Goal: Task Accomplishment & Management: Use online tool/utility

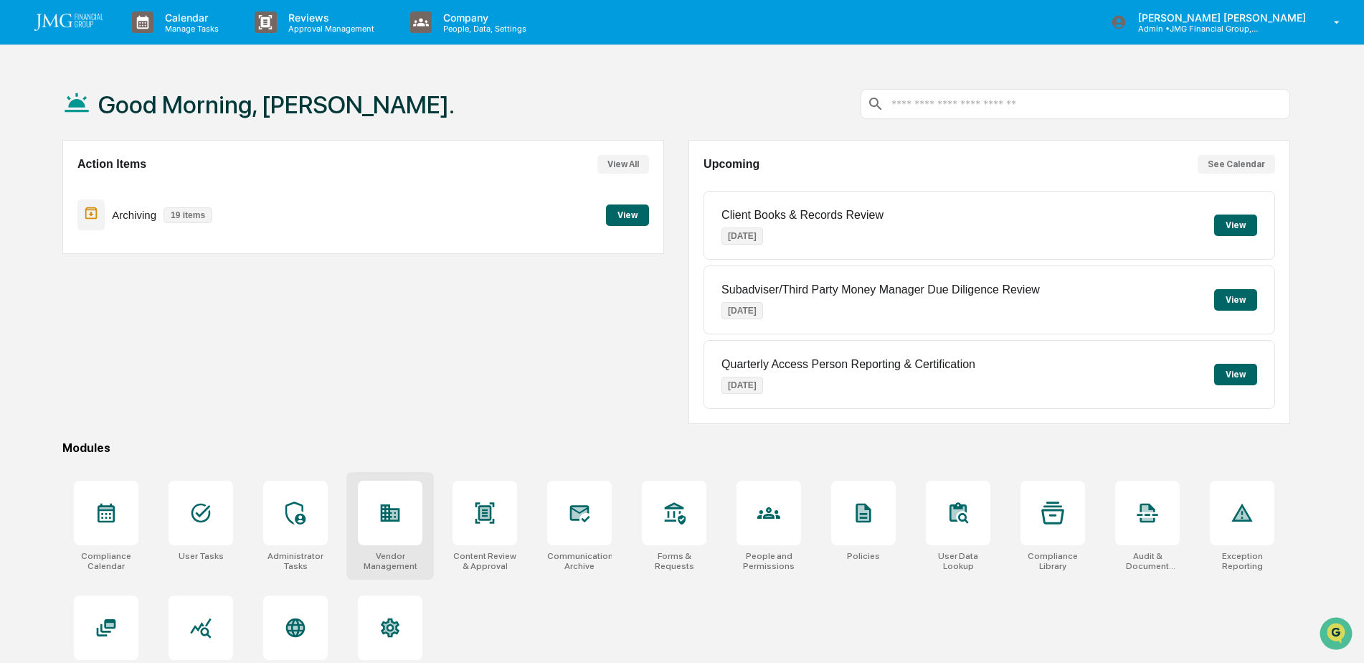
click at [397, 507] on icon at bounding box center [390, 512] width 23 height 23
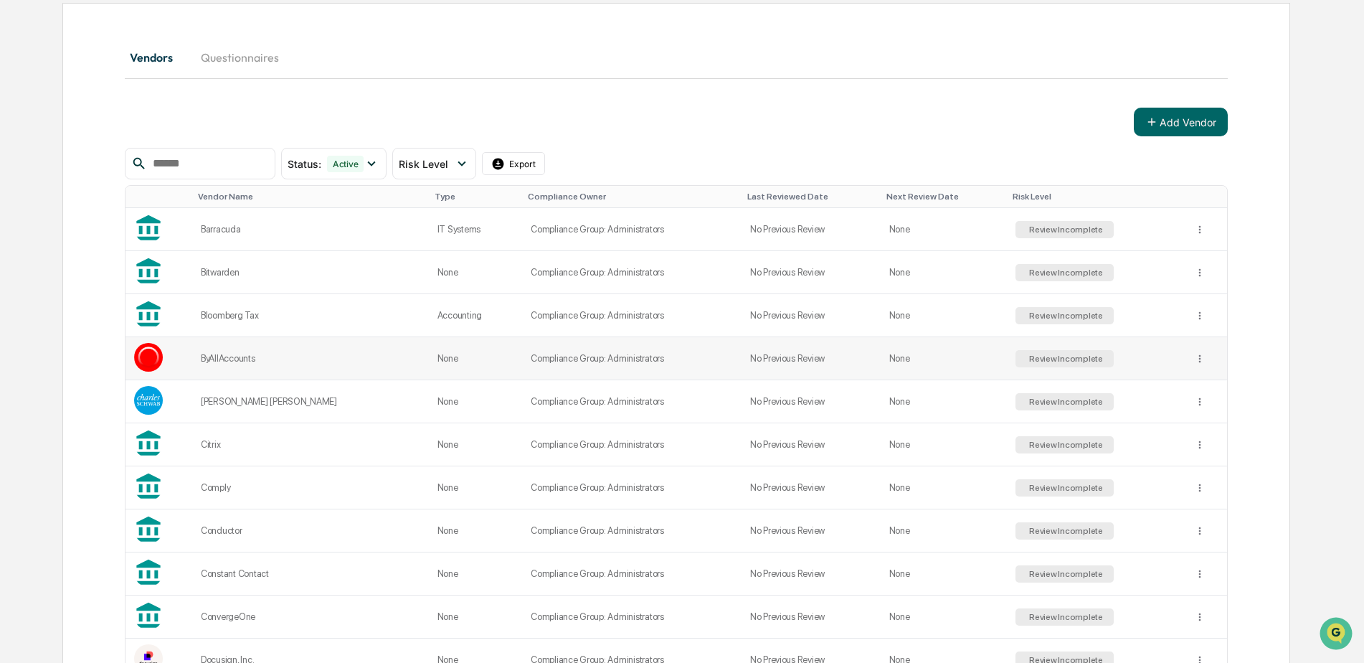
scroll to position [143, 0]
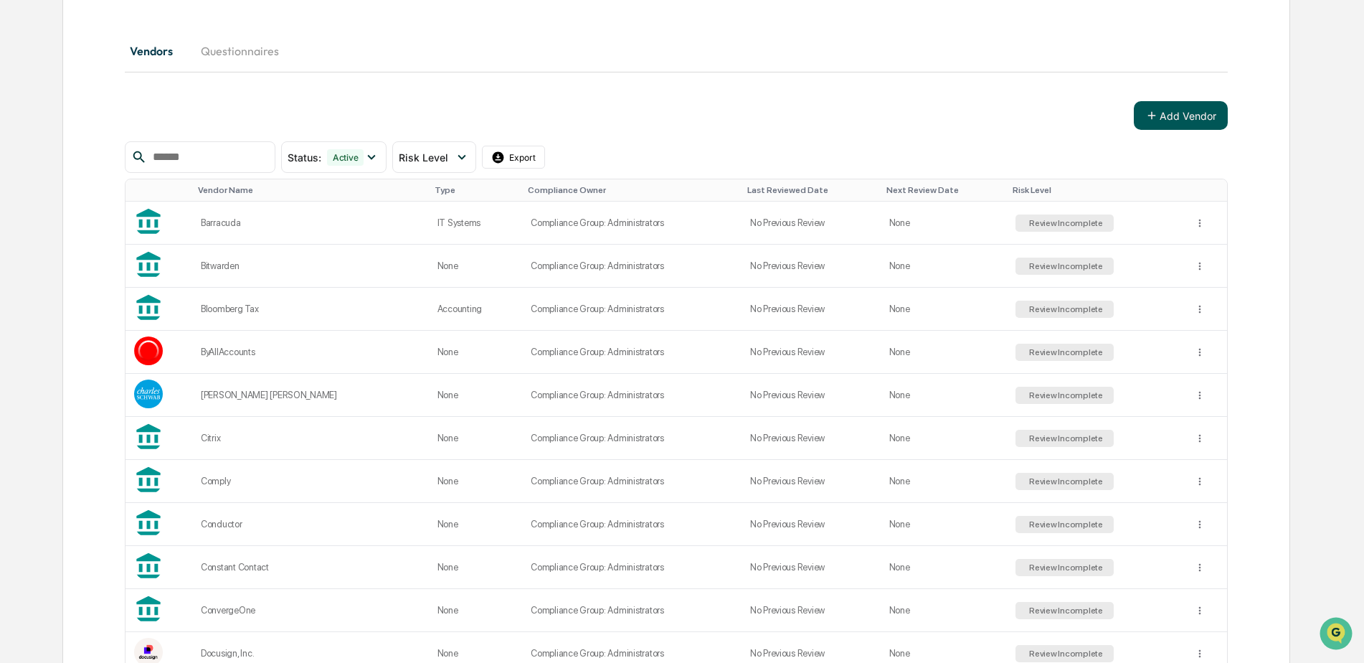
click at [1161, 119] on button "Add Vendor" at bounding box center [1181, 115] width 94 height 29
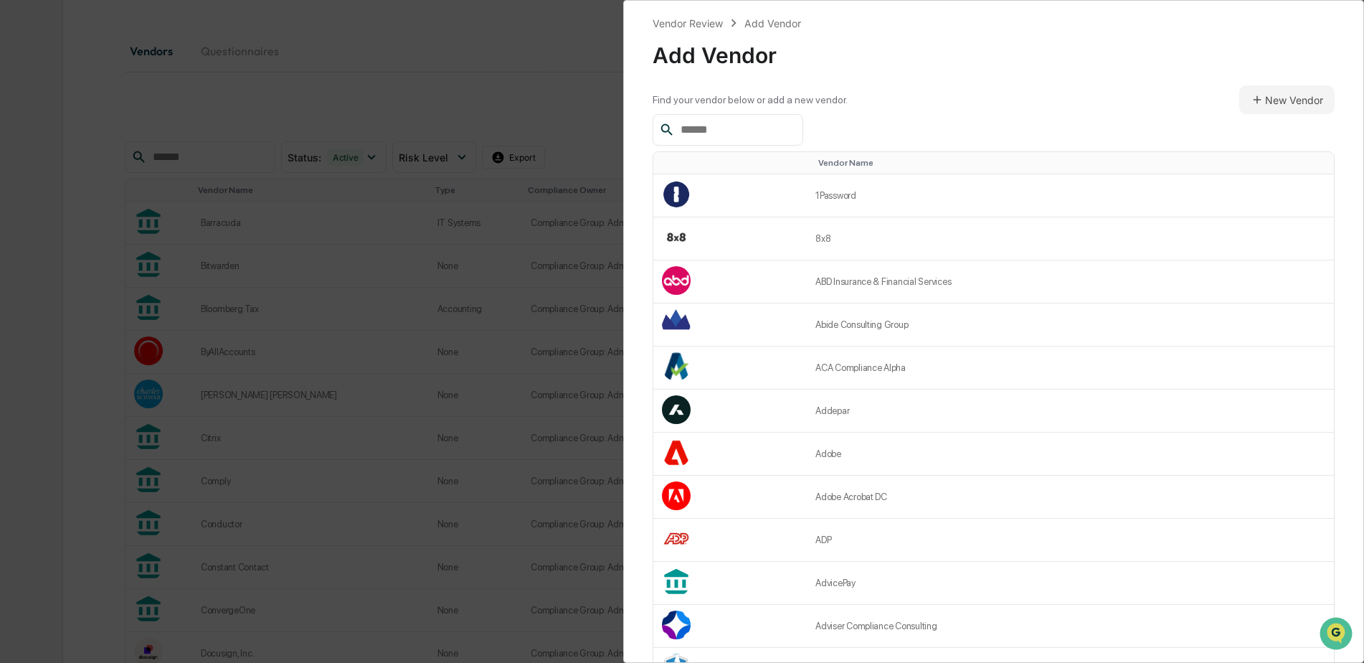
click at [749, 128] on input "text" at bounding box center [736, 129] width 122 height 19
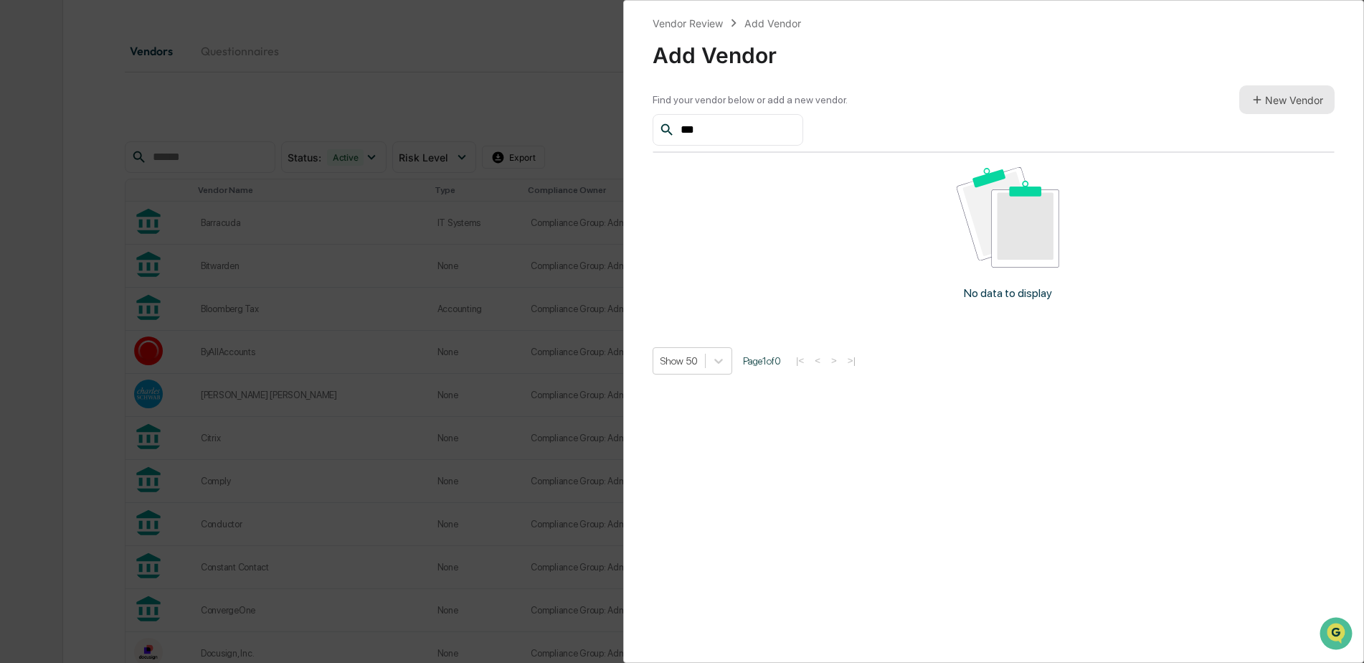
type input "***"
click at [1273, 103] on button "New Vendor" at bounding box center [1286, 99] width 95 height 29
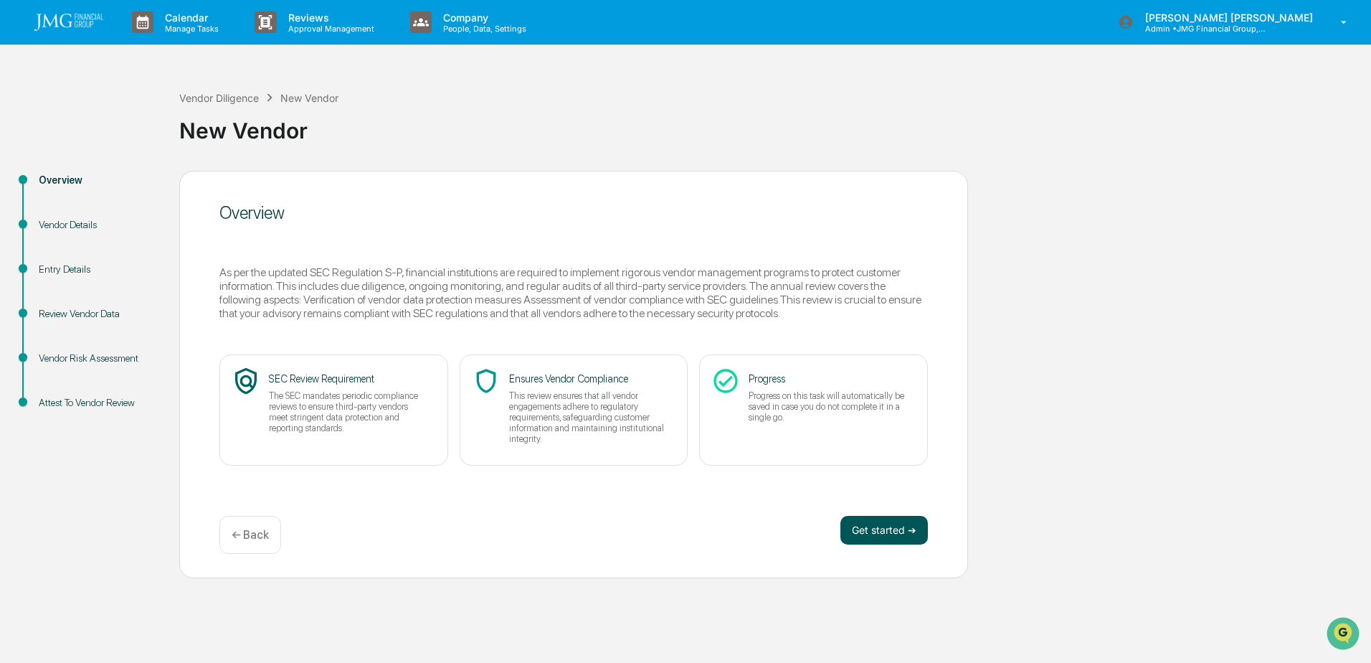
click at [880, 521] on button "Get started ➔" at bounding box center [883, 530] width 87 height 29
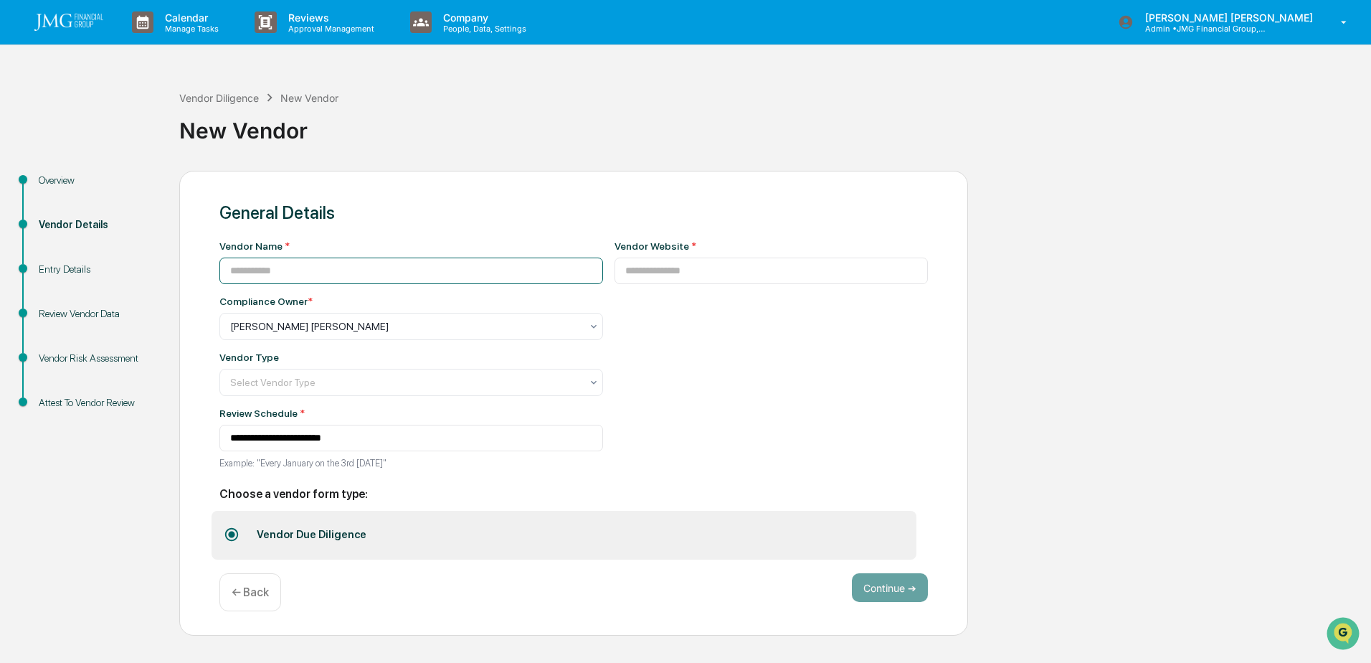
click at [278, 277] on input at bounding box center [411, 270] width 384 height 27
type input "**********"
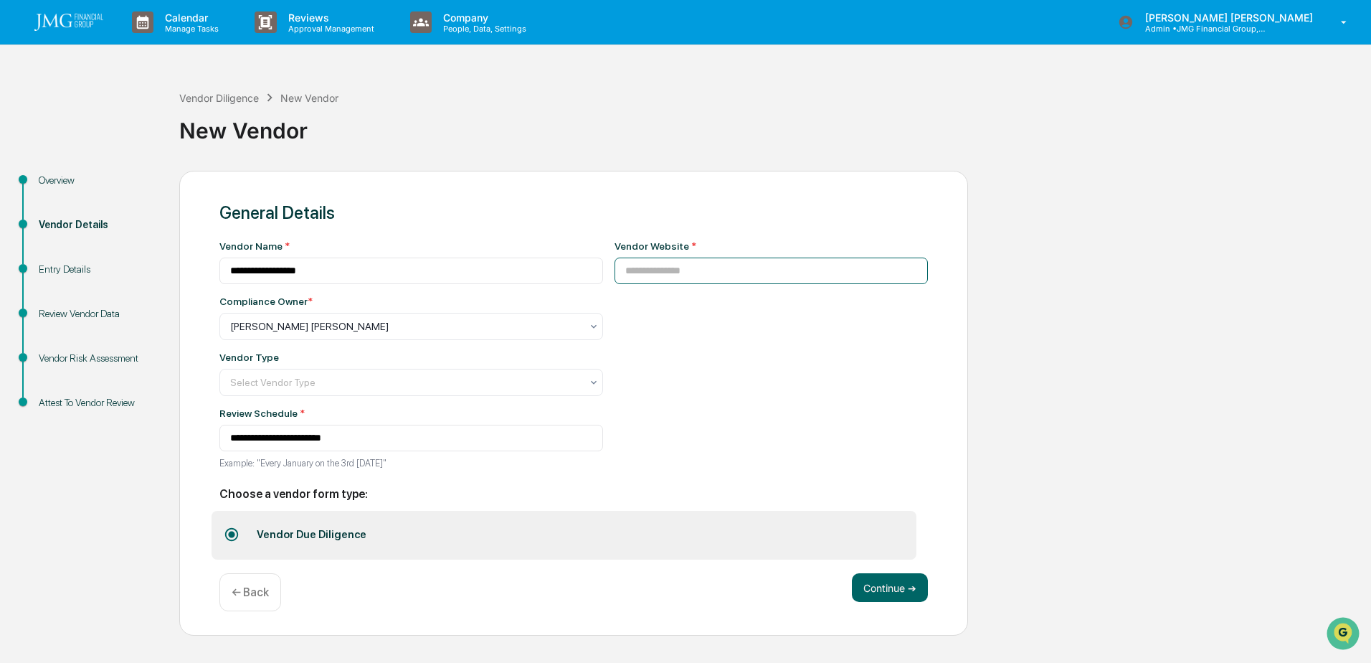
click at [627, 276] on input at bounding box center [771, 270] width 314 height 27
paste input "**********"
type input "**********"
click at [562, 328] on div "[PERSON_NAME] [PERSON_NAME]" at bounding box center [405, 326] width 365 height 20
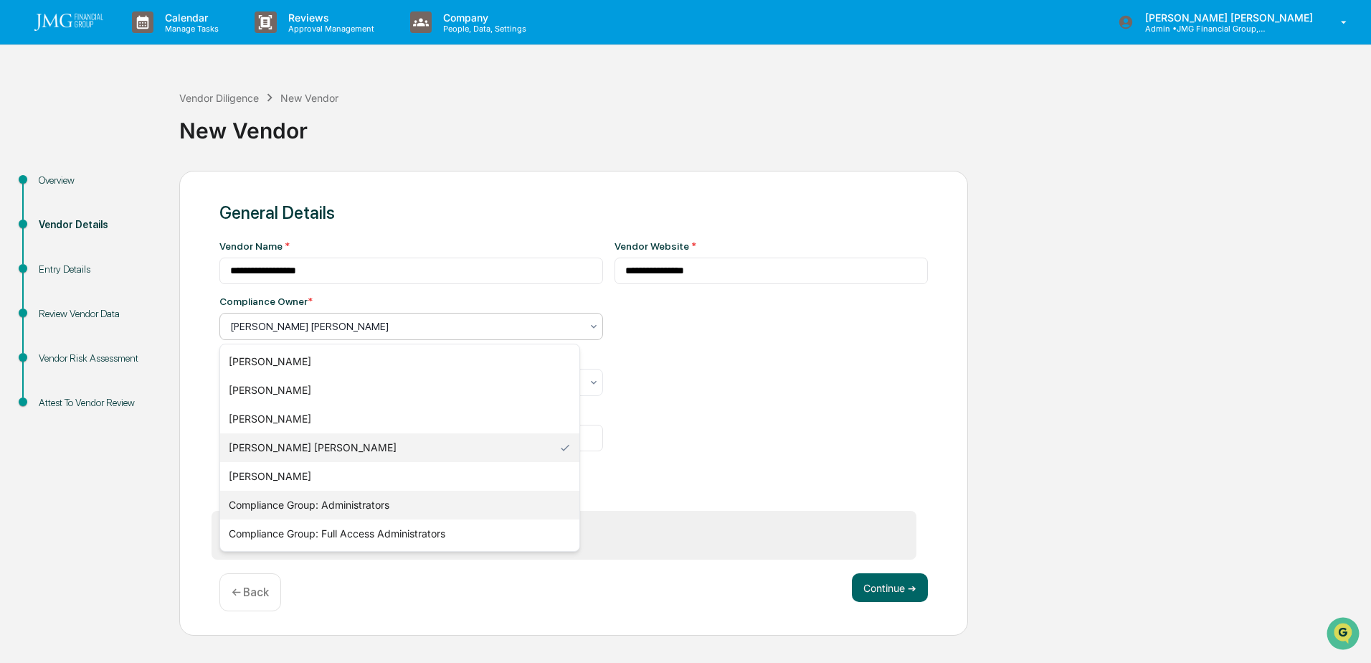
click at [439, 508] on div "Compliance Group: Administrators" at bounding box center [399, 504] width 359 height 29
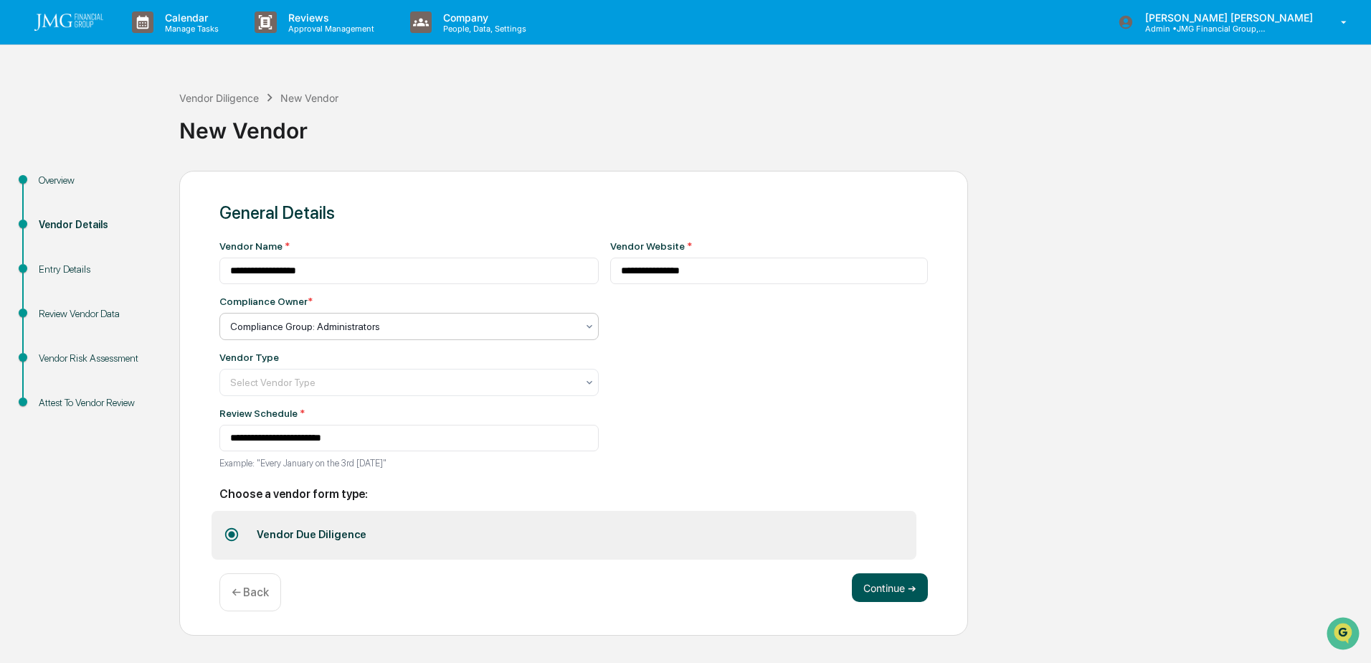
click at [909, 592] on button "Continue ➔" at bounding box center [890, 587] width 76 height 29
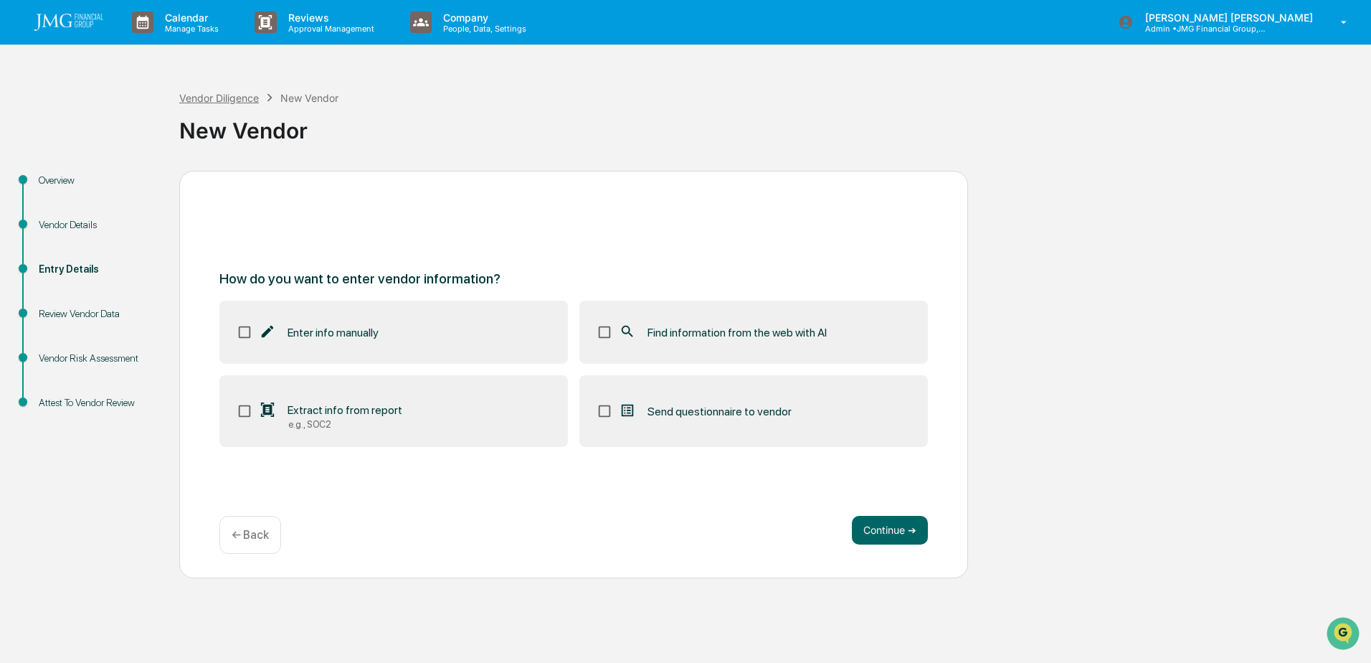
click at [212, 95] on div "Vendor Diligence" at bounding box center [219, 98] width 80 height 12
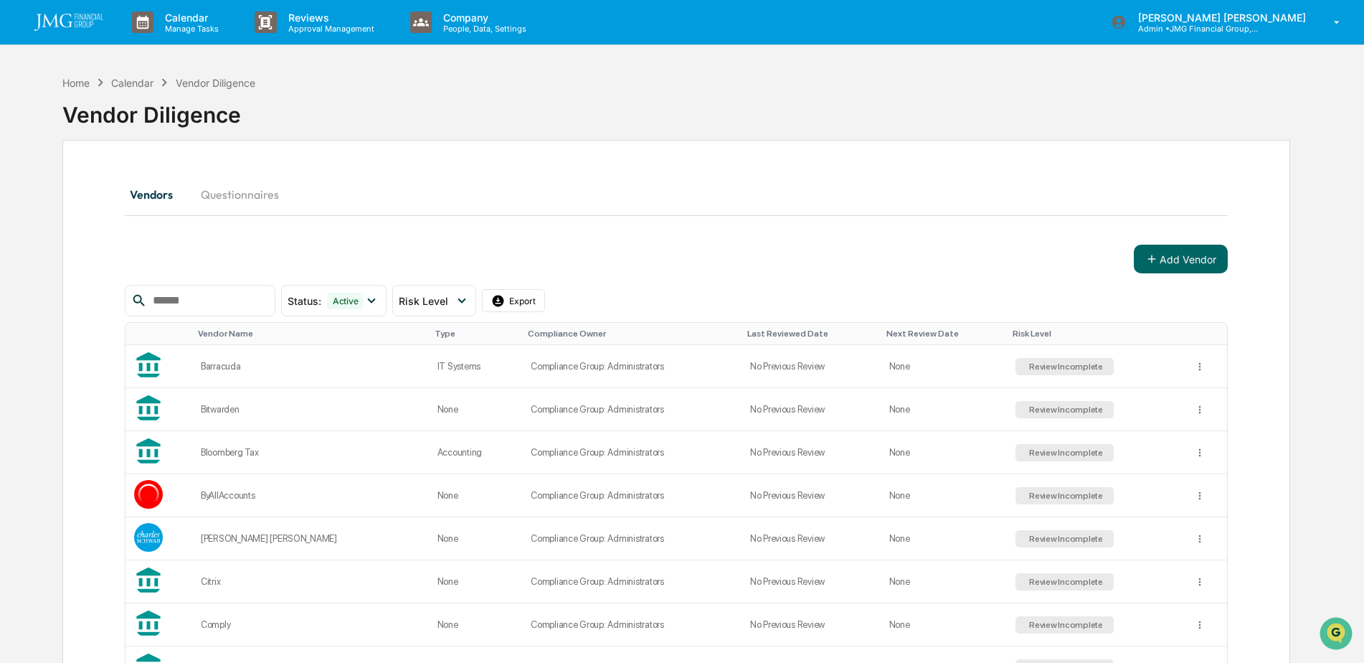
click at [85, 21] on img at bounding box center [68, 22] width 69 height 17
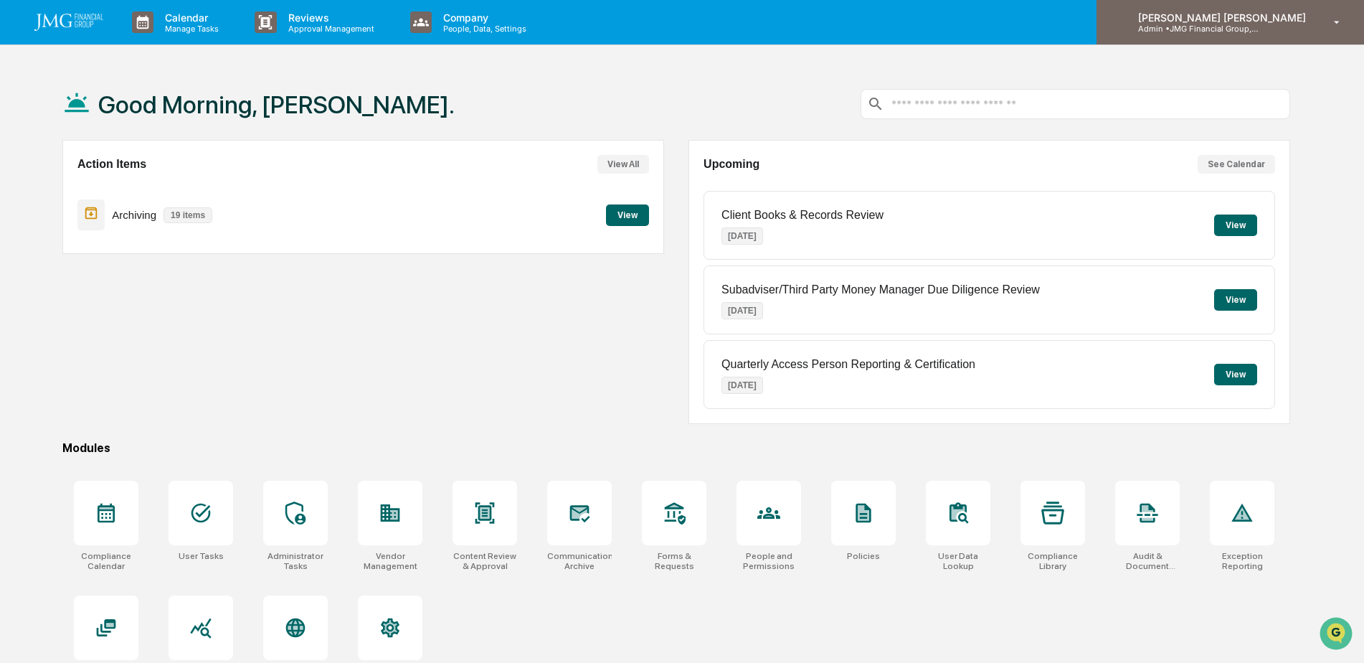
click at [1318, 24] on div "Steven Lennart Admin • JMG Financial Group, Ltd." at bounding box center [1229, 22] width 267 height 44
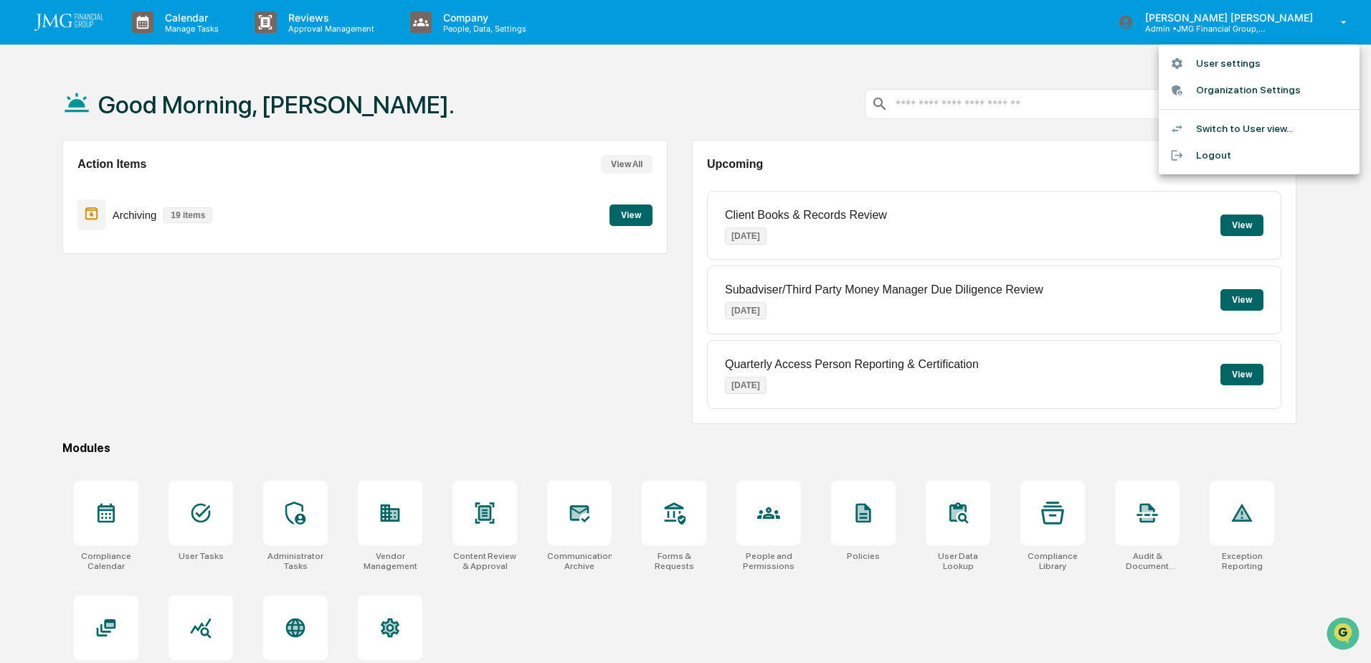
click at [1286, 122] on li "Switch to User view..." at bounding box center [1259, 128] width 201 height 27
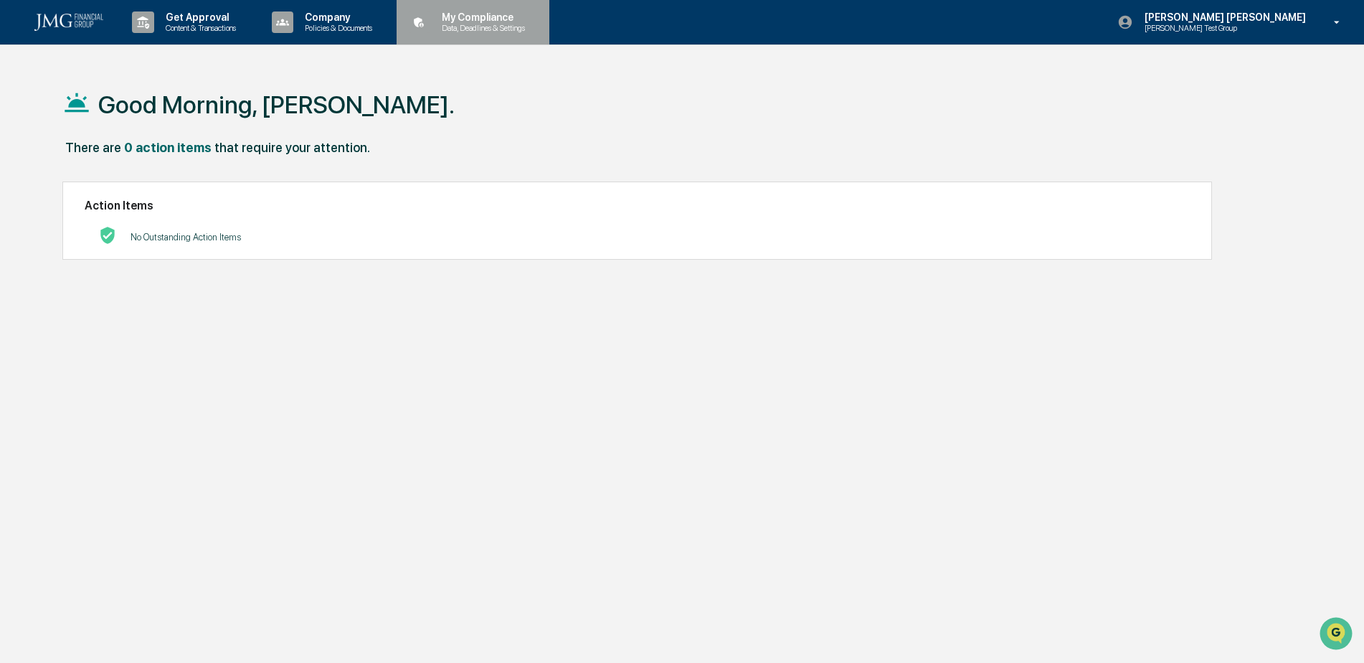
click at [467, 34] on div "My Compliance Data, Deadlines & Settings" at bounding box center [471, 22] width 138 height 44
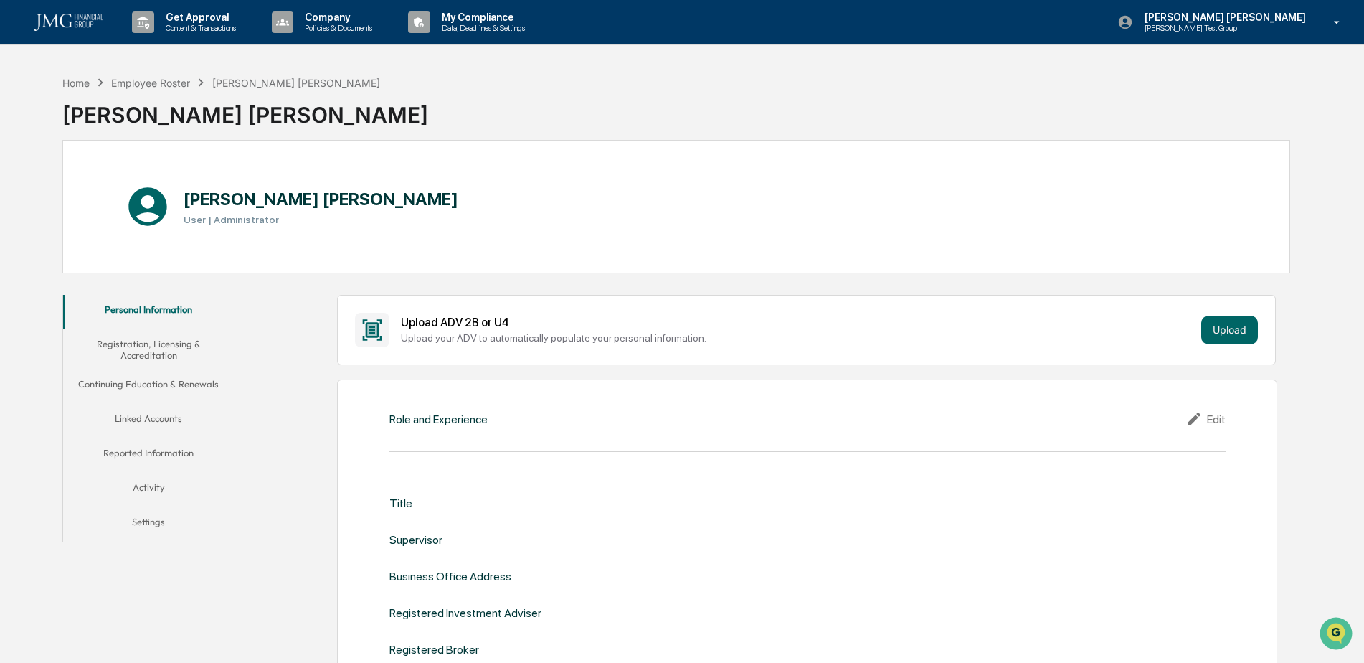
click at [160, 418] on button "Linked Accounts" at bounding box center [148, 421] width 171 height 34
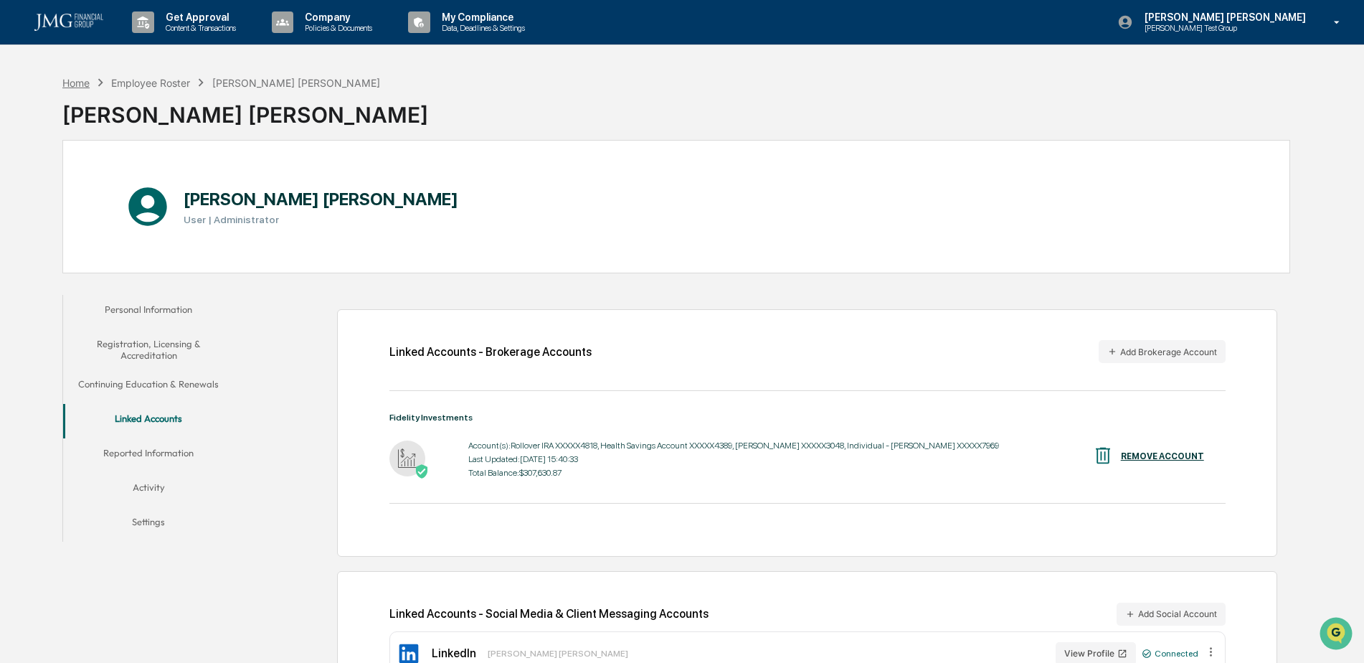
click at [82, 80] on div "Home" at bounding box center [75, 83] width 27 height 12
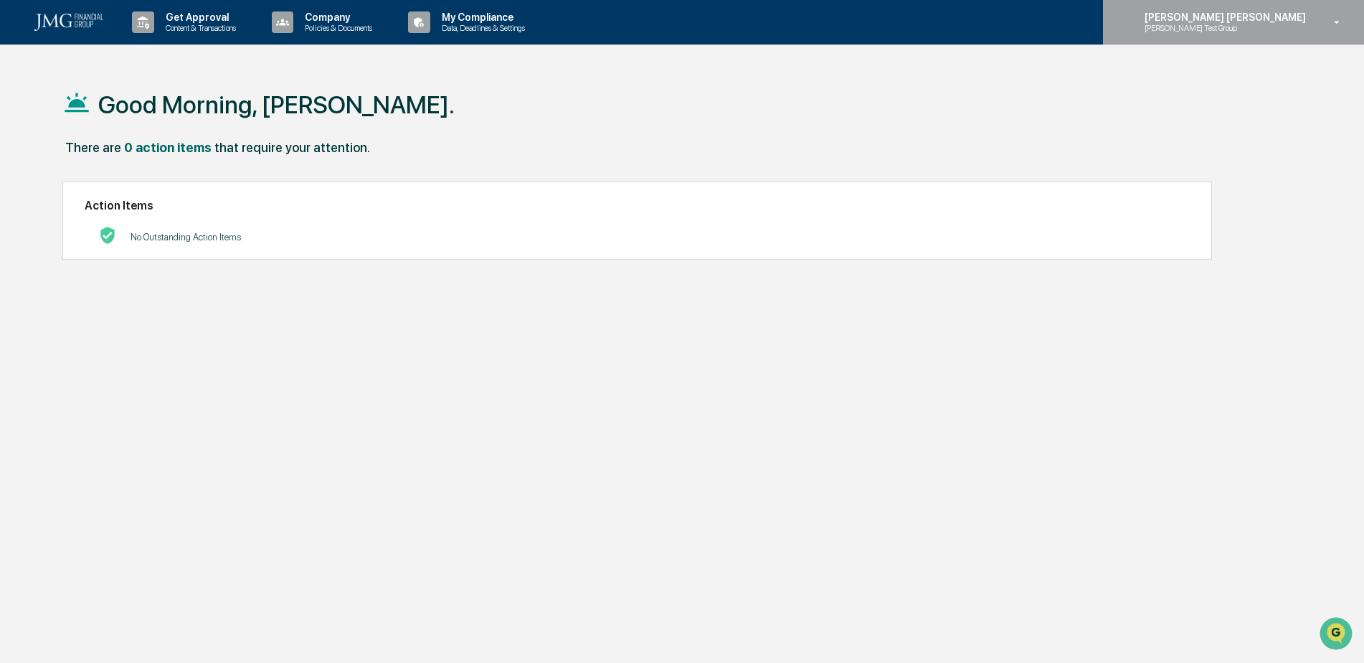
click at [1273, 32] on p "Steve Test Group" at bounding box center [1203, 28] width 141 height 10
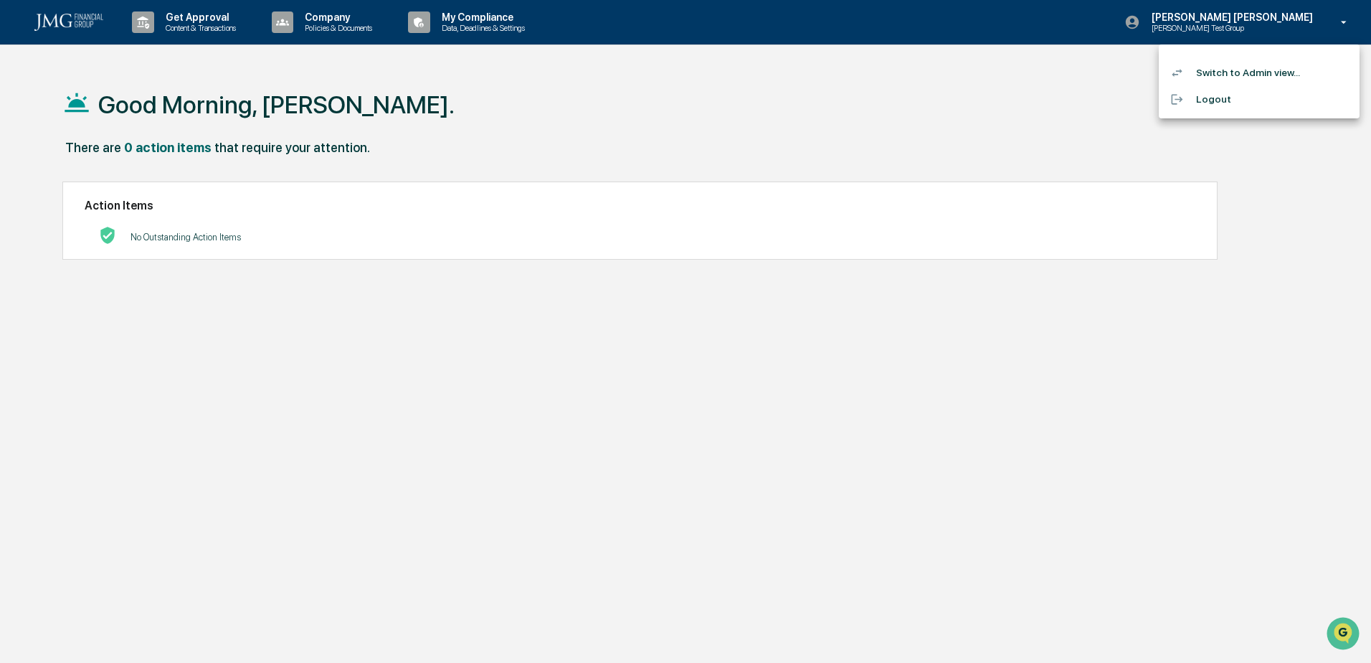
click at [1144, 428] on div at bounding box center [685, 331] width 1371 height 663
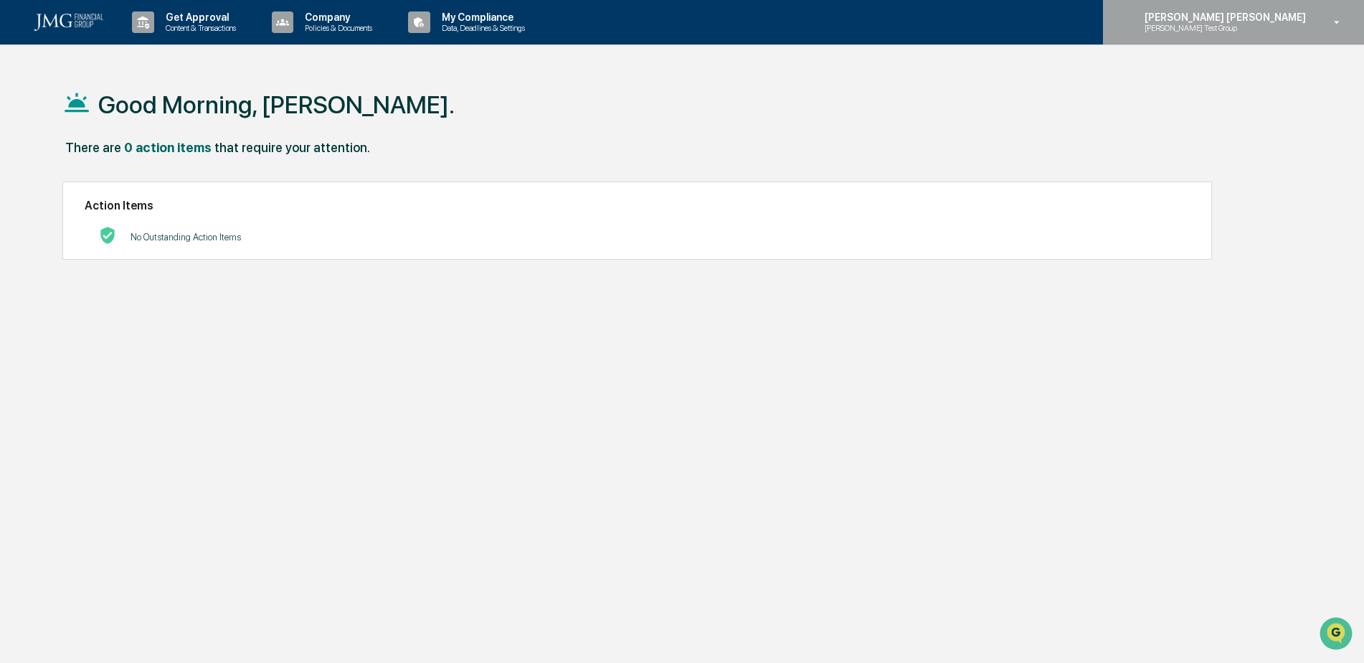
click at [1273, 32] on p "Steve Test Group" at bounding box center [1203, 28] width 141 height 10
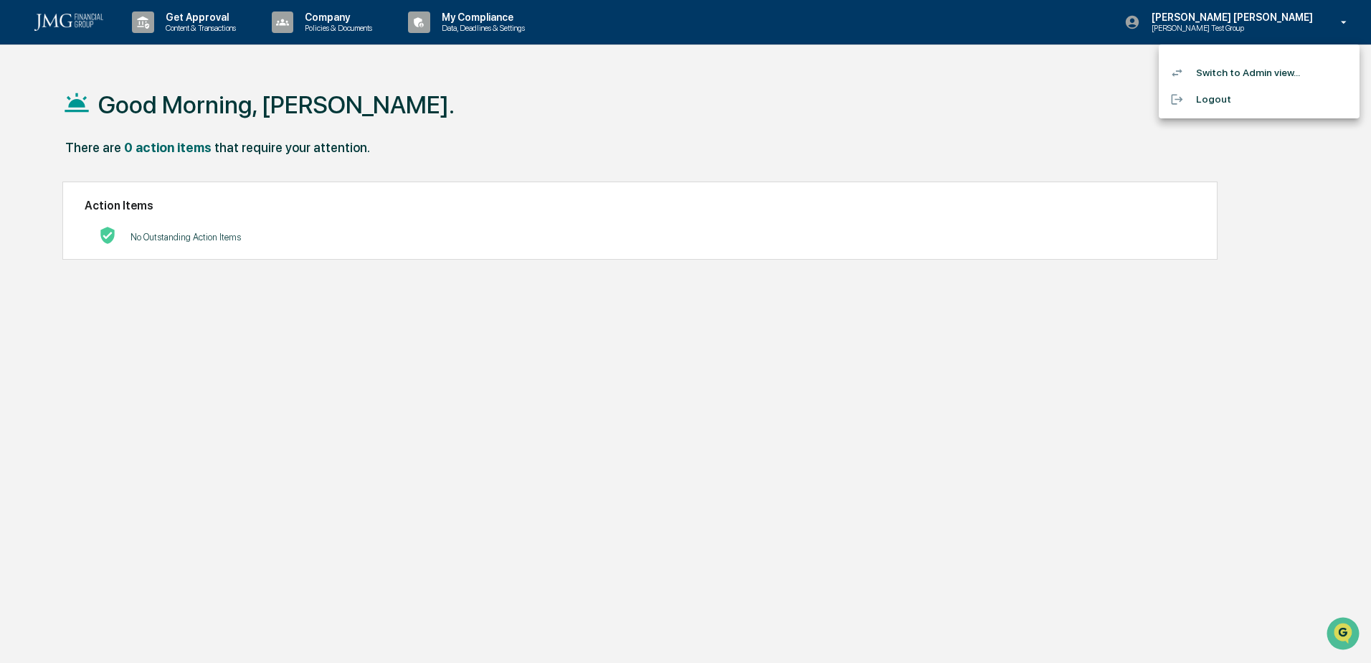
click at [1286, 70] on li "Switch to Admin view..." at bounding box center [1259, 73] width 201 height 27
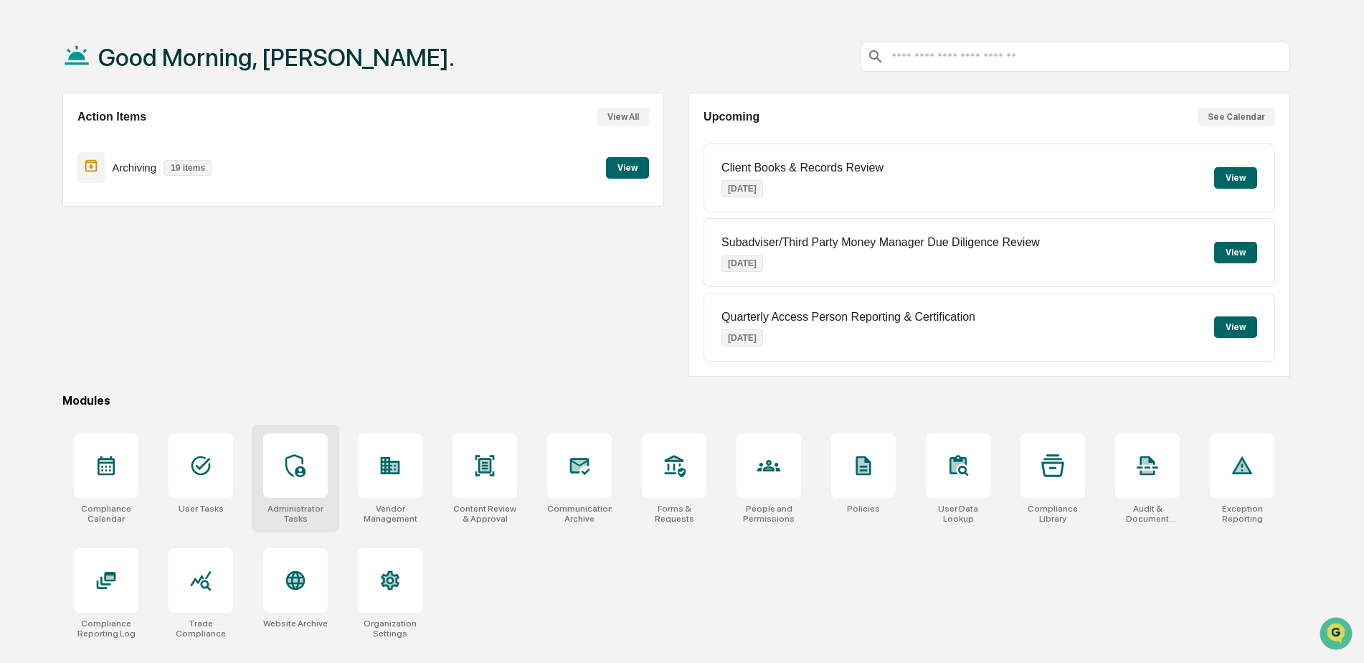
scroll to position [68, 0]
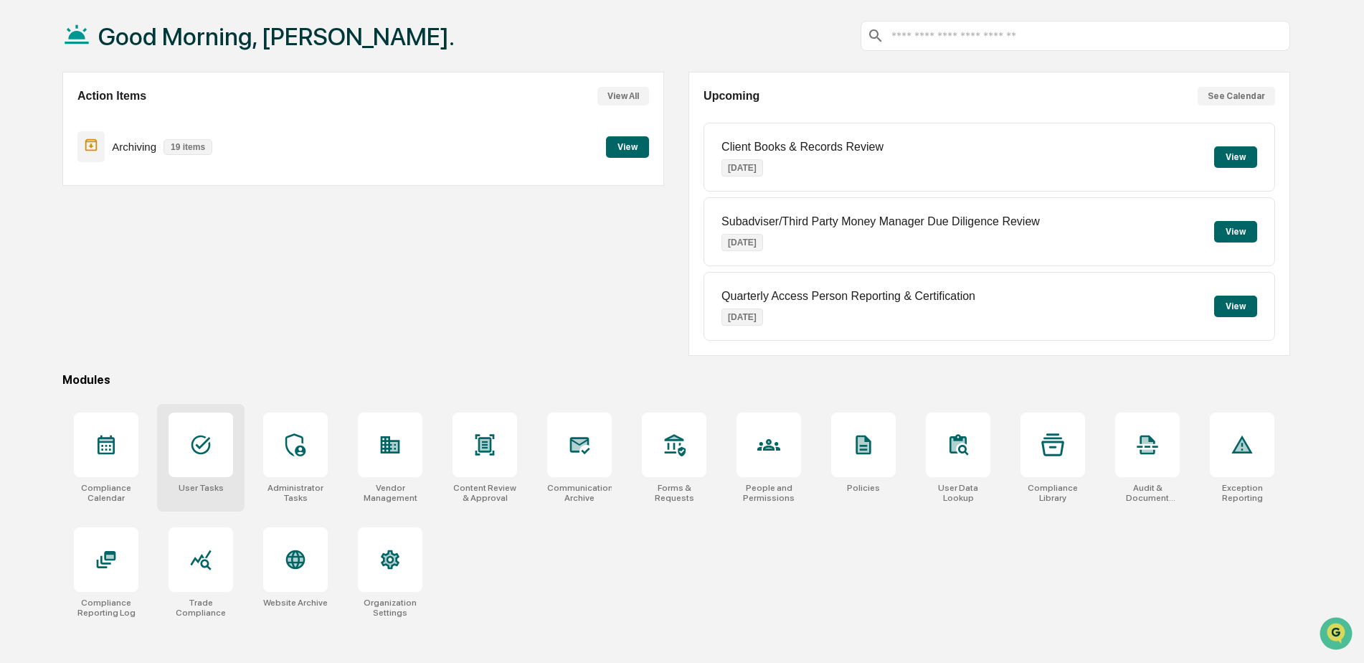
click at [221, 453] on div at bounding box center [201, 444] width 65 height 65
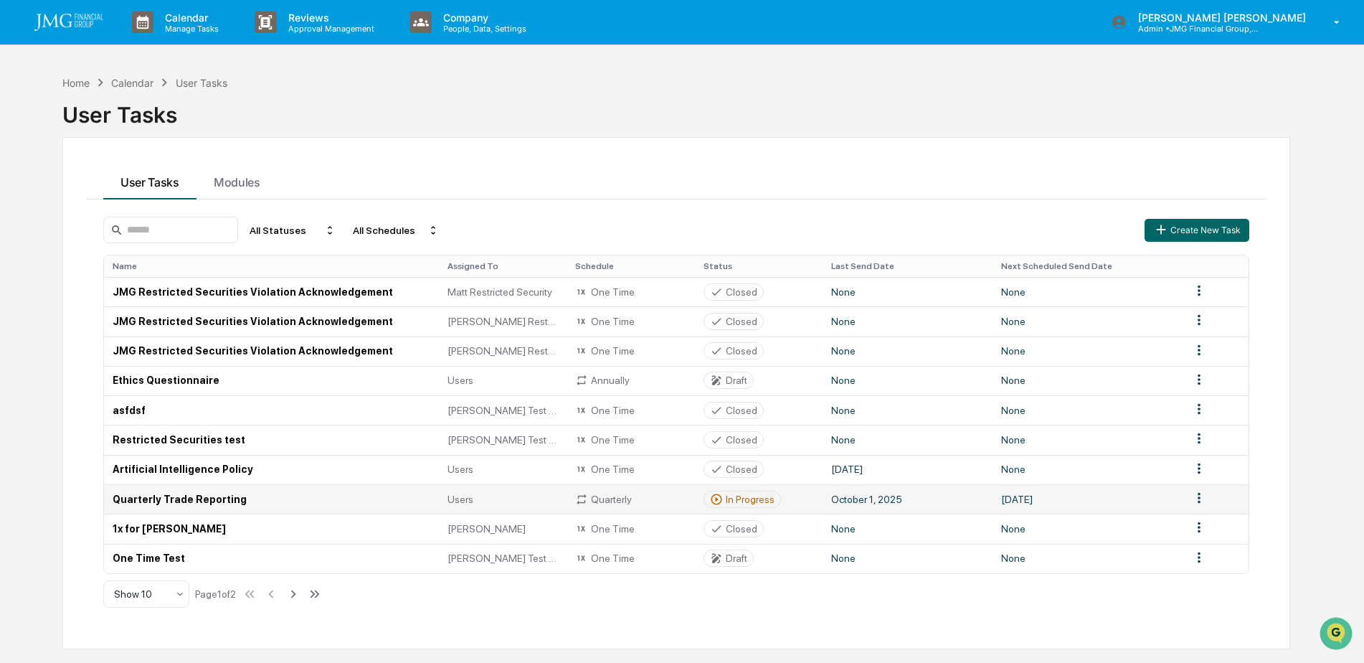
click at [245, 493] on td "Quarterly Trade Reporting" at bounding box center [271, 498] width 335 height 29
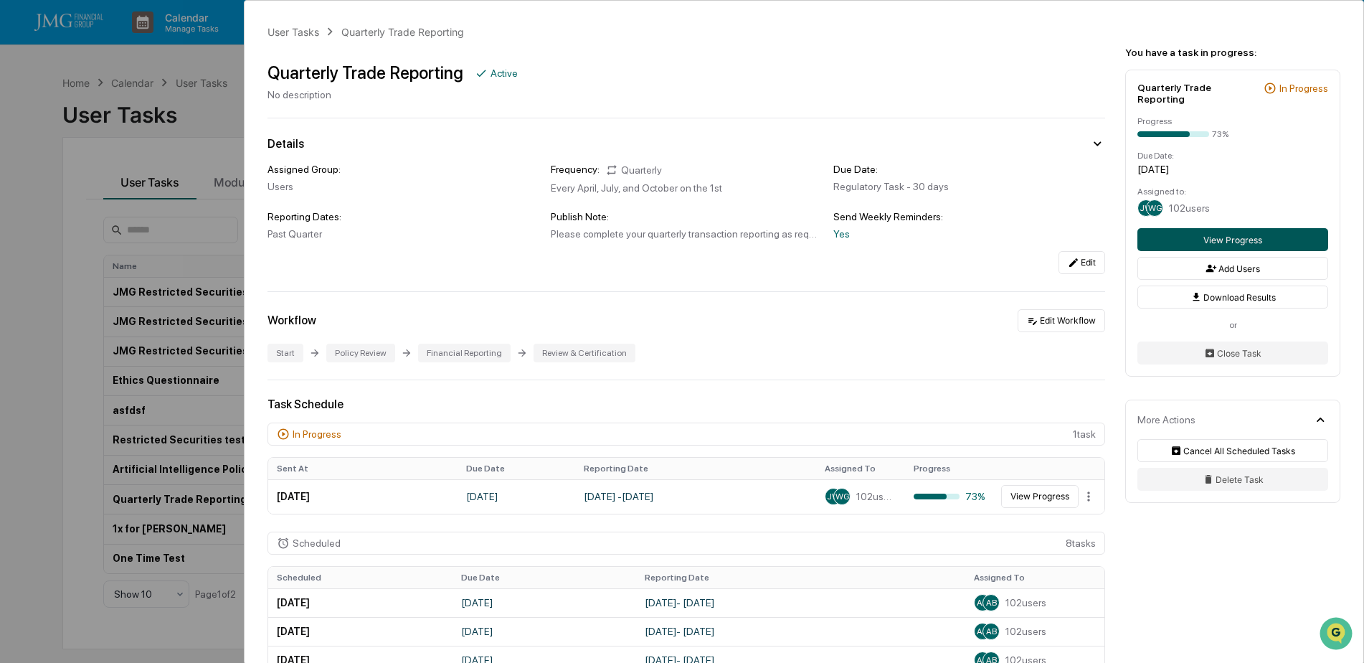
click at [1259, 230] on button "View Progress" at bounding box center [1232, 239] width 191 height 23
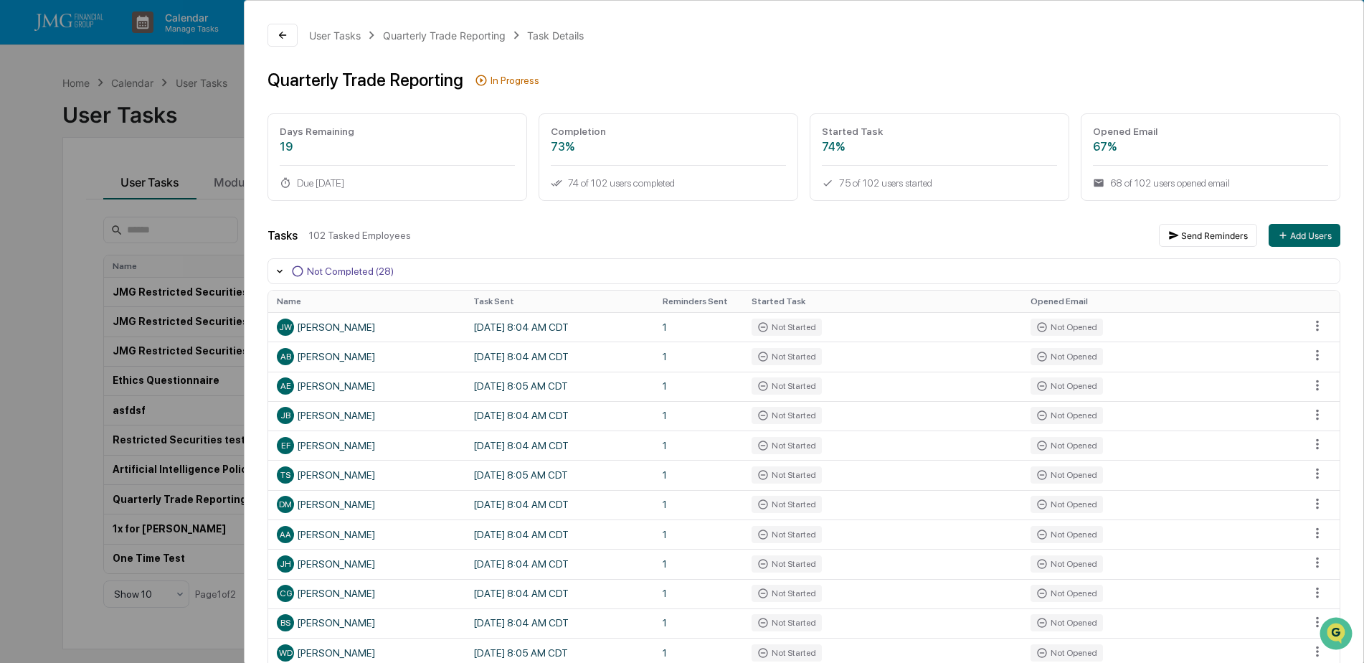
click at [181, 103] on div "User Tasks Quarterly Trade Reporting Task Details Quarterly Trade Reporting In …" at bounding box center [682, 331] width 1364 height 663
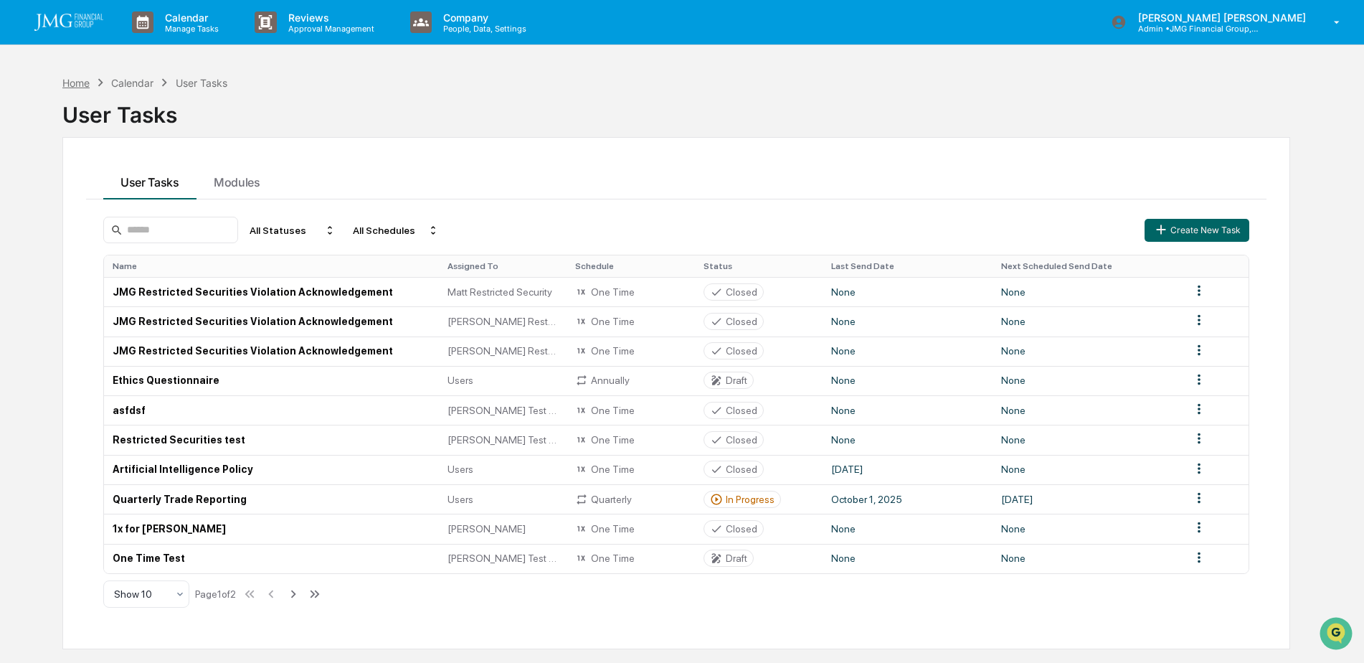
click at [83, 81] on div "Home" at bounding box center [75, 83] width 27 height 12
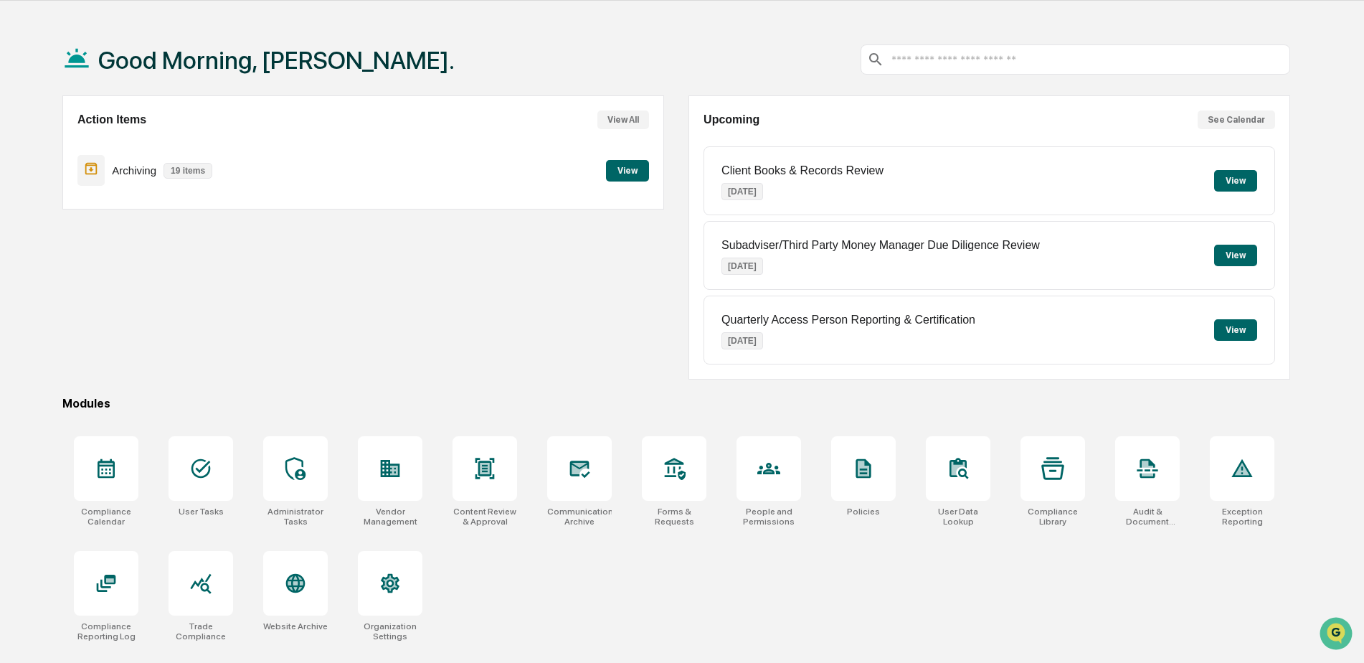
scroll to position [68, 0]
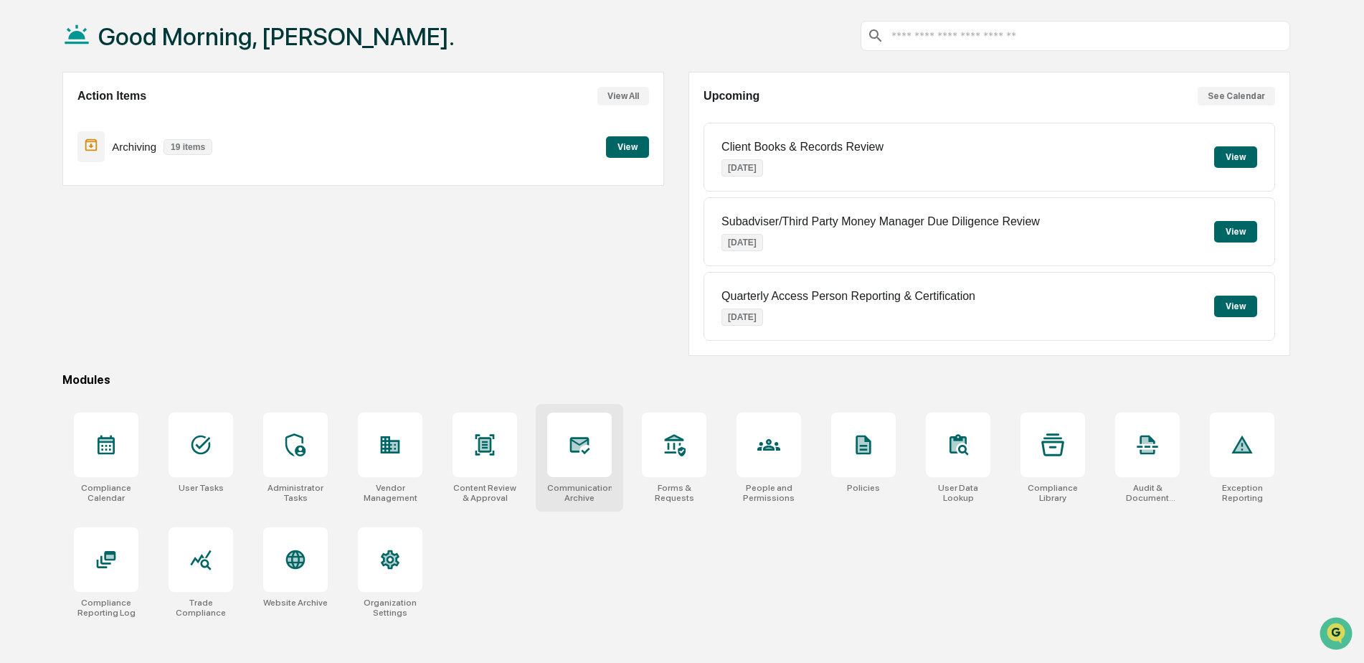
click at [578, 464] on div at bounding box center [579, 444] width 65 height 65
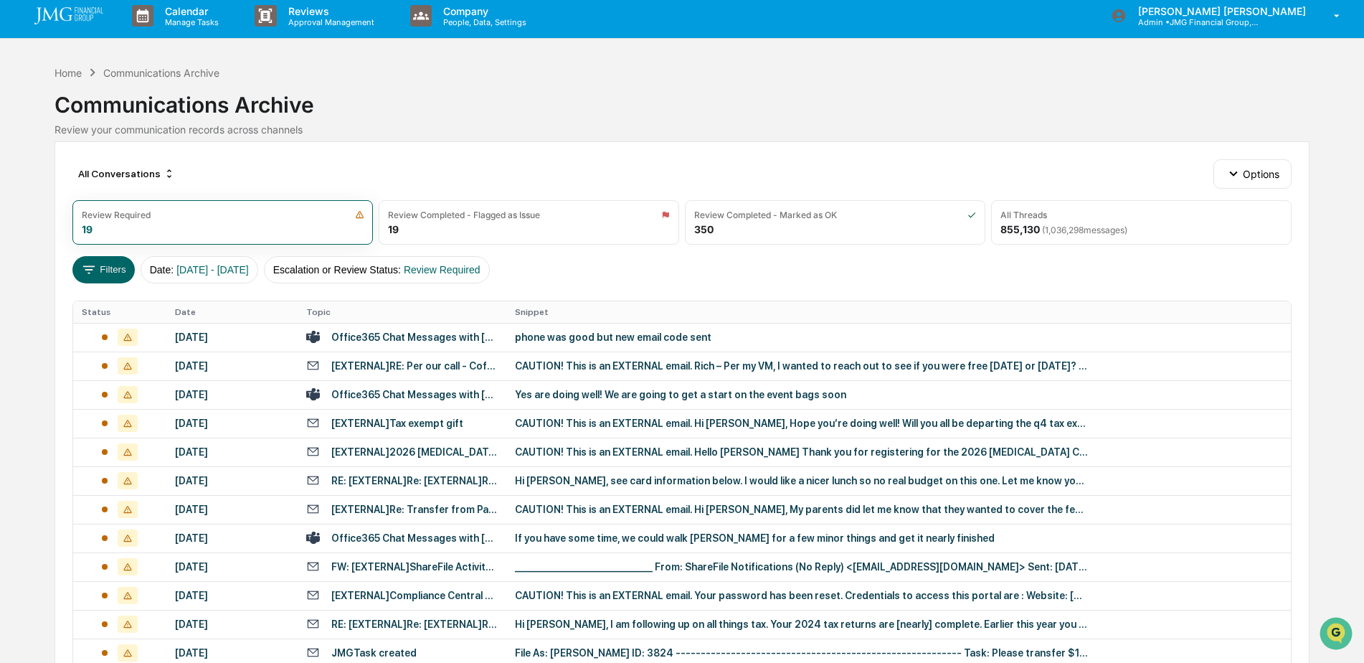
scroll to position [78, 0]
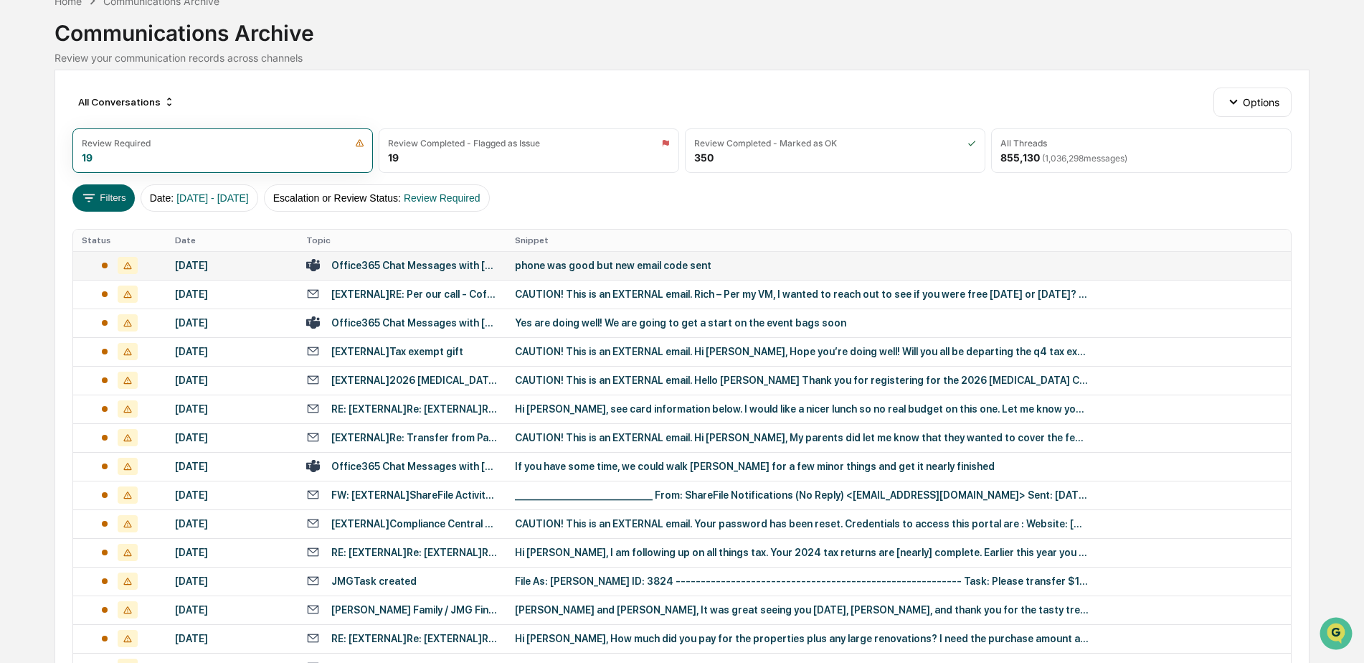
click at [714, 262] on div "phone was good but new email code sent" at bounding box center [802, 265] width 574 height 11
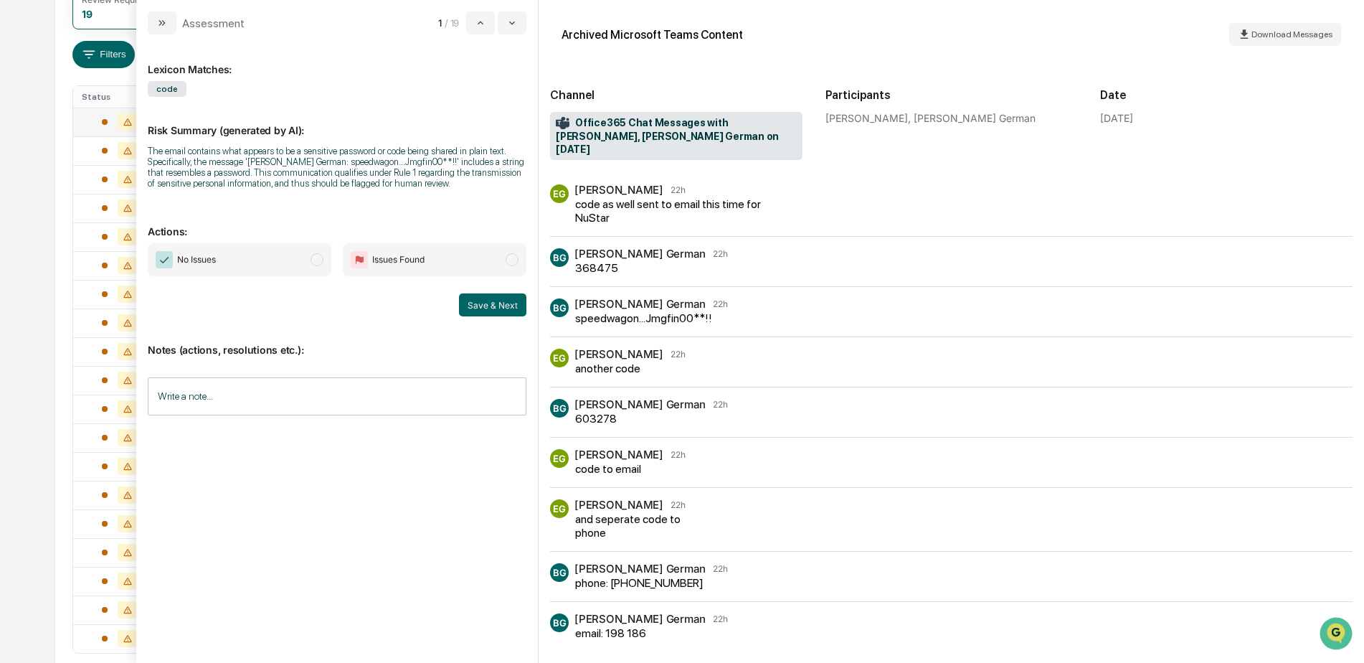
click at [309, 397] on input "Write a note..." at bounding box center [337, 396] width 379 height 38
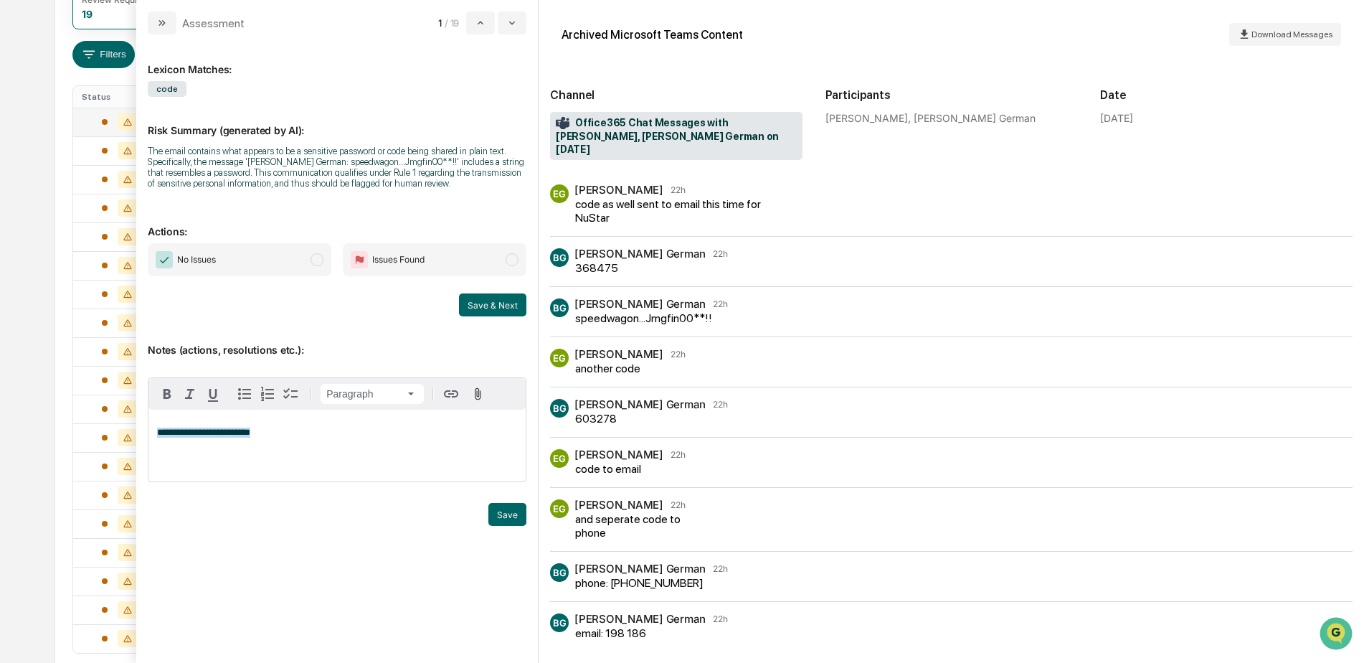
drag, startPoint x: 272, startPoint y: 434, endPoint x: 156, endPoint y: 433, distance: 116.2
click at [156, 433] on div "**********" at bounding box center [336, 445] width 377 height 72
copy span "**********"
click at [289, 438] on div "**********" at bounding box center [336, 445] width 377 height 72
click at [500, 508] on button "Save" at bounding box center [507, 514] width 38 height 23
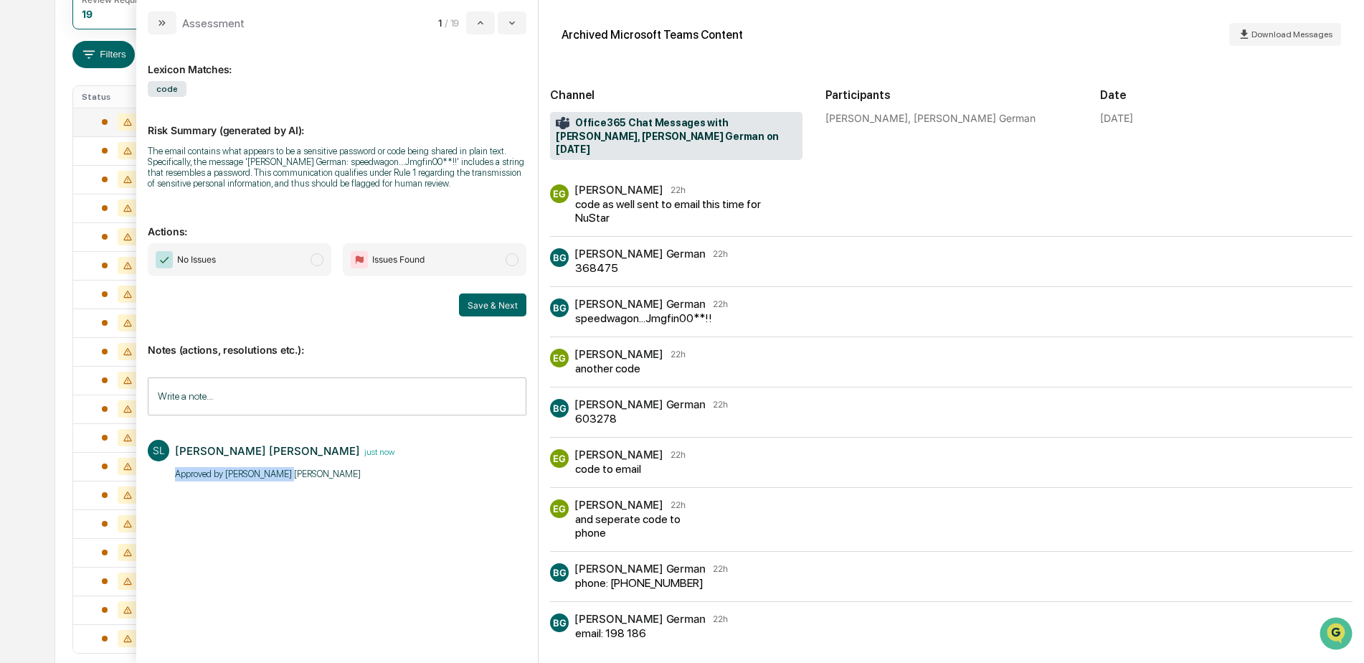
drag, startPoint x: 174, startPoint y: 475, endPoint x: 283, endPoint y: 476, distance: 109.0
click at [283, 476] on div "SL [PERSON_NAME] [PERSON_NAME] just now Approved by [PERSON_NAME] [PERSON_NAME]​" at bounding box center [337, 458] width 379 height 53
copy p "Approved by [PERSON_NAME] [PERSON_NAME]​"
click at [376, 468] on div "SL [PERSON_NAME] [PERSON_NAME] just now Approved by [PERSON_NAME] [PERSON_NAME]​" at bounding box center [337, 458] width 379 height 53
click at [283, 267] on span "No Issues" at bounding box center [240, 259] width 184 height 33
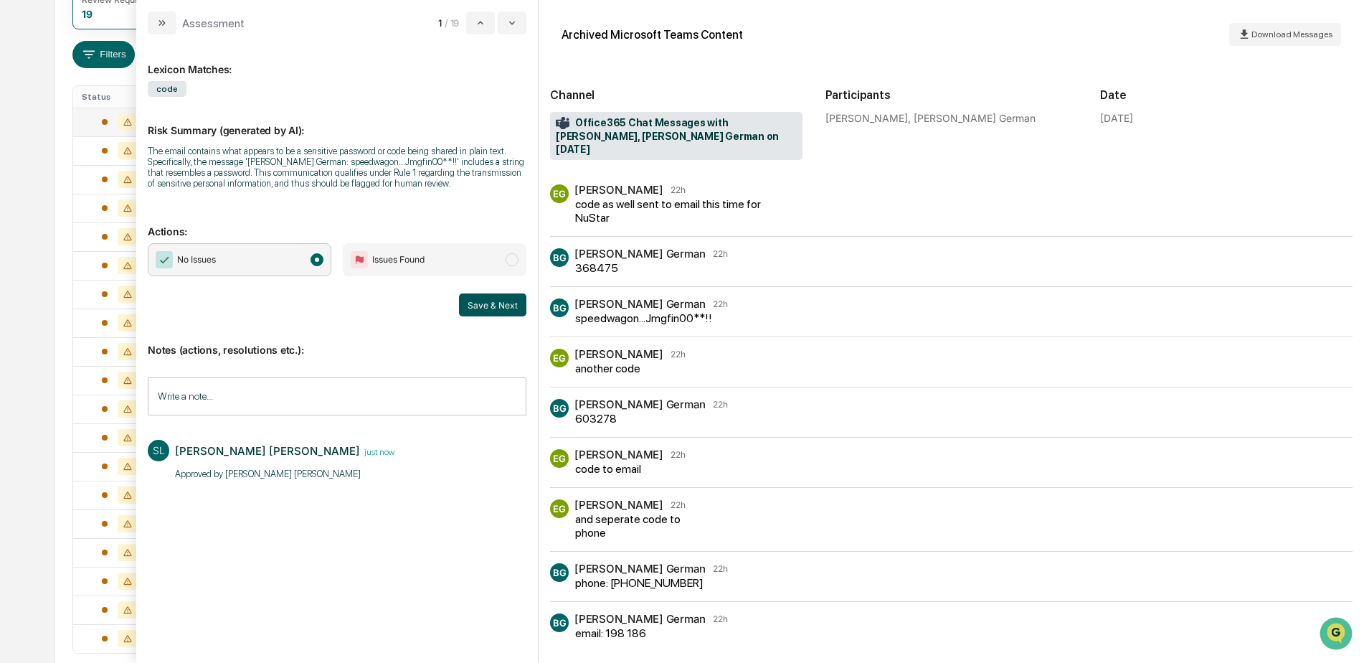
click at [495, 309] on button "Save & Next" at bounding box center [492, 304] width 67 height 23
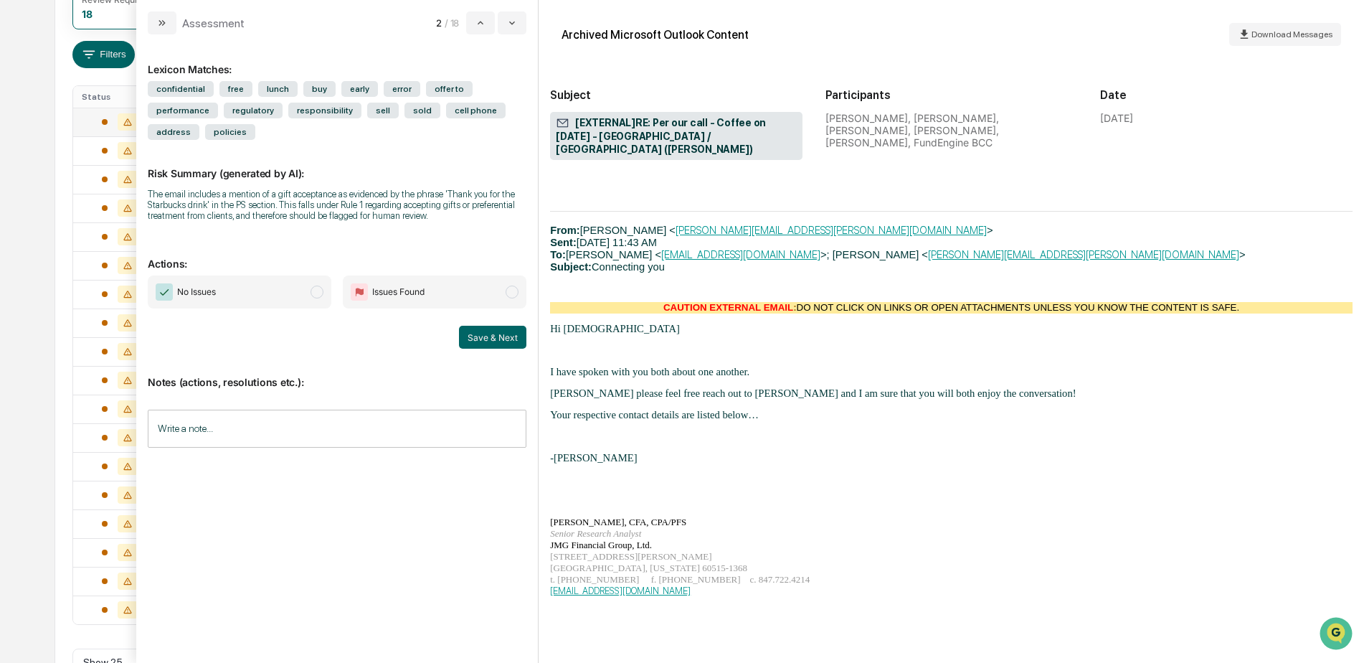
scroll to position [2438, 0]
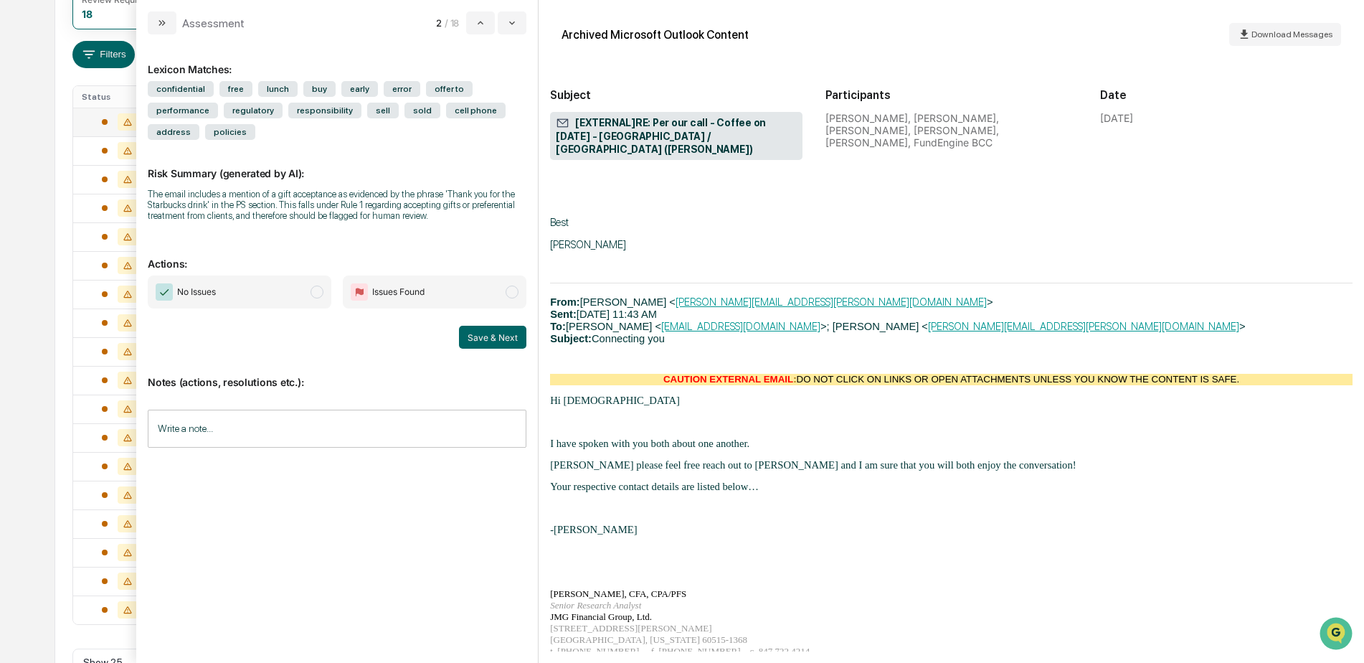
click at [386, 445] on input "Write a note..." at bounding box center [337, 428] width 379 height 38
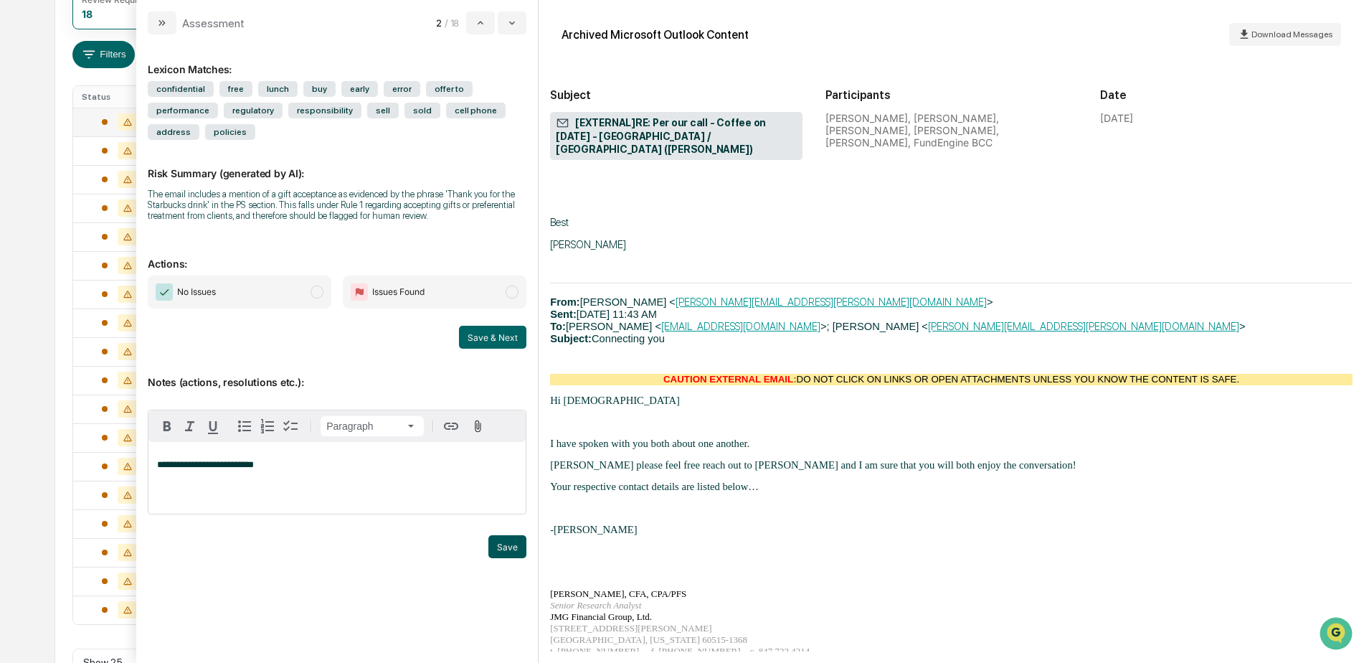
click at [498, 548] on button "Save" at bounding box center [507, 546] width 38 height 23
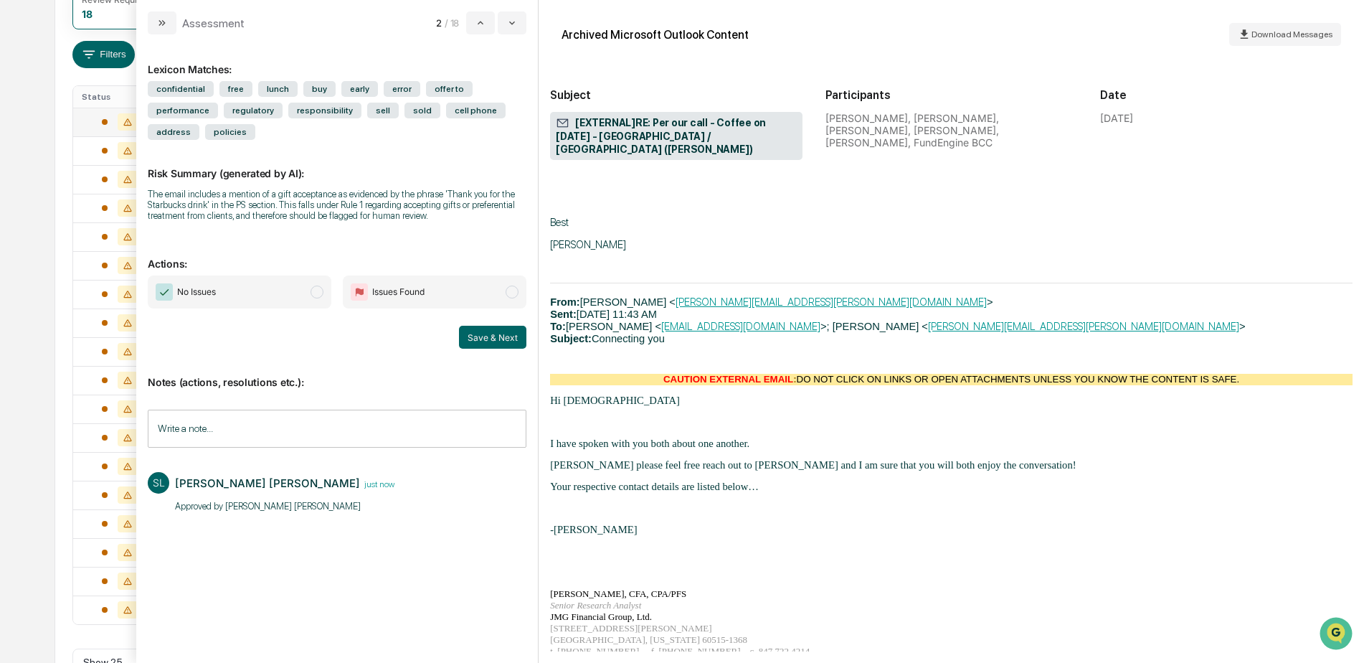
click at [299, 294] on span "No Issues" at bounding box center [240, 291] width 184 height 33
click at [503, 341] on button "Save & Next" at bounding box center [492, 337] width 67 height 23
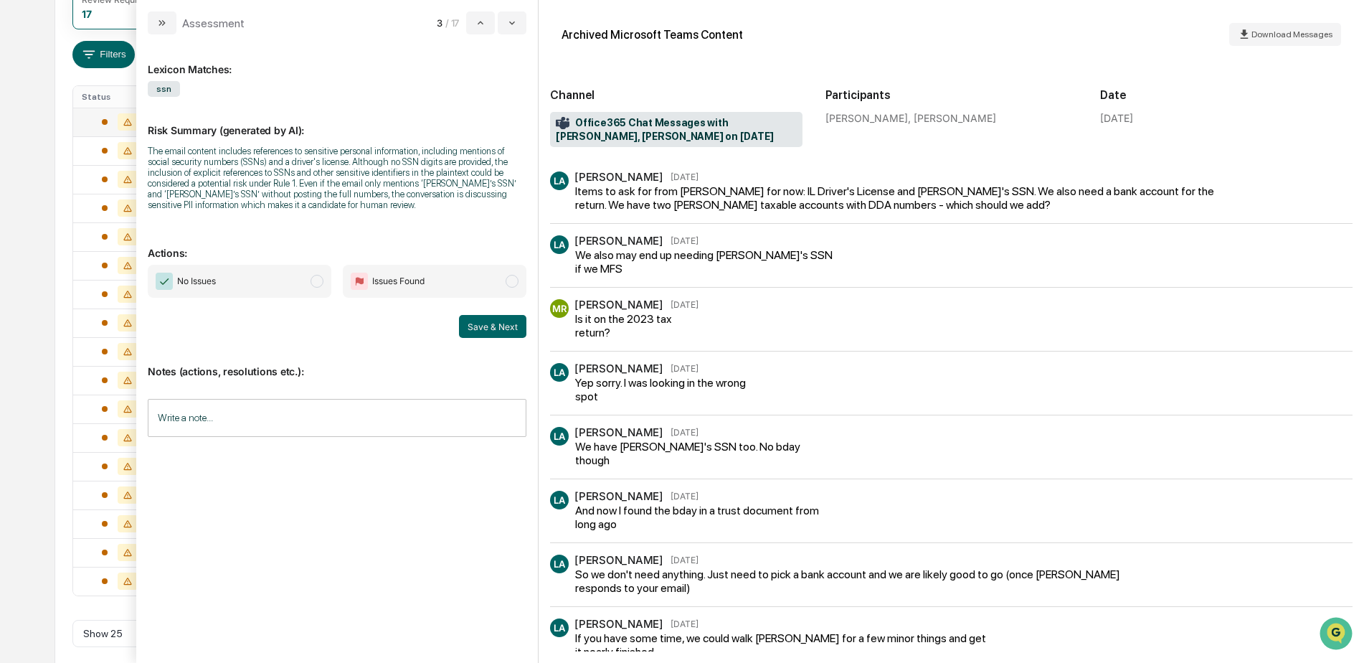
scroll to position [31, 0]
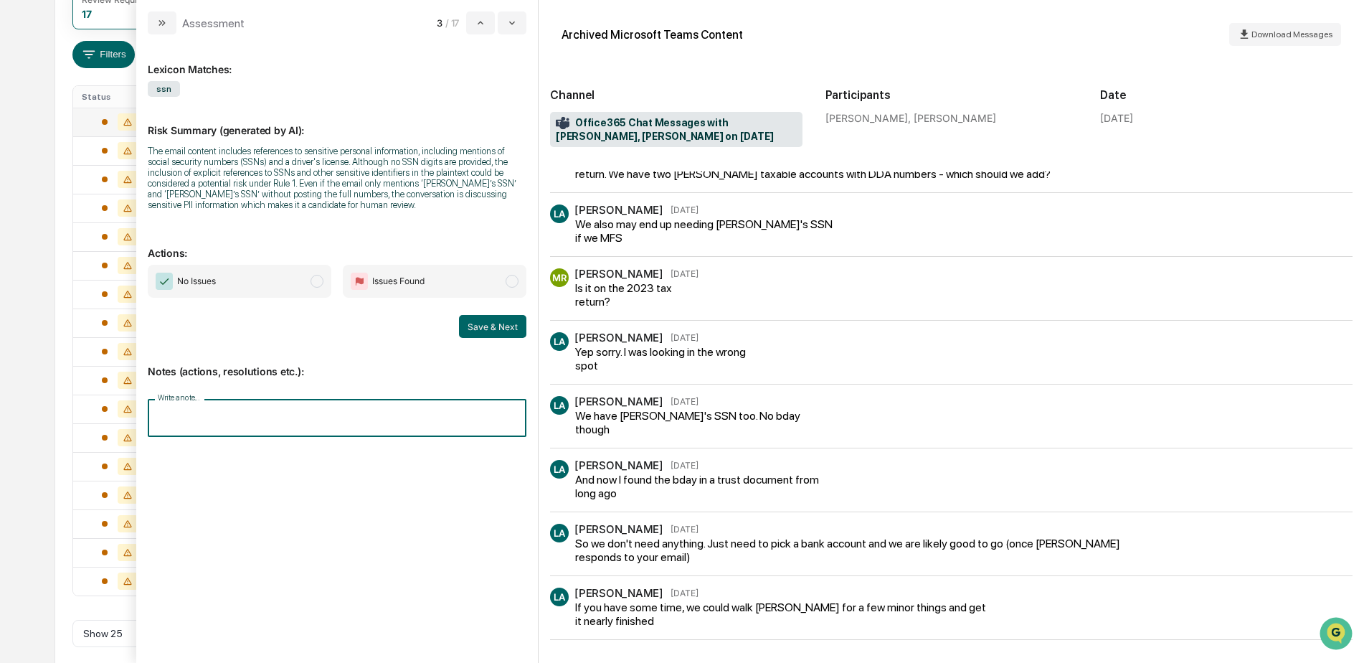
click at [260, 417] on input "Write a note..." at bounding box center [337, 418] width 379 height 38
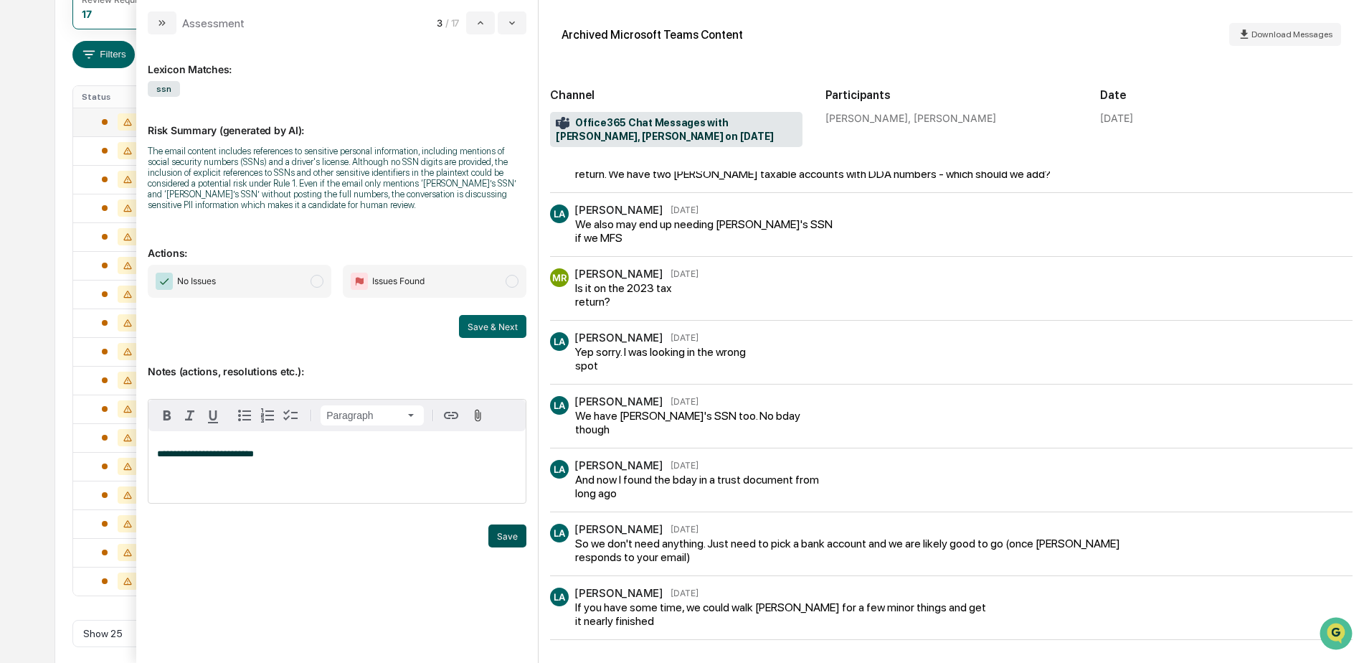
click at [515, 535] on button "Save" at bounding box center [507, 535] width 38 height 23
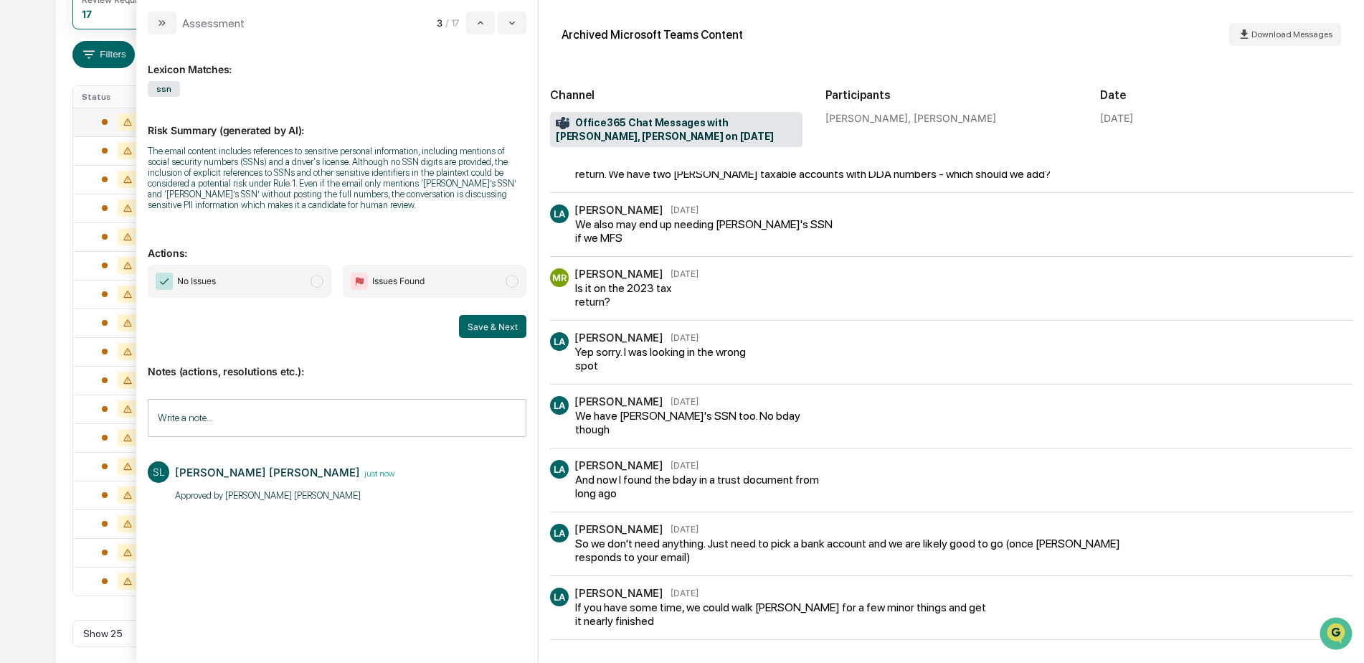
click at [247, 282] on span "No Issues" at bounding box center [240, 281] width 184 height 33
click at [469, 330] on button "Save & Next" at bounding box center [492, 326] width 67 height 23
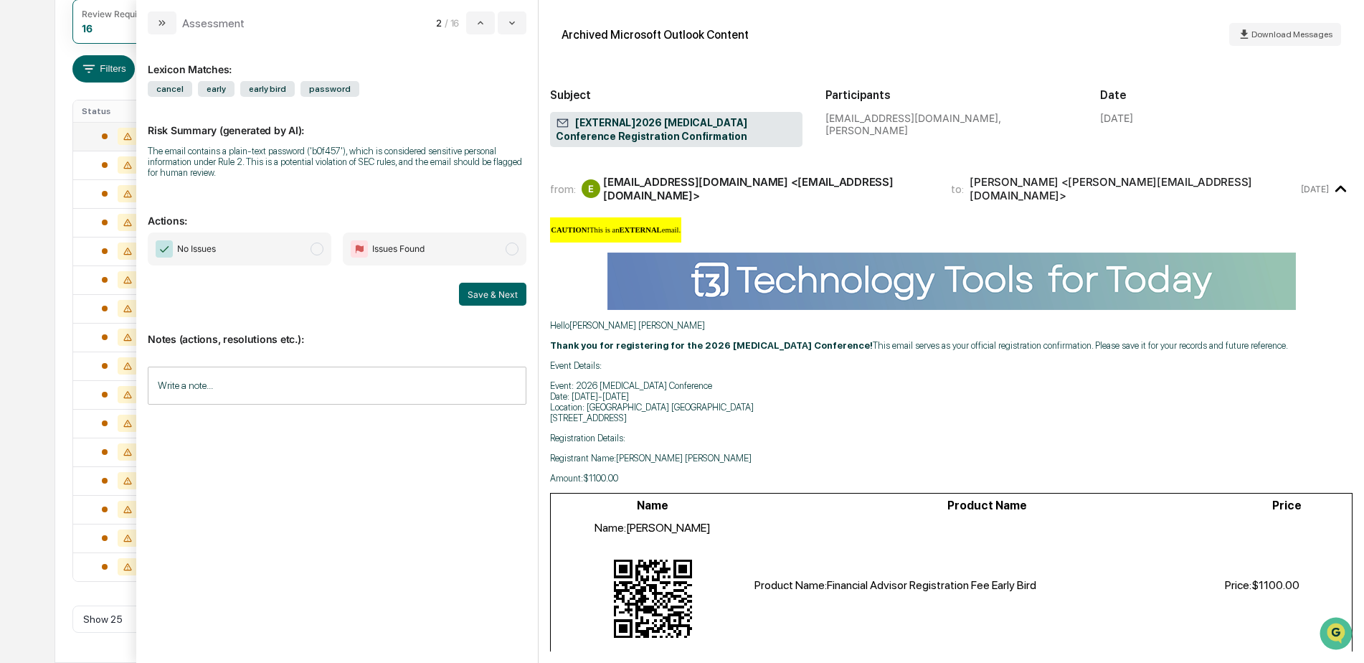
click at [266, 254] on span "No Issues" at bounding box center [240, 248] width 184 height 33
click at [291, 373] on input "Write a note..." at bounding box center [337, 385] width 379 height 38
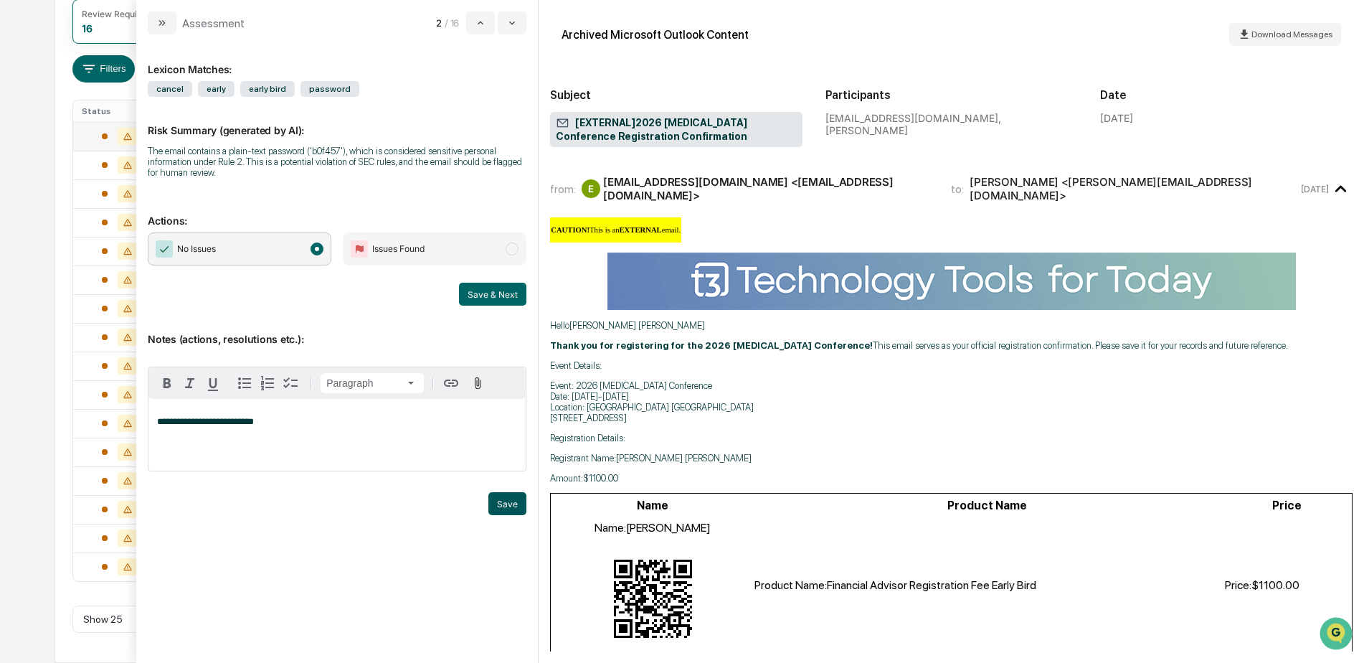
click at [508, 501] on button "Save" at bounding box center [507, 503] width 38 height 23
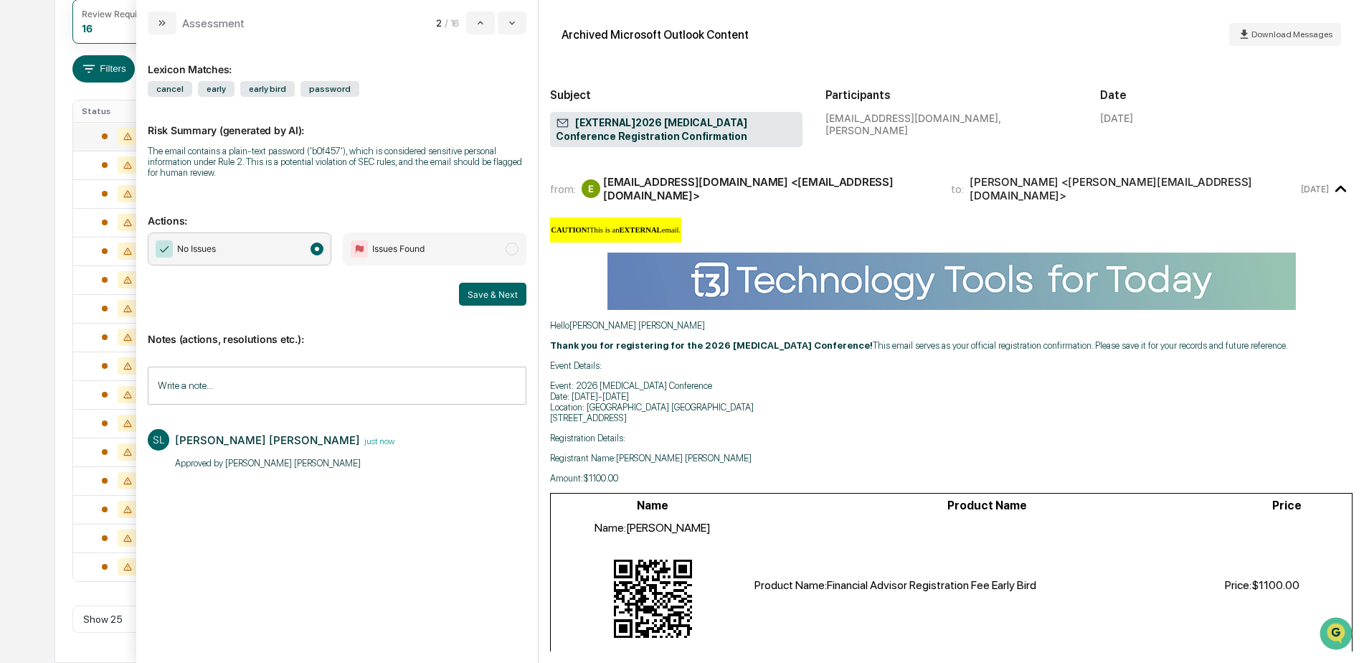
click at [478, 297] on button "Save & Next" at bounding box center [492, 294] width 67 height 23
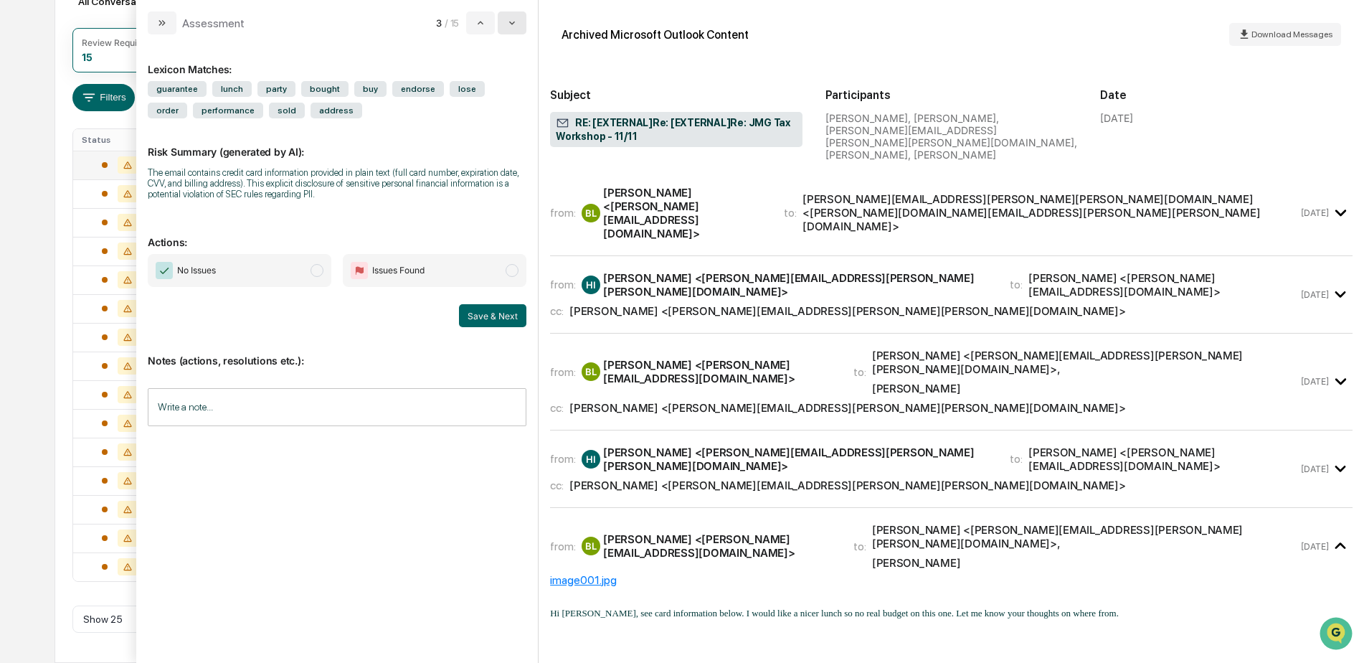
click at [509, 21] on icon "modal" at bounding box center [511, 22] width 11 height 11
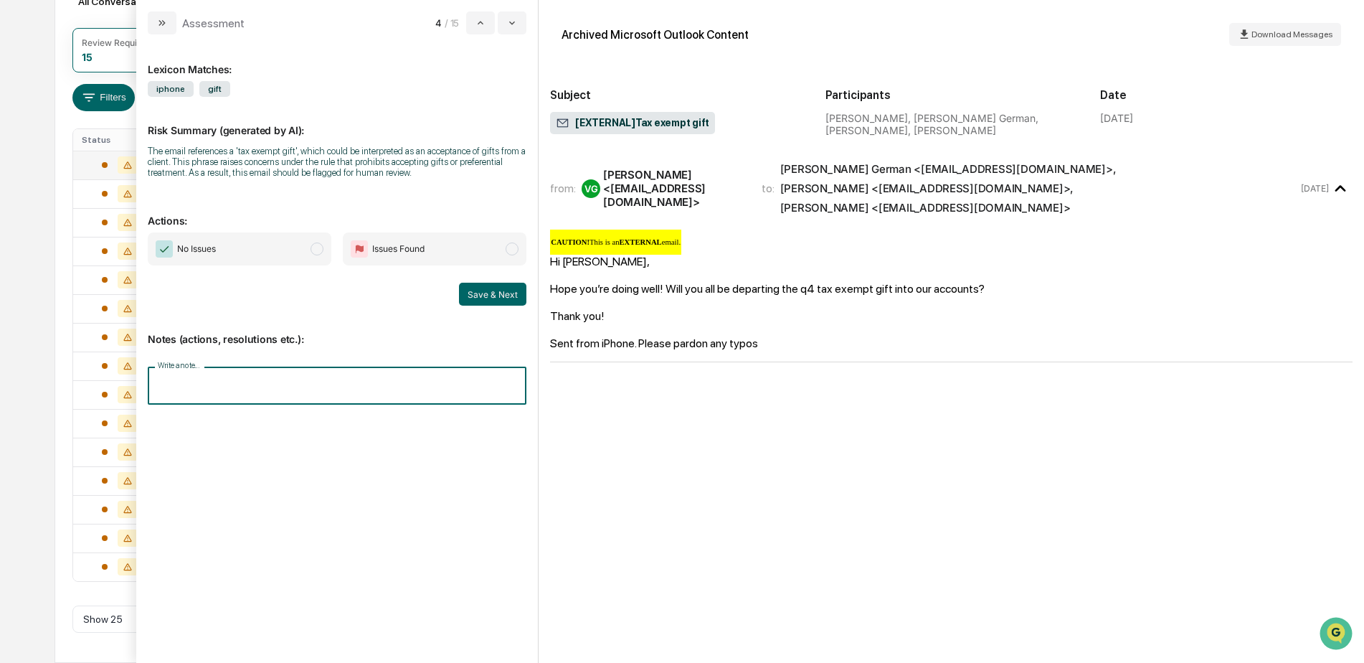
click at [267, 390] on input "Write a note..." at bounding box center [337, 385] width 379 height 38
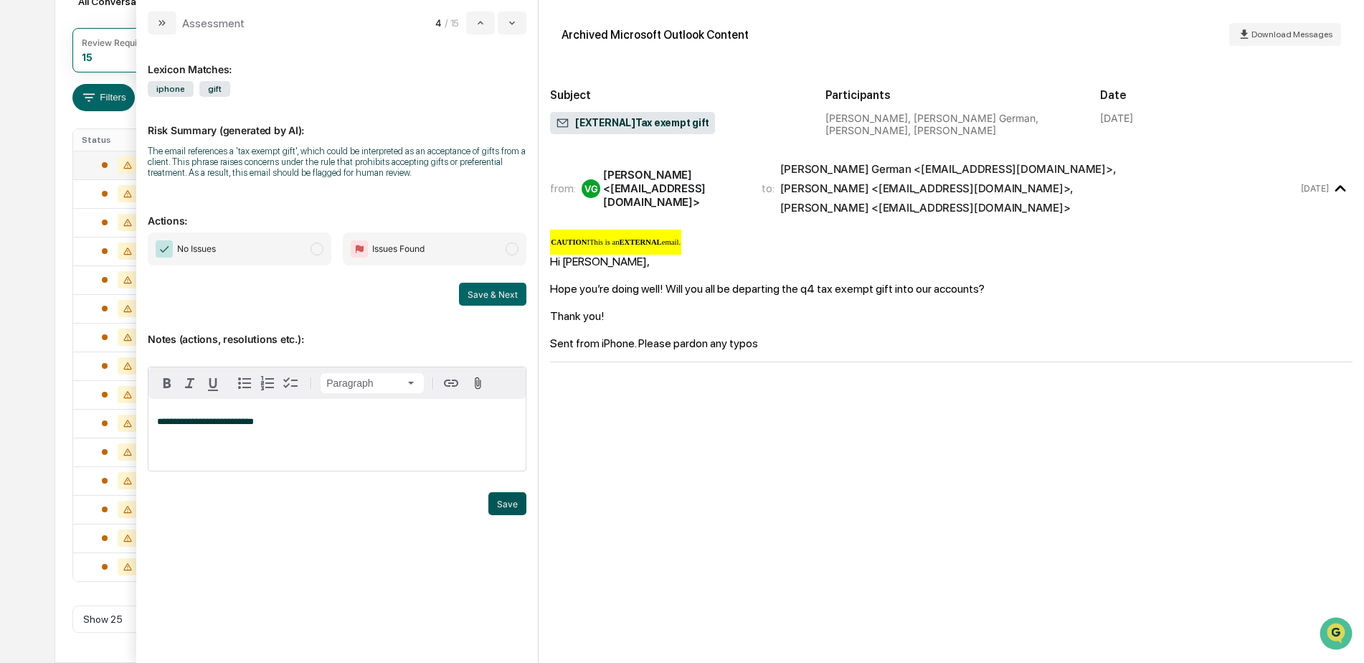
click at [495, 500] on button "Save" at bounding box center [507, 503] width 38 height 23
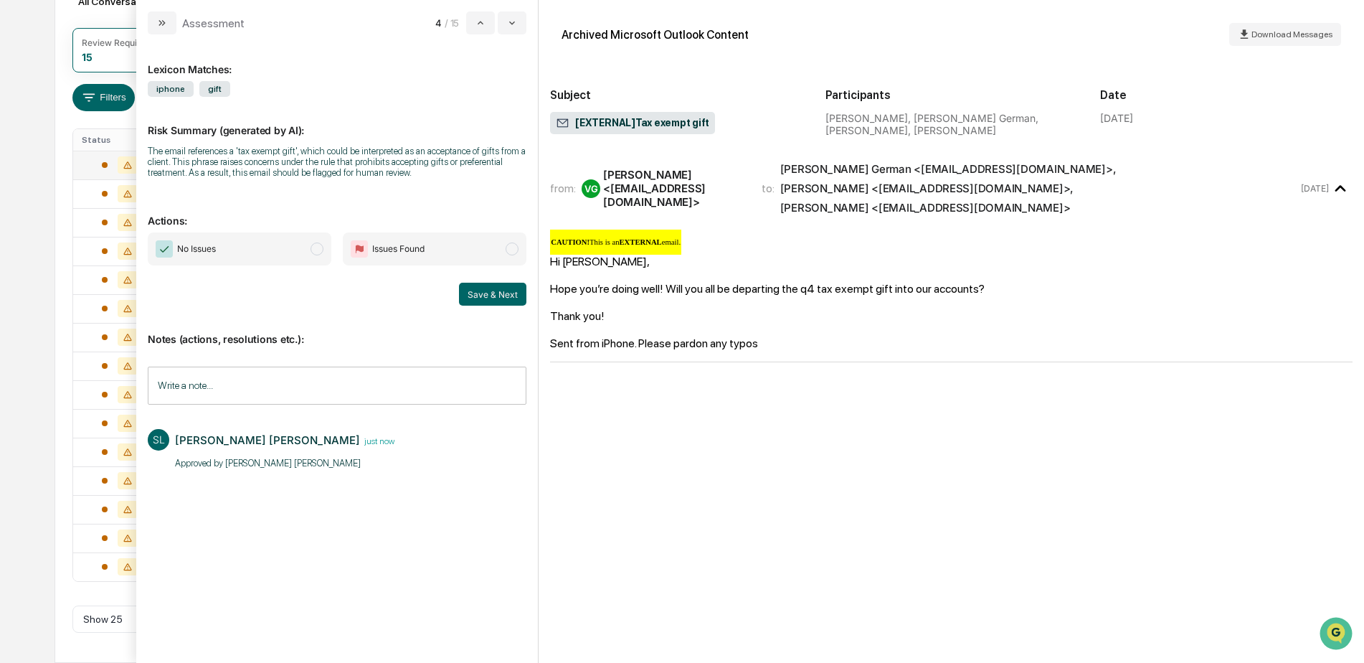
click at [269, 255] on span "No Issues" at bounding box center [240, 248] width 184 height 33
click at [490, 294] on button "Save & Next" at bounding box center [492, 294] width 67 height 23
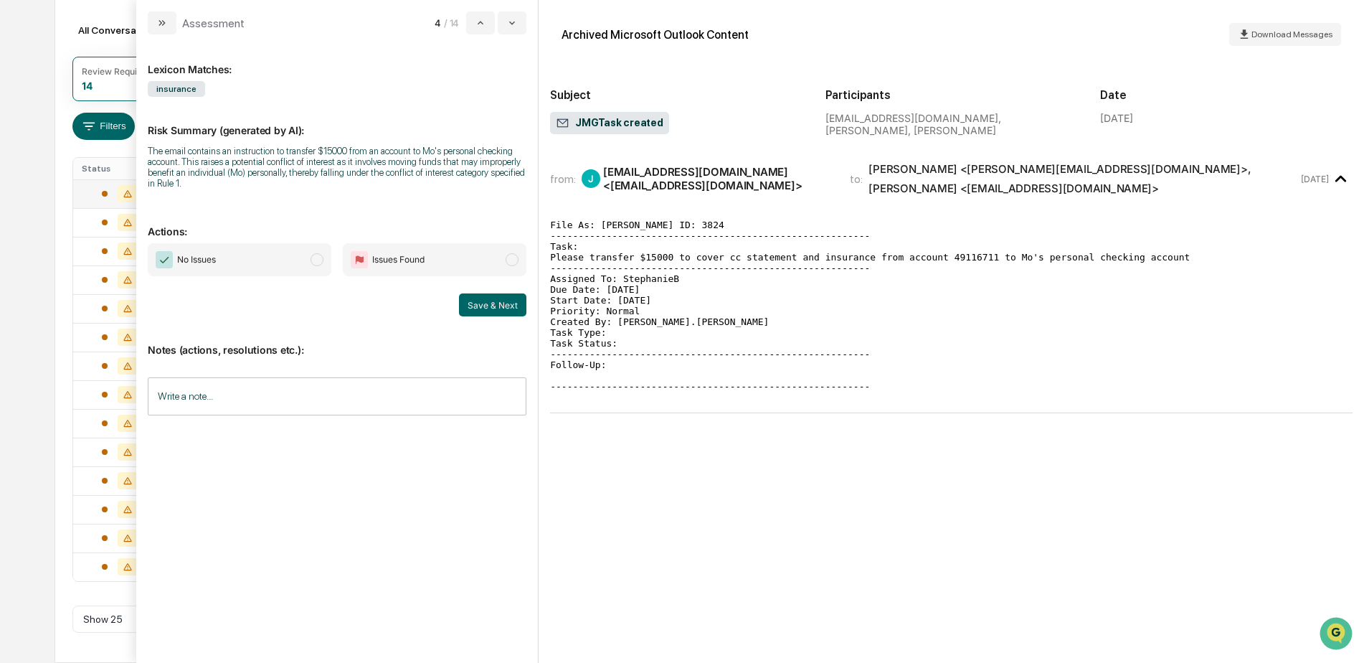
scroll to position [150, 0]
click at [220, 392] on input "Write a note..." at bounding box center [337, 396] width 379 height 38
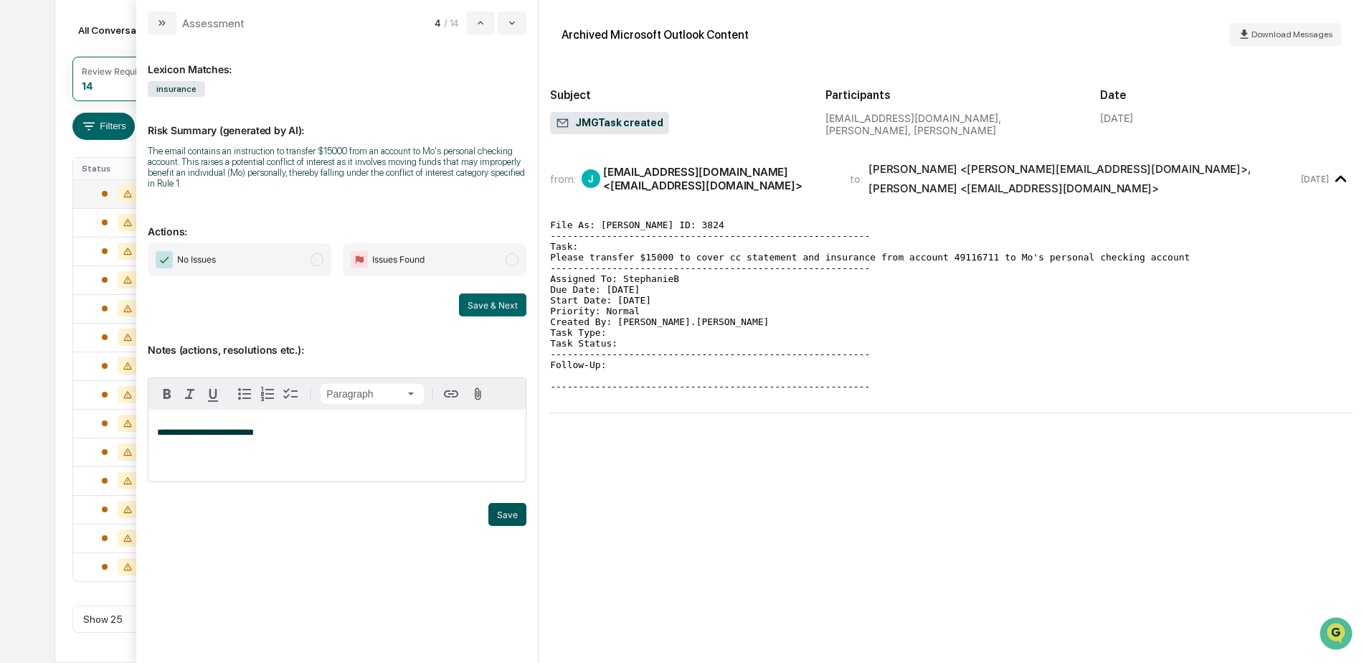
click at [506, 507] on button "Save" at bounding box center [507, 514] width 38 height 23
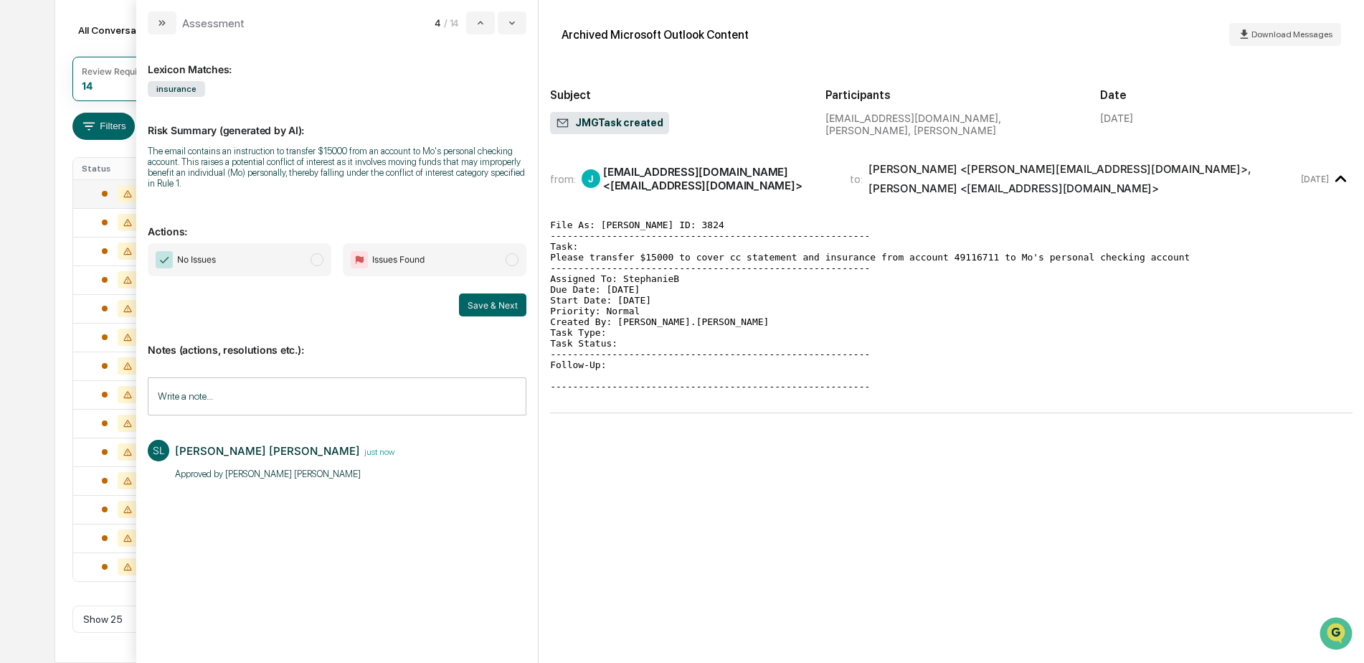
click at [267, 262] on span "No Issues" at bounding box center [240, 259] width 184 height 33
click at [505, 300] on button "Save & Next" at bounding box center [492, 304] width 67 height 23
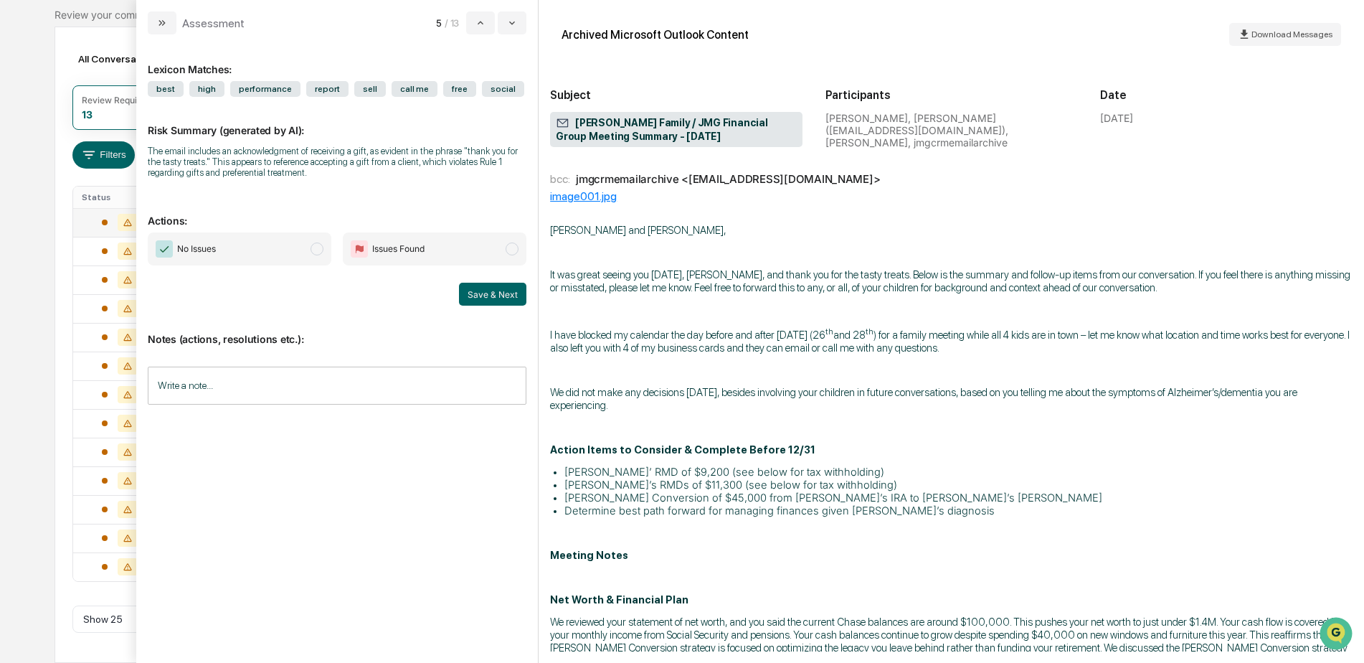
scroll to position [48, 0]
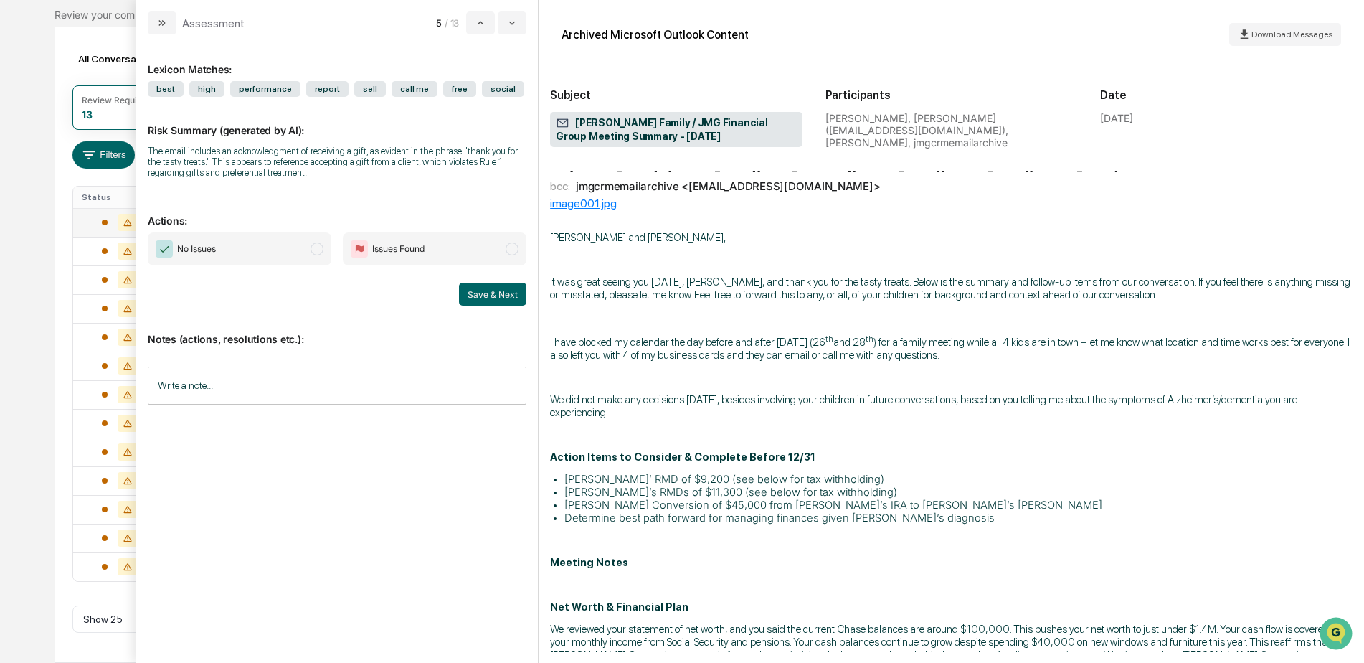
click at [292, 391] on input "Write a note..." at bounding box center [337, 385] width 379 height 38
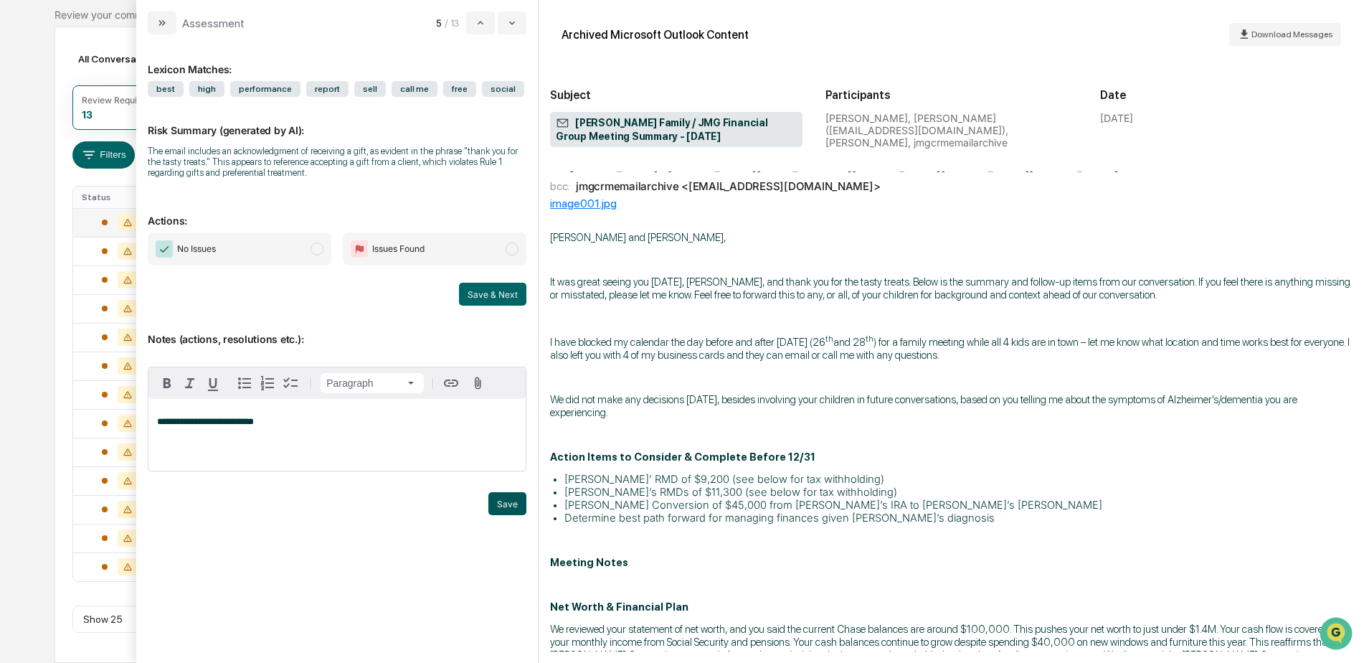
click at [503, 507] on button "Save" at bounding box center [507, 503] width 38 height 23
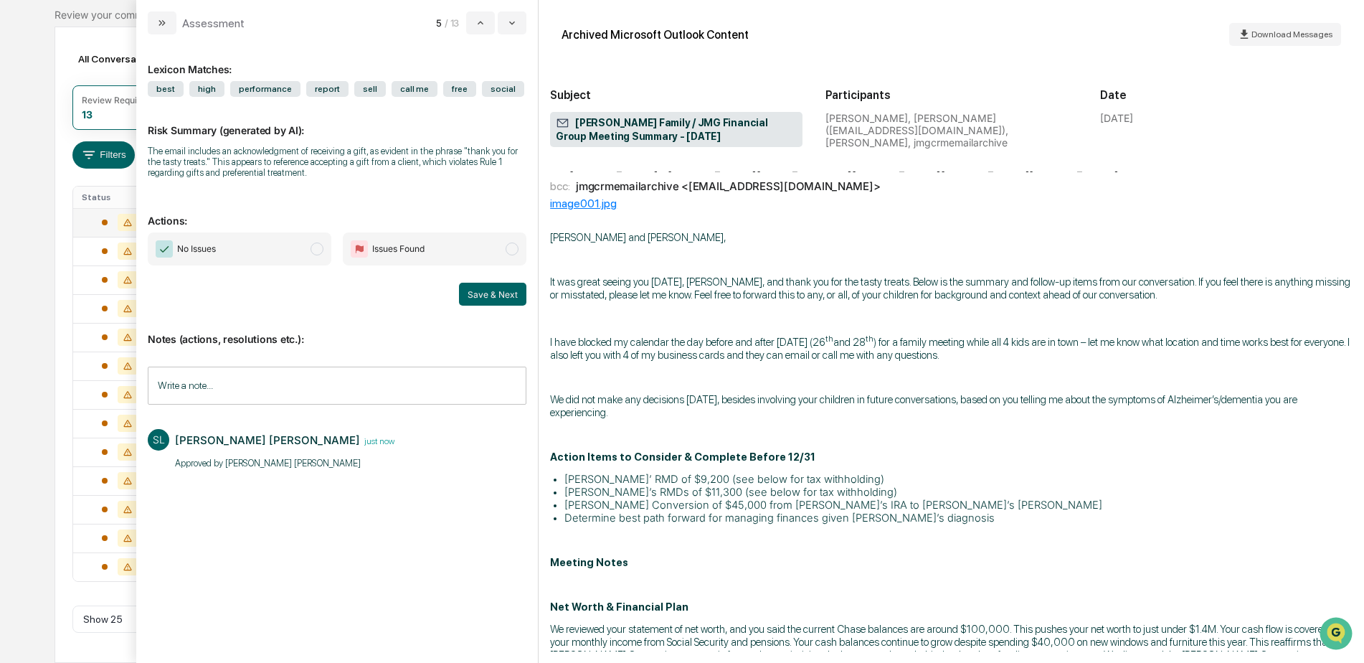
click at [296, 255] on span "No Issues" at bounding box center [240, 248] width 184 height 33
click at [511, 290] on button "Save & Next" at bounding box center [492, 294] width 67 height 23
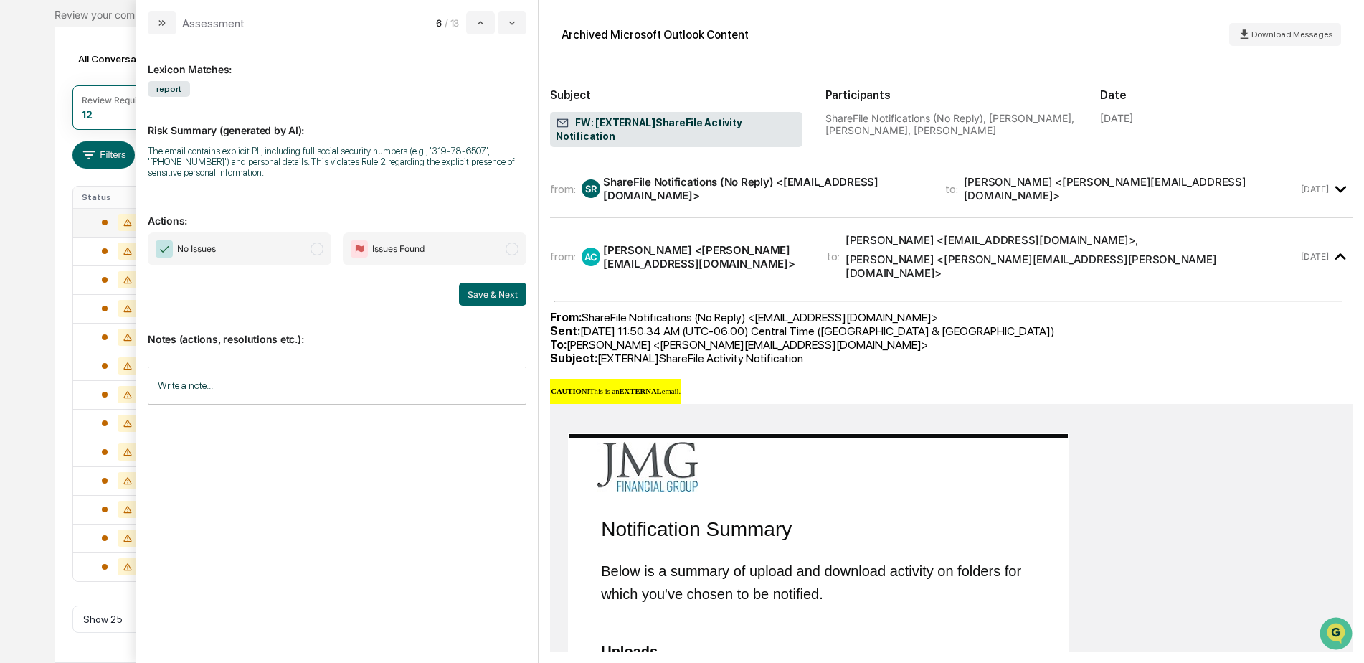
scroll to position [92, 0]
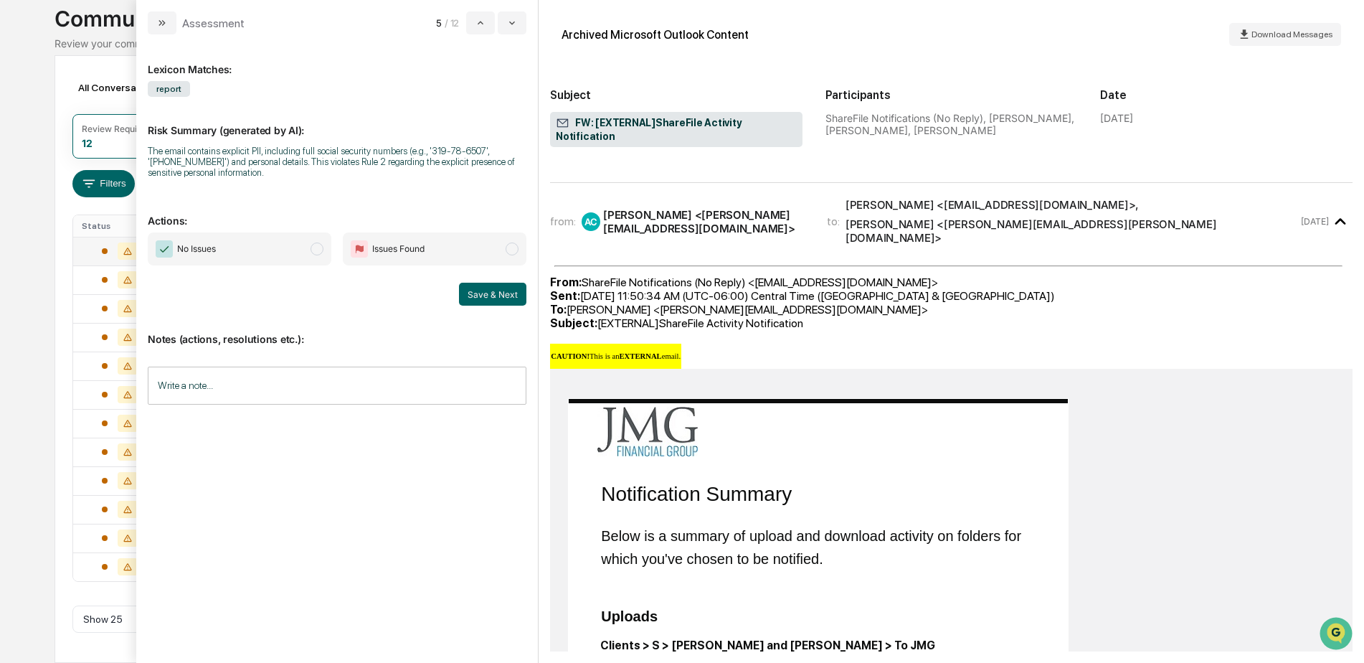
scroll to position [0, 0]
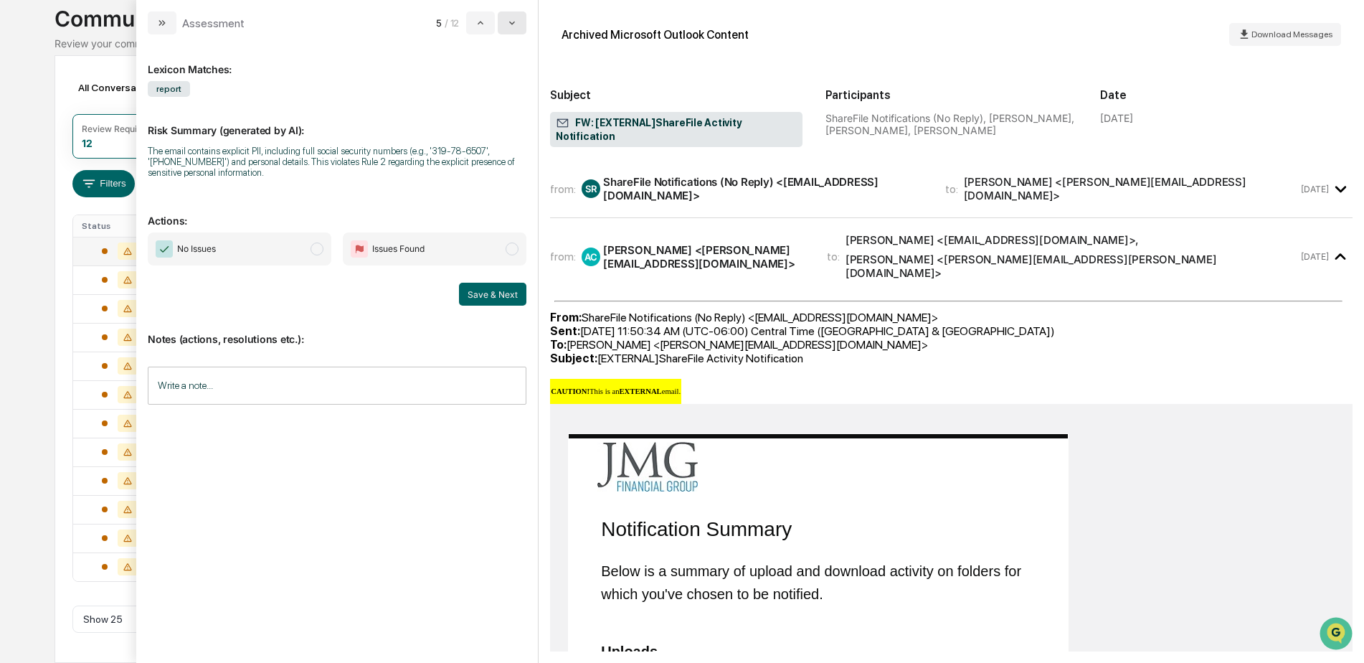
click at [521, 27] on button "modal" at bounding box center [512, 22] width 29 height 23
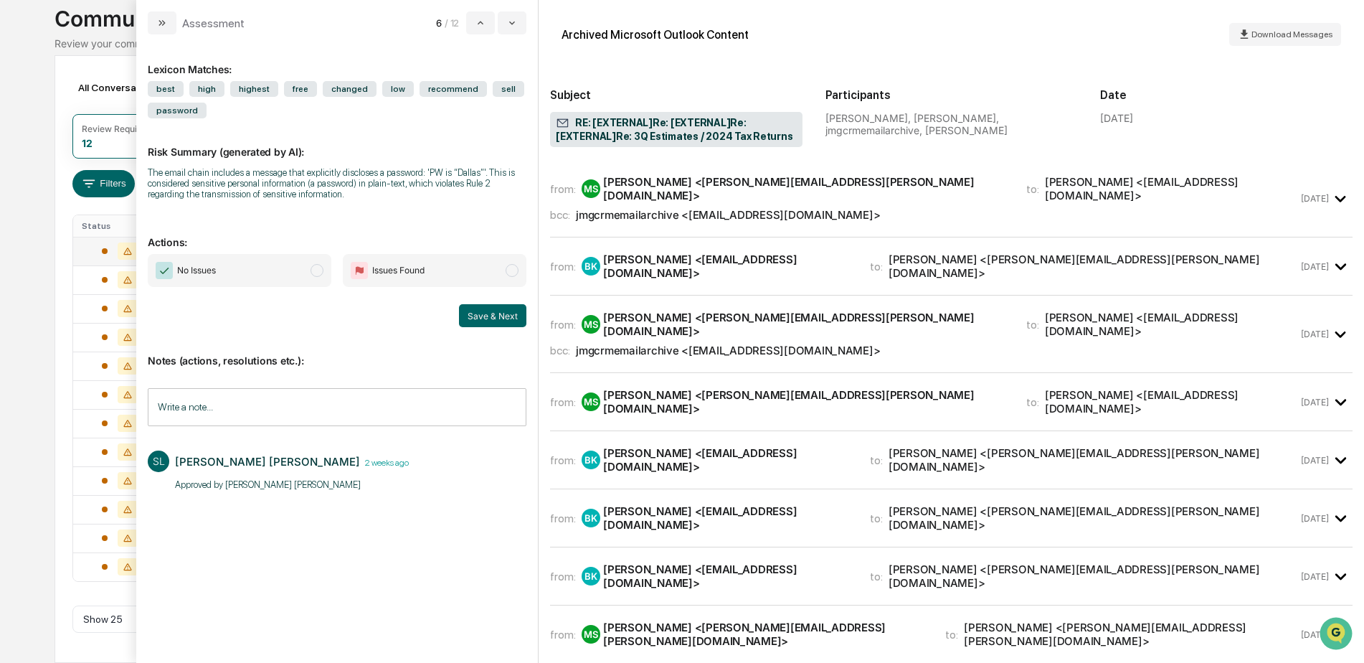
click at [273, 282] on span "No Issues" at bounding box center [240, 270] width 184 height 33
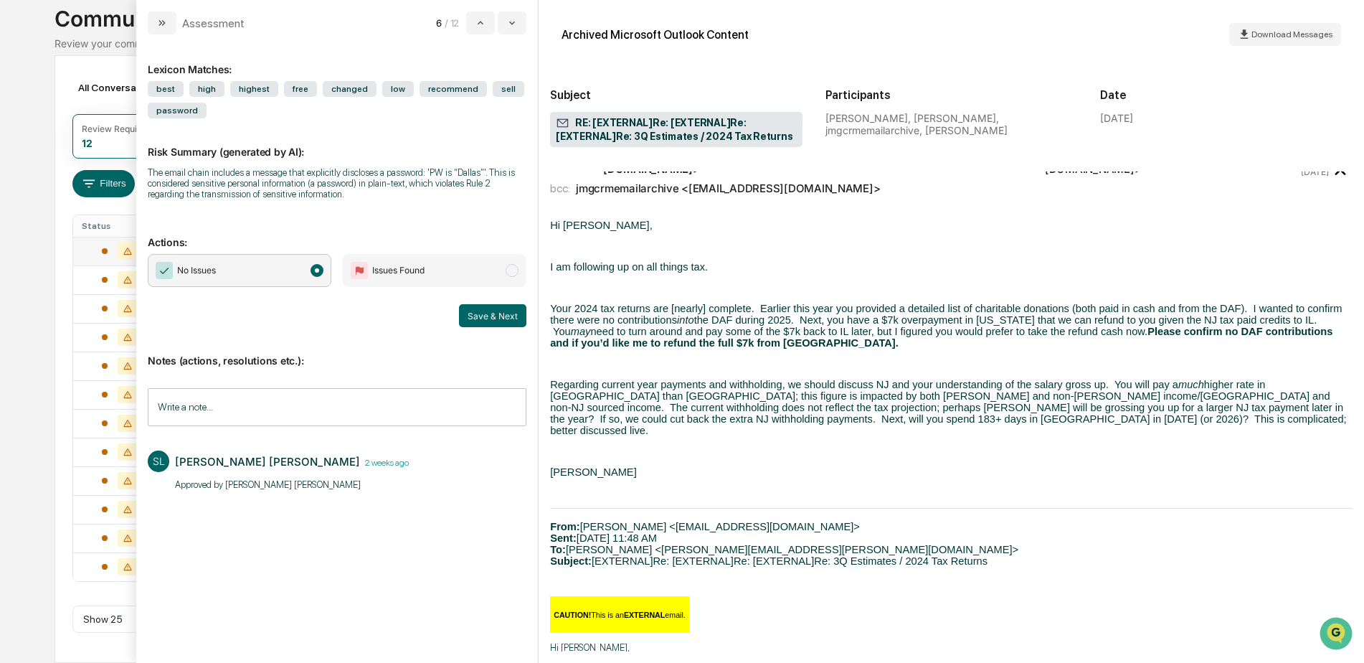
scroll to position [645, 0]
click at [1174, 82] on div "Date [DATE]" at bounding box center [1226, 114] width 252 height 71
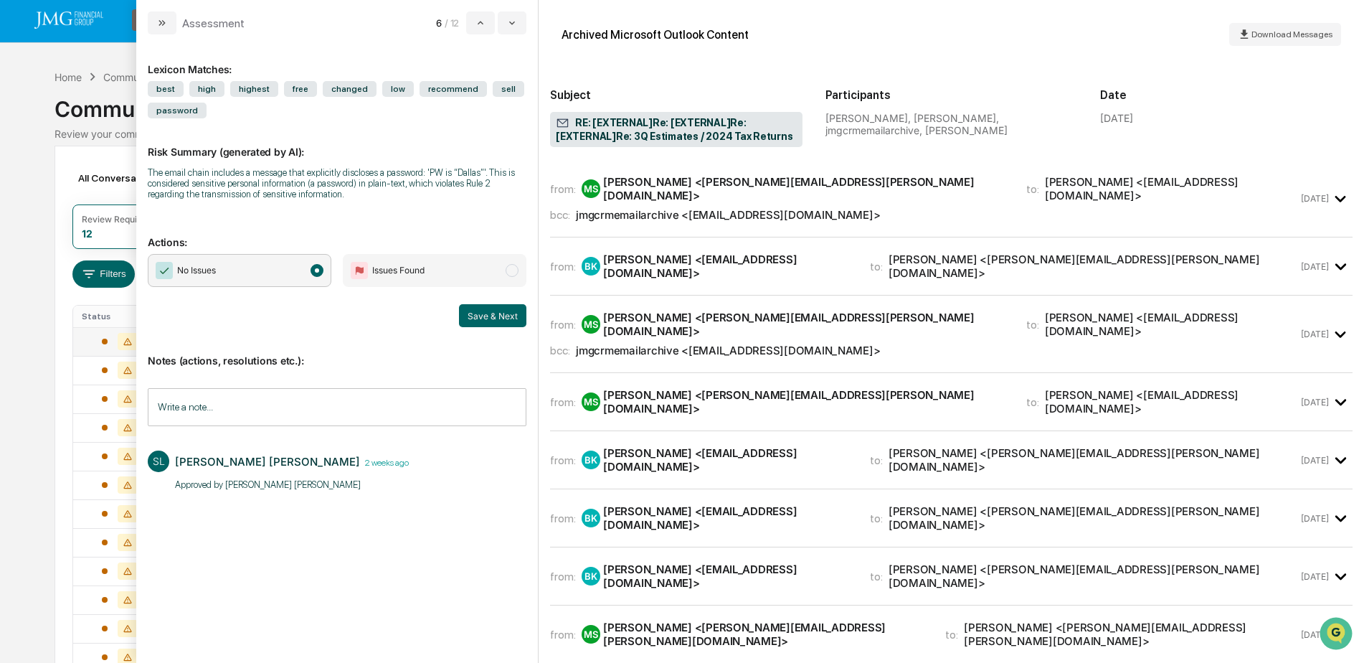
scroll to position [0, 0]
click at [1301, 202] on div "[DATE]" at bounding box center [1327, 199] width 52 height 24
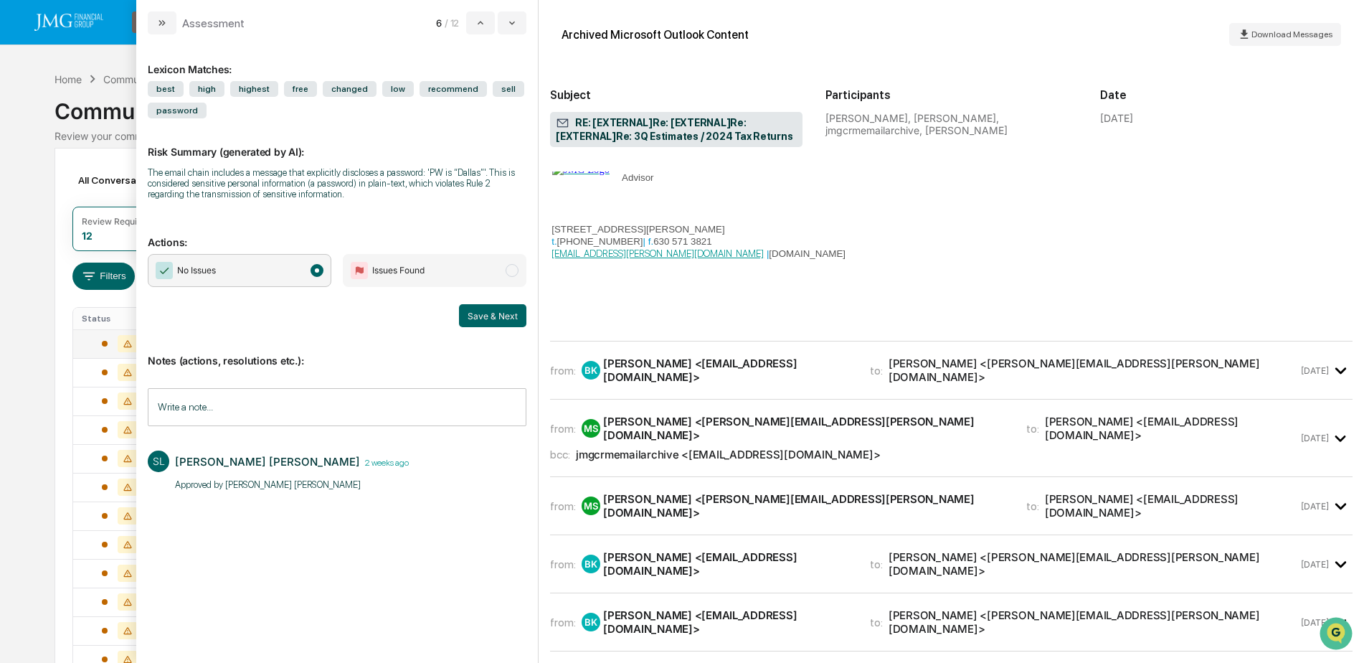
scroll to position [645, 0]
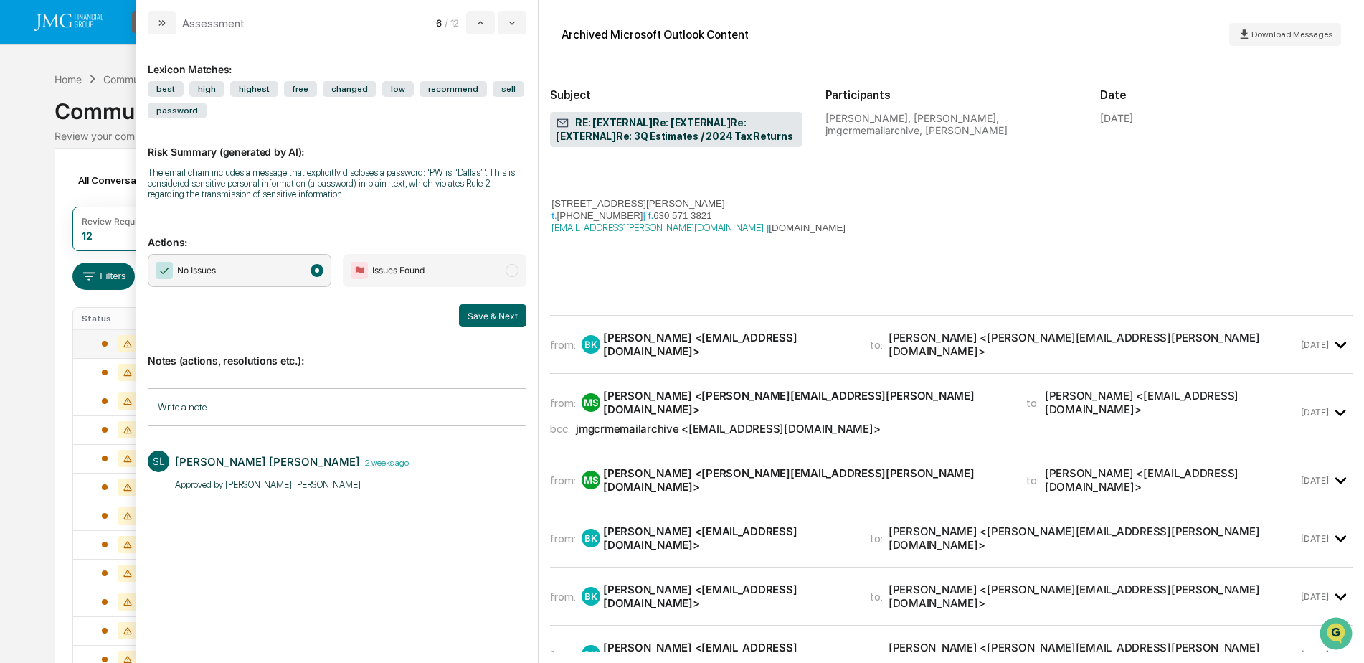
click at [1332, 356] on icon "modal" at bounding box center [1341, 345] width 24 height 24
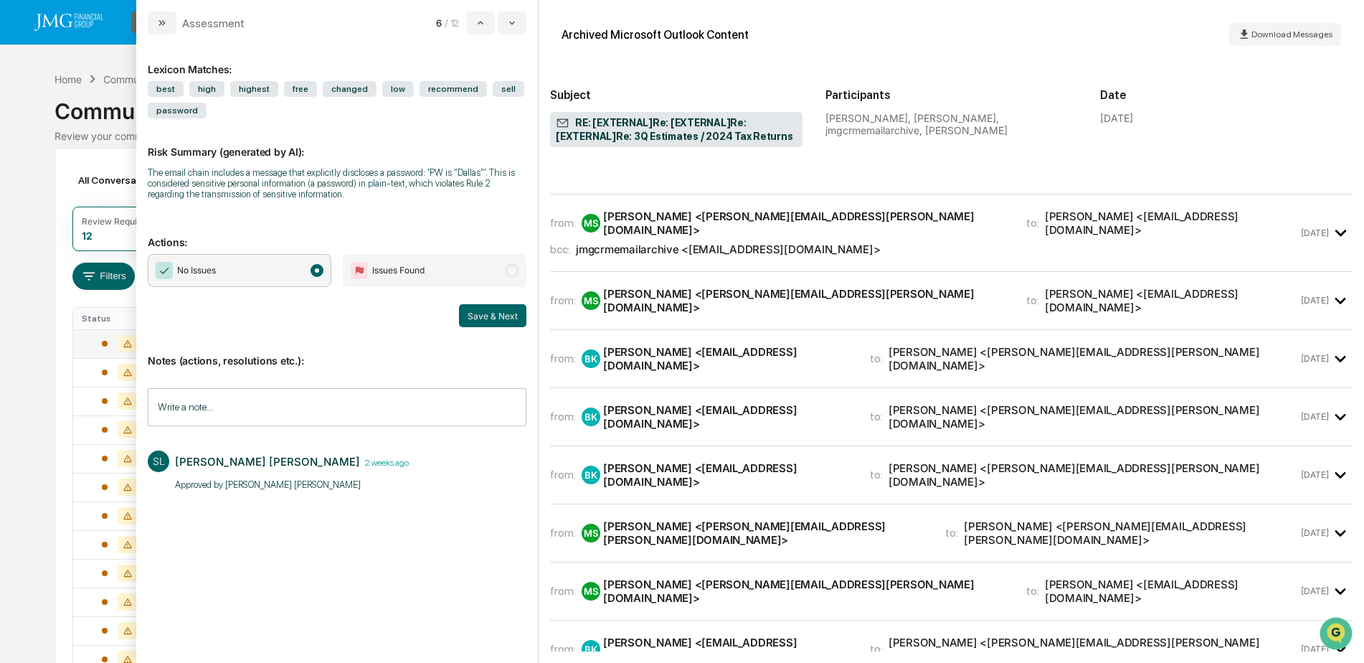
scroll to position [2008, 0]
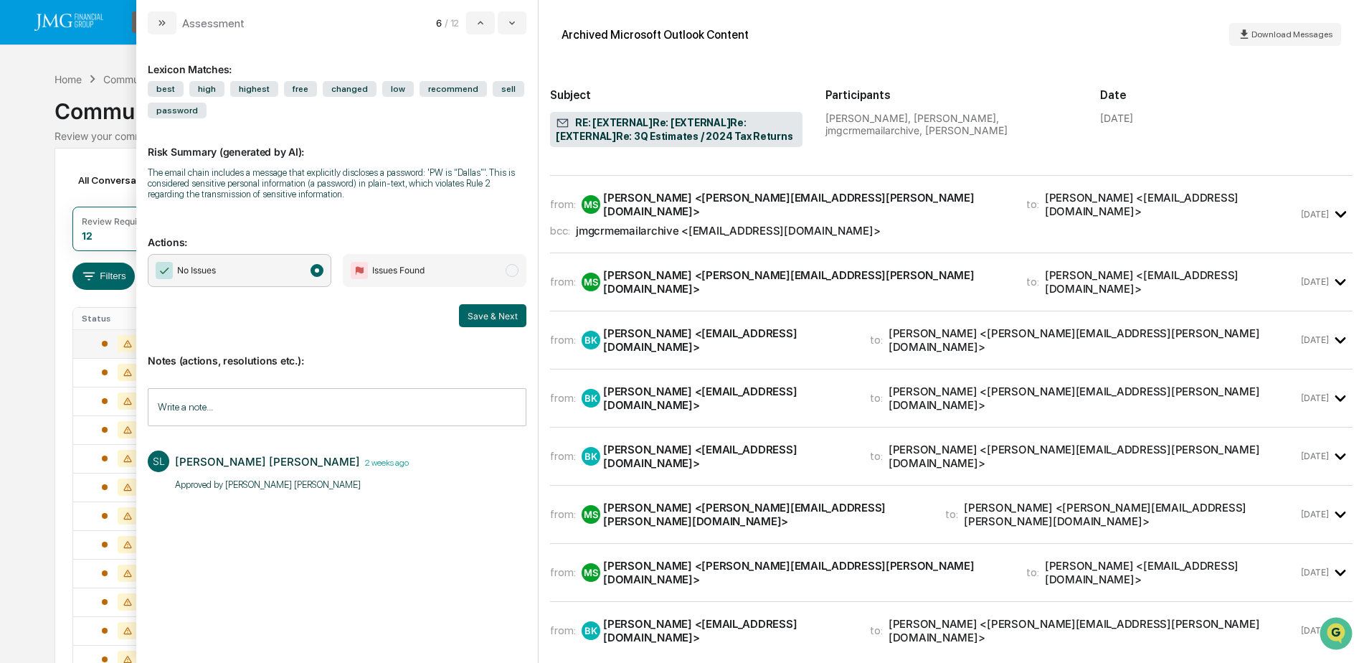
click at [1318, 226] on div "[DATE]" at bounding box center [1327, 214] width 52 height 24
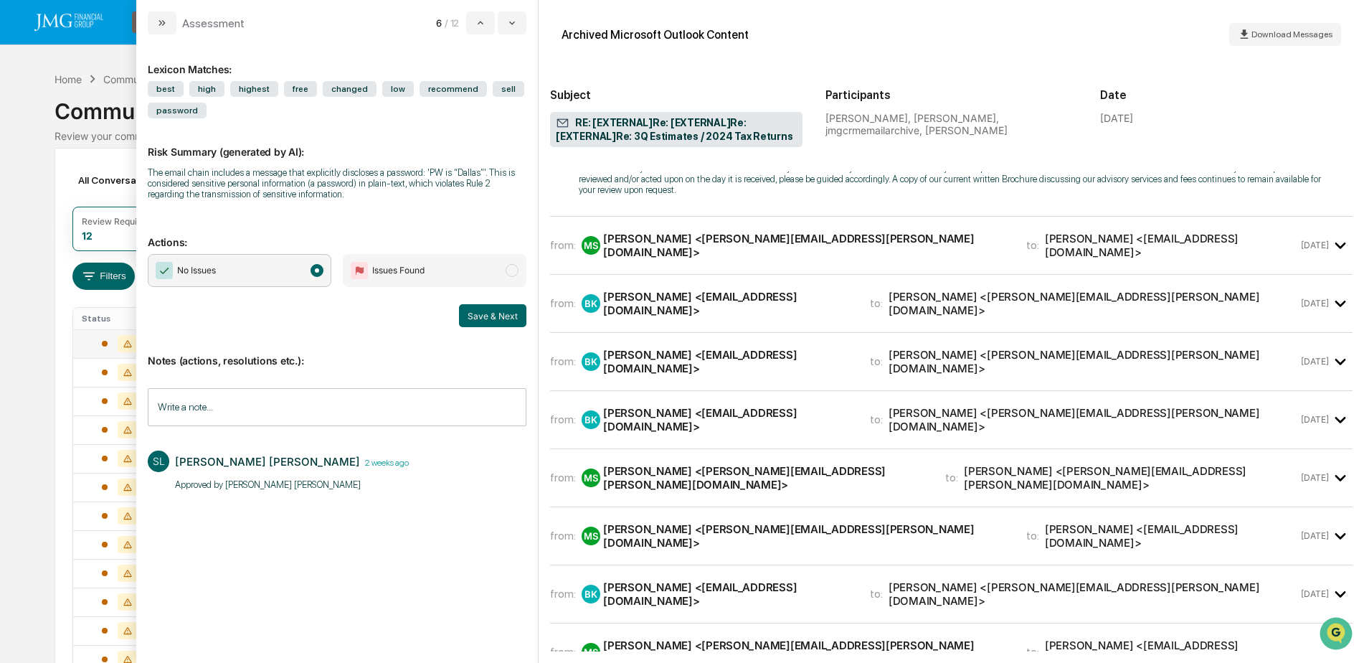
click at [1310, 262] on div "from: [PERSON_NAME] <[PERSON_NAME][EMAIL_ADDRESS][PERSON_NAME][DOMAIN_NAME]> to…" at bounding box center [951, 245] width 802 height 34
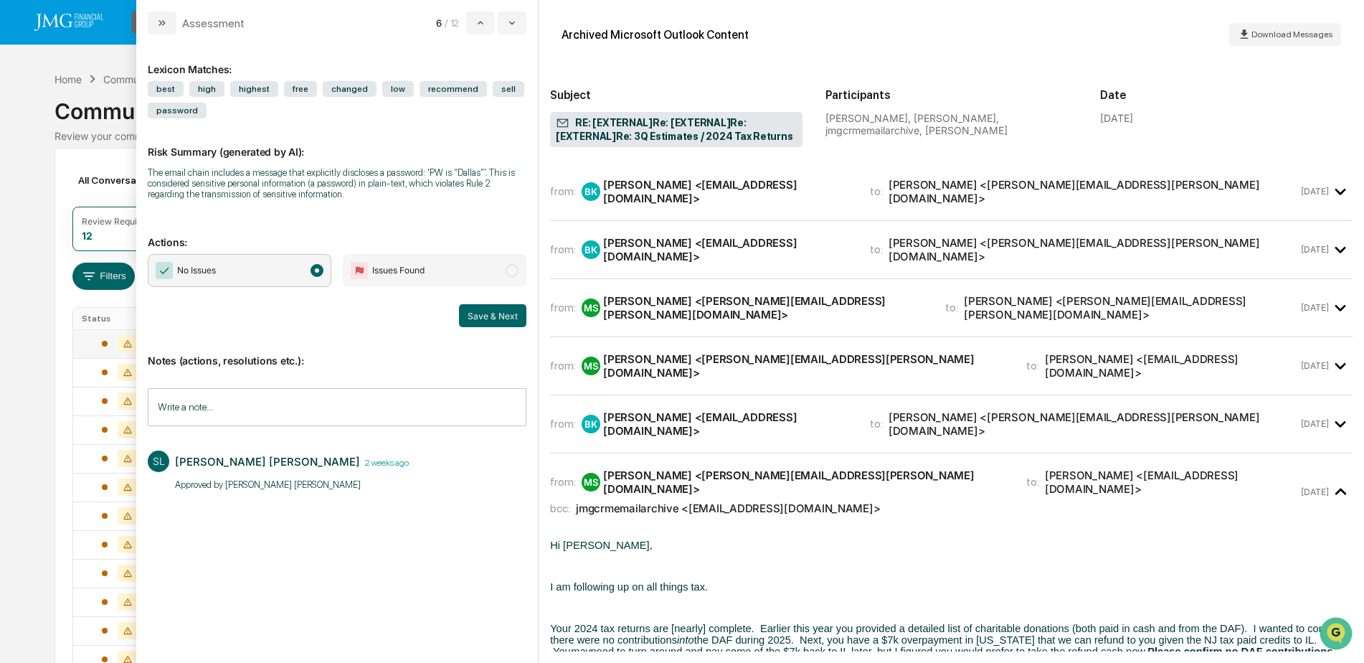
scroll to position [5234, 0]
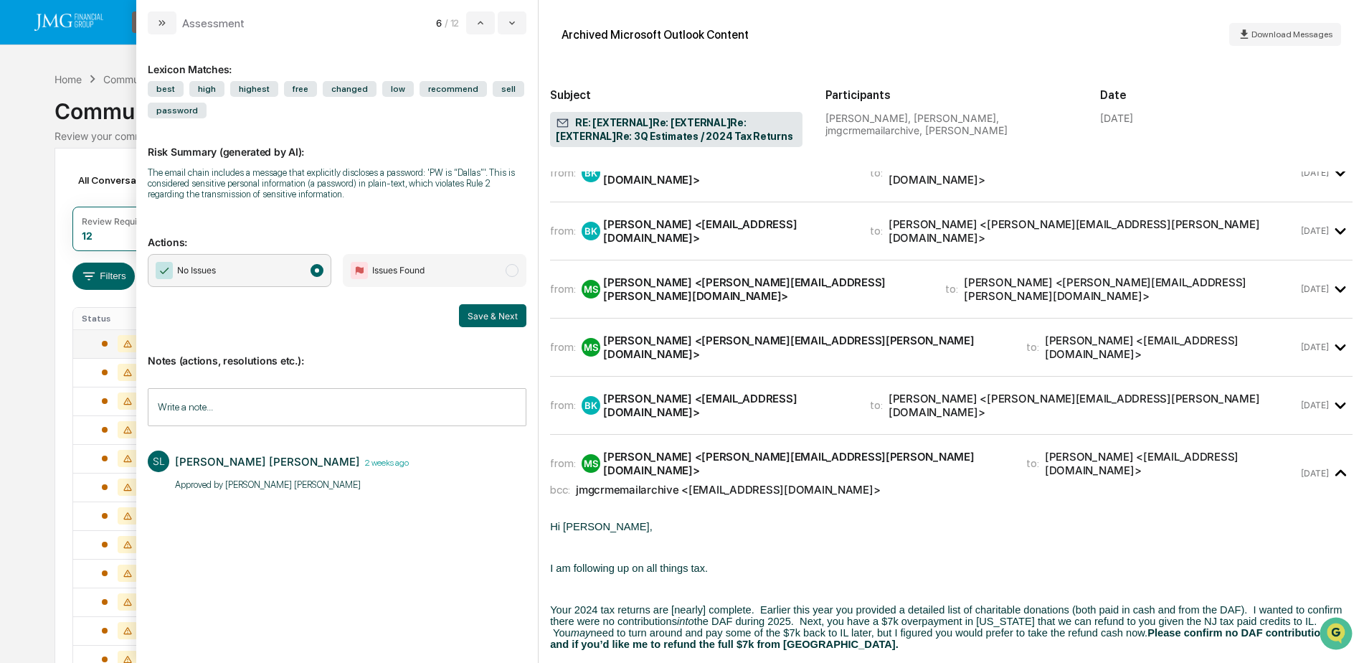
click at [1311, 132] on div "from: BK [PERSON_NAME] <[EMAIL_ADDRESS][DOMAIN_NAME]> to: [PERSON_NAME] <[PERSO…" at bounding box center [951, 115] width 802 height 34
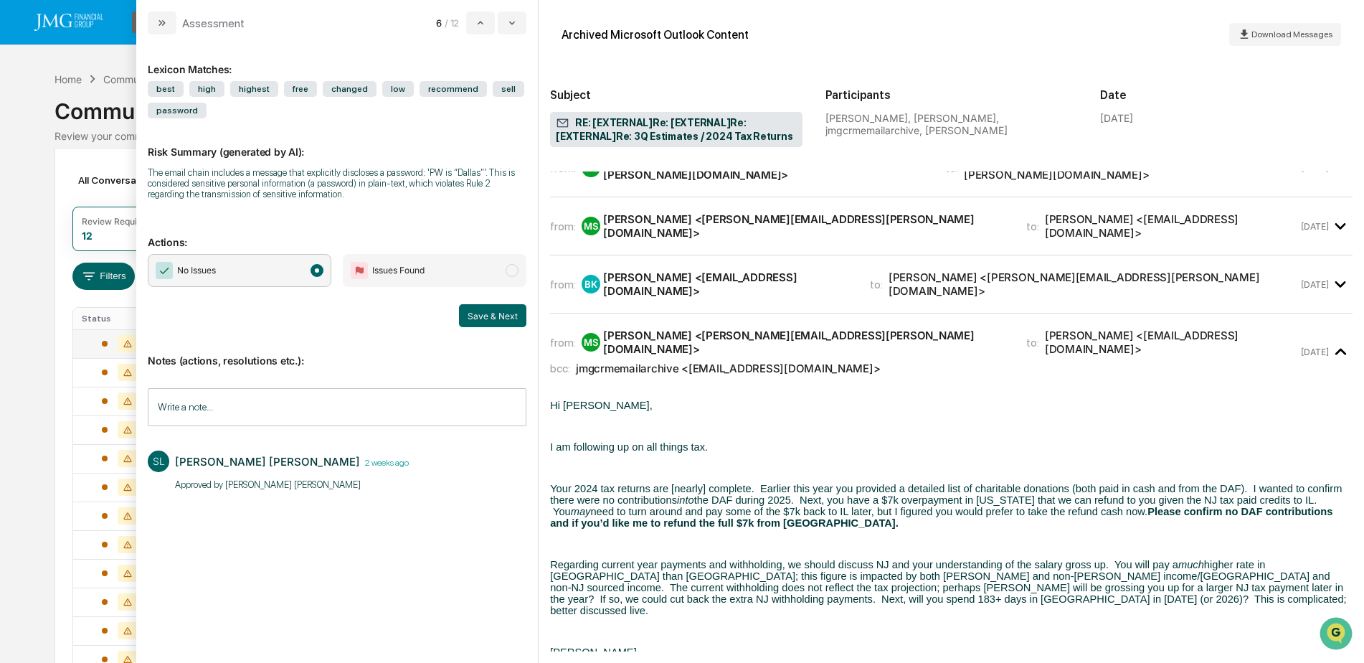
scroll to position [7385, 0]
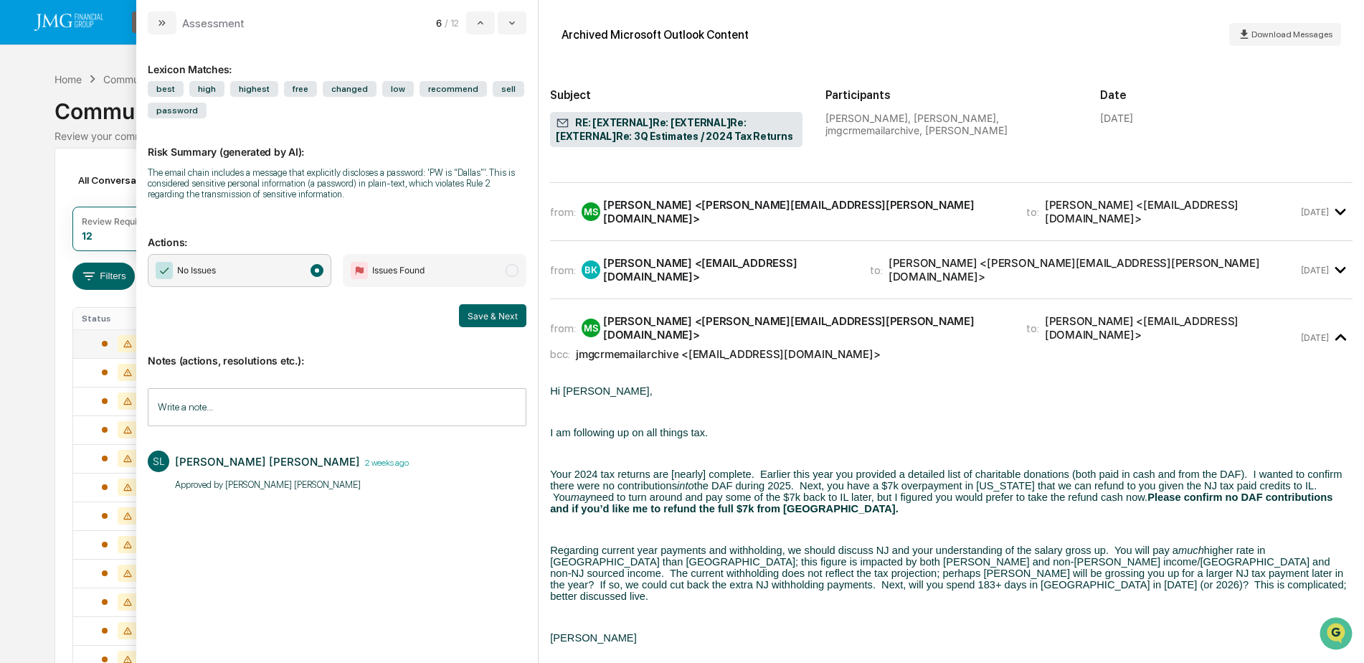
click at [1329, 49] on icon "modal" at bounding box center [1341, 38] width 24 height 24
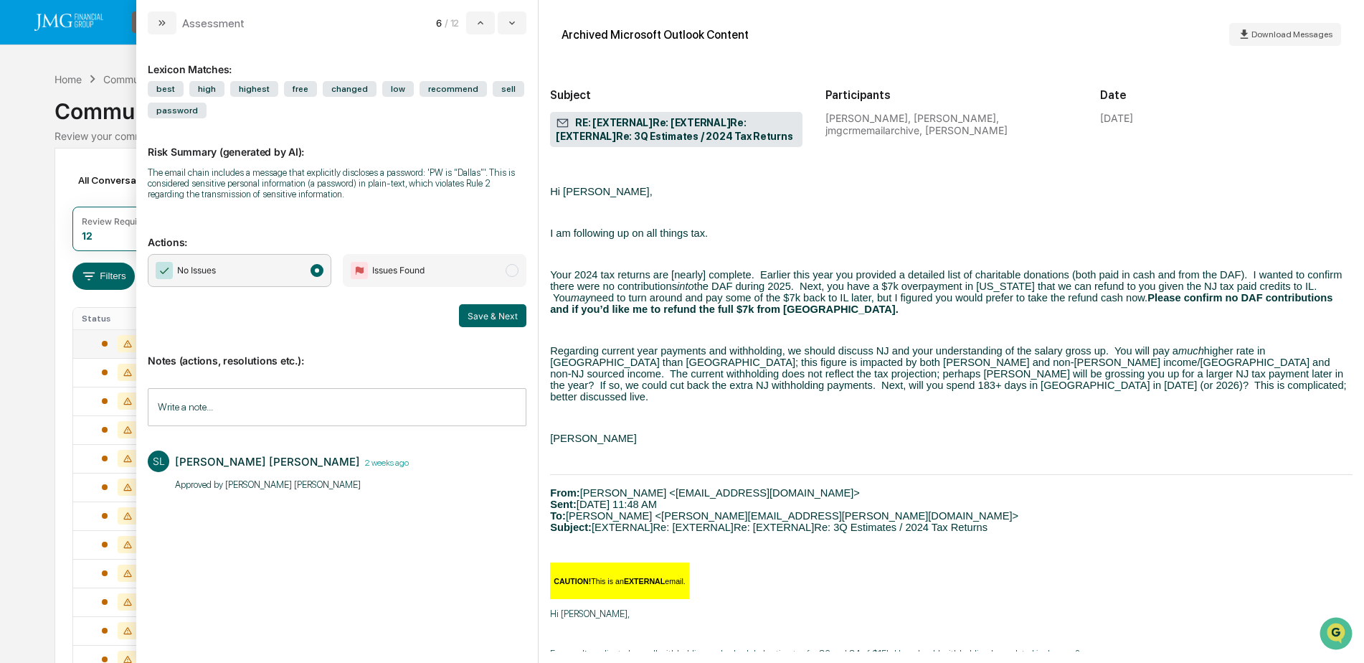
scroll to position [9393, 0]
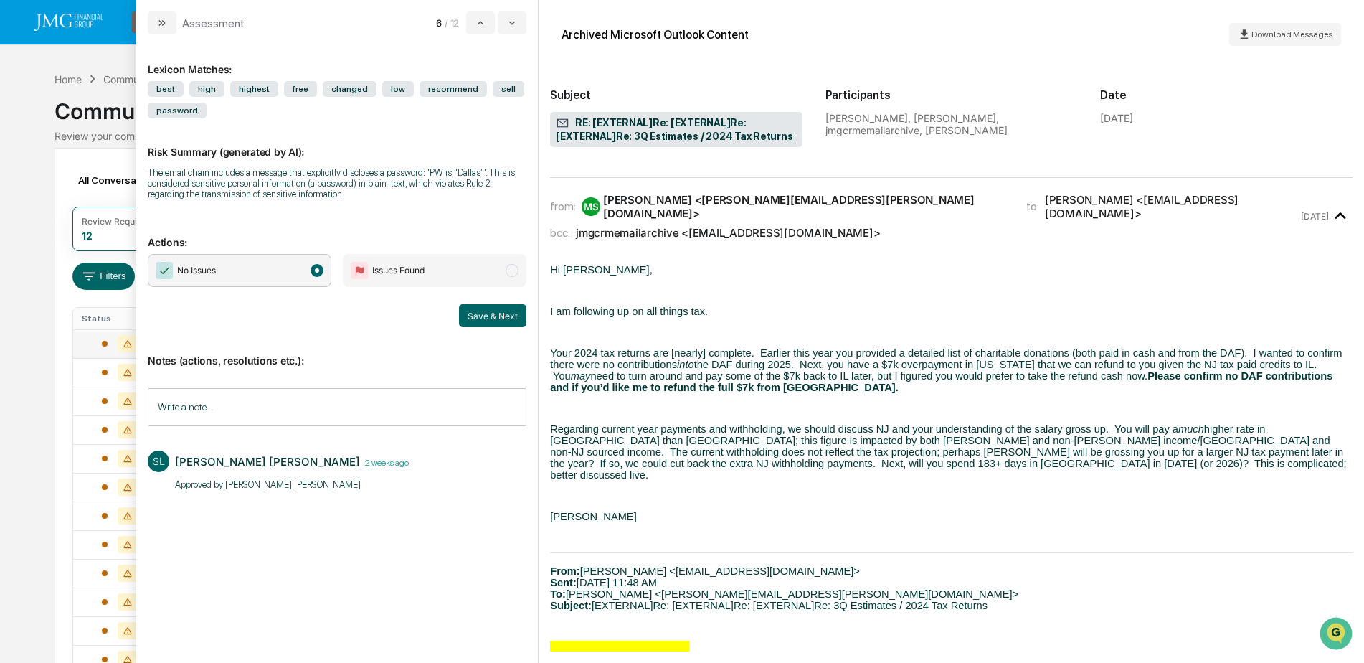
scroll to position [11401, 0]
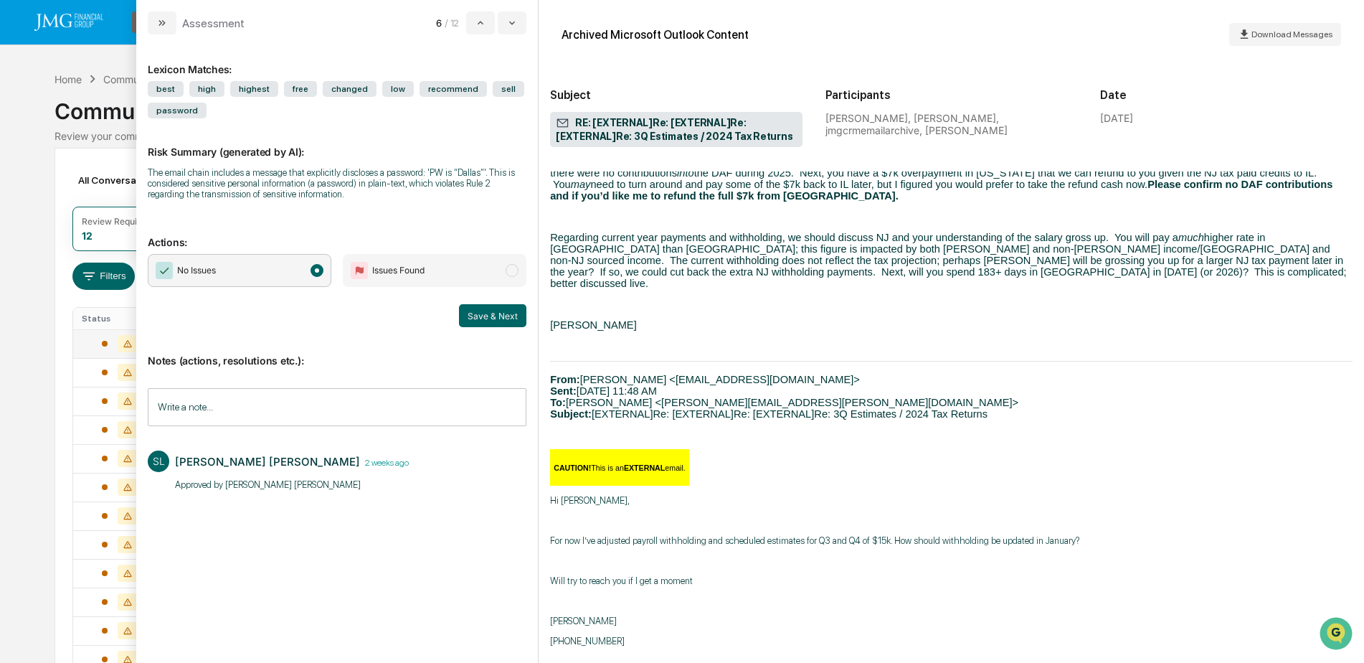
drag, startPoint x: 1297, startPoint y: 219, endPoint x: 1289, endPoint y: 232, distance: 15.7
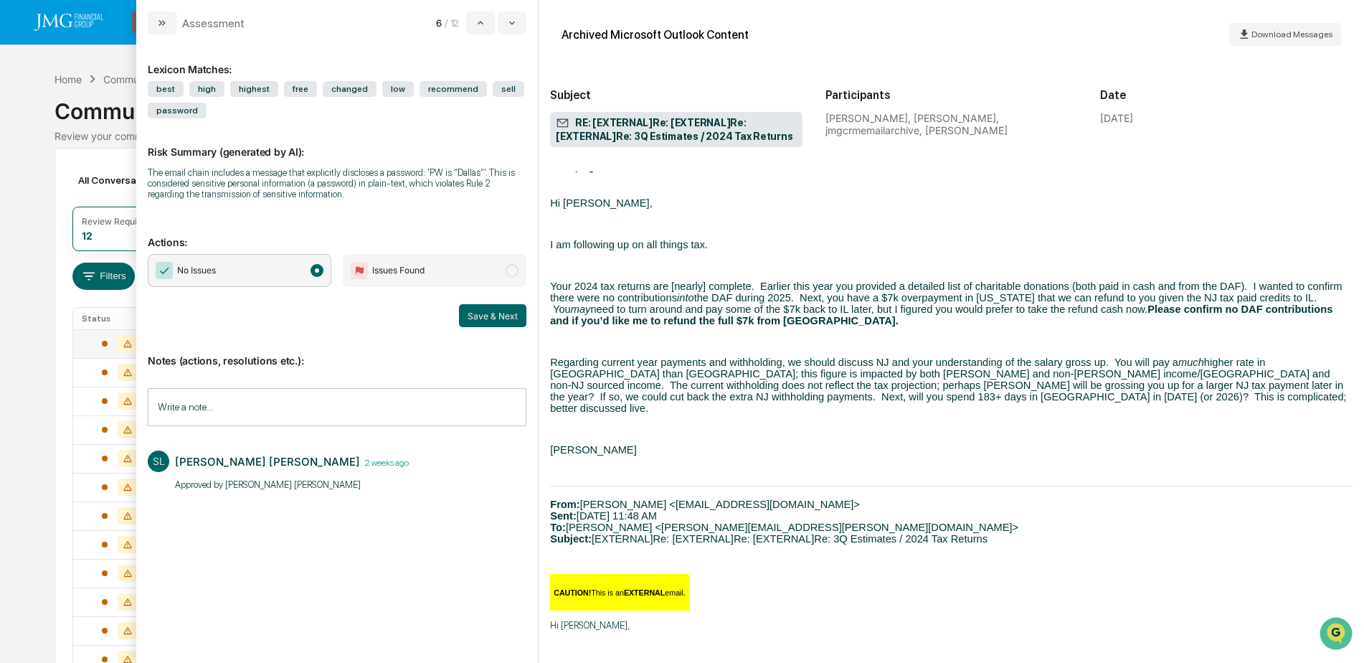
scroll to position [13623, 0]
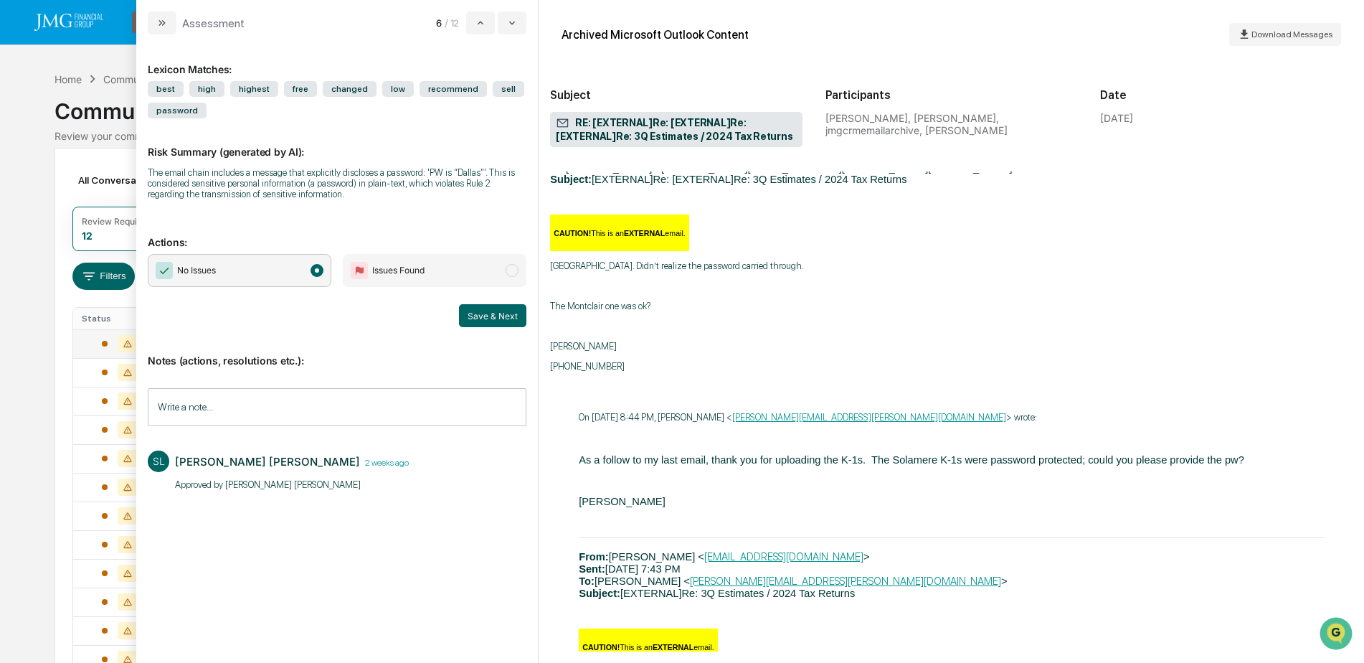
scroll to position [9222, 0]
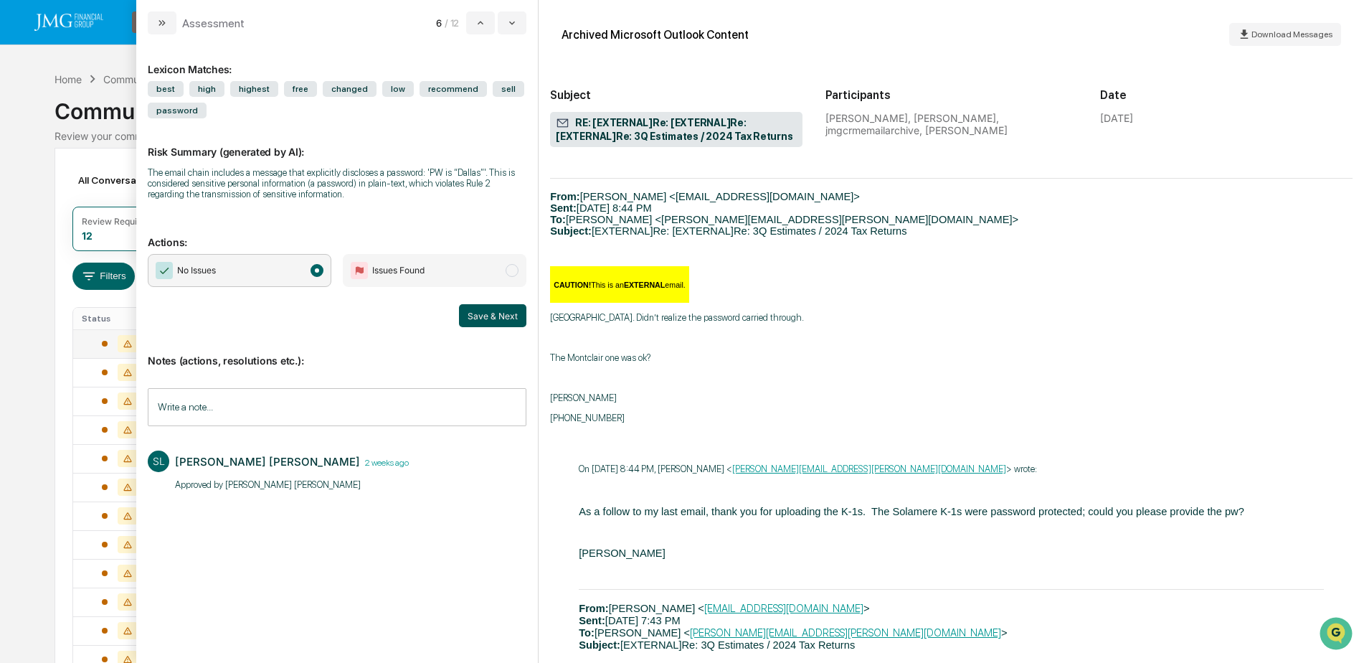
click at [482, 322] on button "Save & Next" at bounding box center [492, 315] width 67 height 23
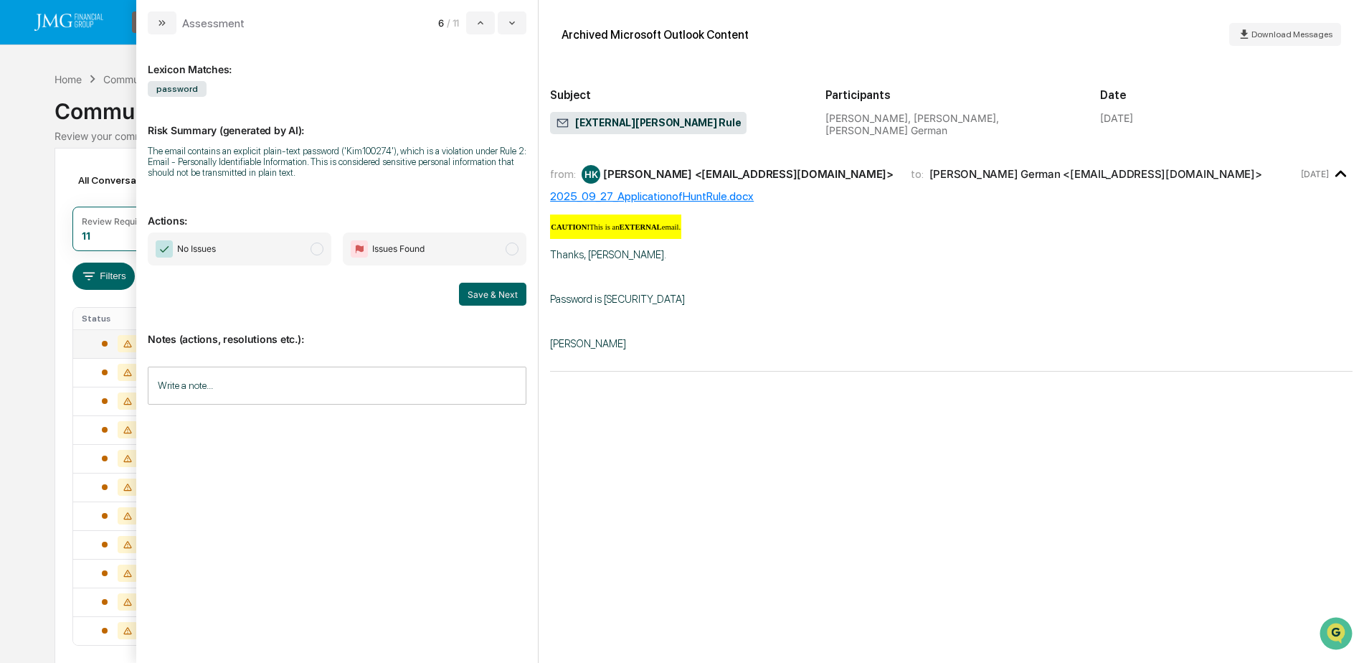
click at [713, 196] on div "2025_09_27_ApplicationofHuntRule.docx" at bounding box center [951, 196] width 802 height 14
drag, startPoint x: 602, startPoint y: 300, endPoint x: 651, endPoint y: 302, distance: 48.8
click at [651, 302] on span "Password is [SECURITY_DATA]" at bounding box center [617, 299] width 135 height 13
copy span "Kim100274"
click at [661, 338] on p "[PERSON_NAME]" at bounding box center [951, 343] width 802 height 13
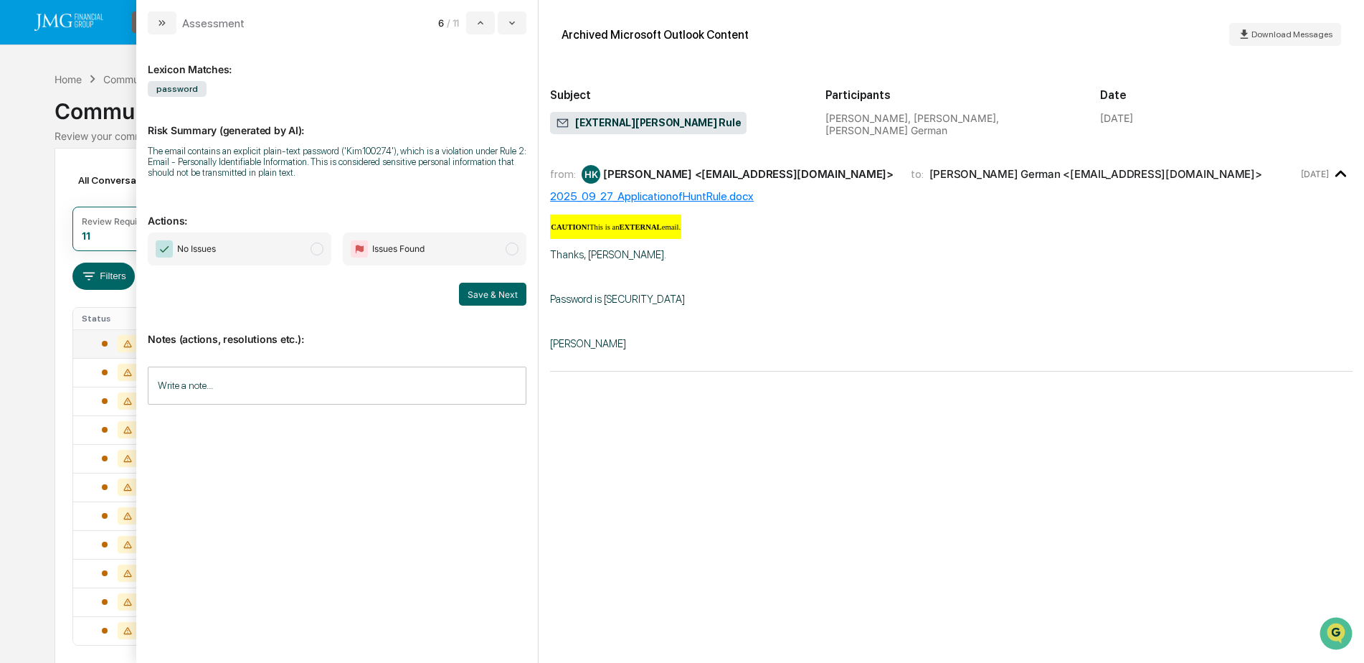
click at [359, 391] on input "Write a note..." at bounding box center [337, 385] width 379 height 38
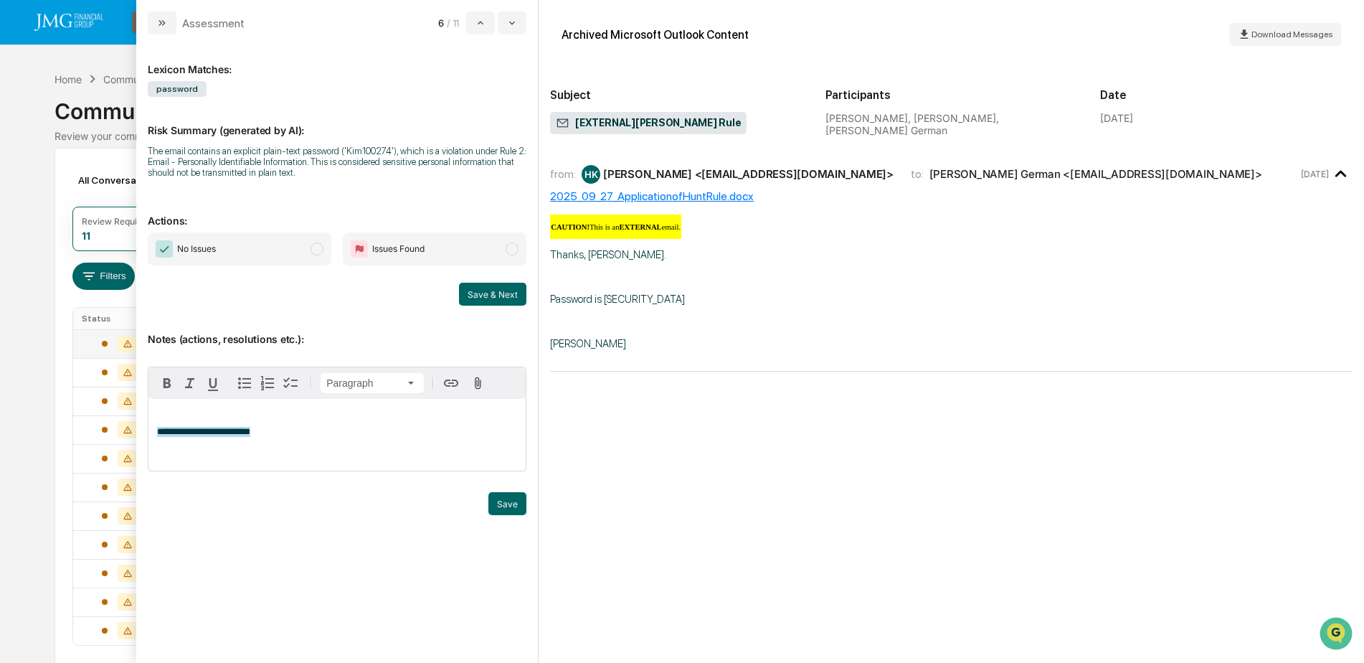
drag, startPoint x: 264, startPoint y: 437, endPoint x: 146, endPoint y: 435, distance: 117.6
click at [146, 435] on div "**********" at bounding box center [337, 348] width 402 height 628
copy span "**********"
click at [519, 502] on button "Save" at bounding box center [507, 503] width 38 height 23
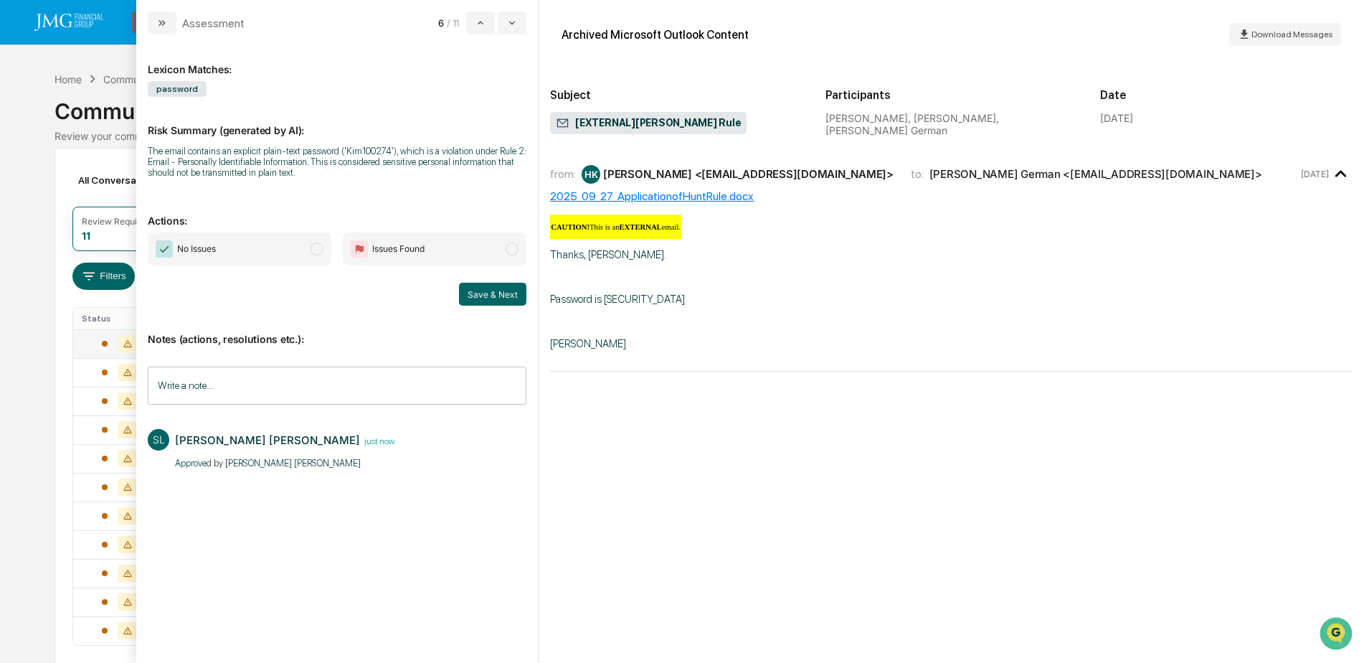
click at [303, 255] on span "No Issues" at bounding box center [240, 248] width 184 height 33
click at [493, 293] on button "Save & Next" at bounding box center [492, 294] width 67 height 23
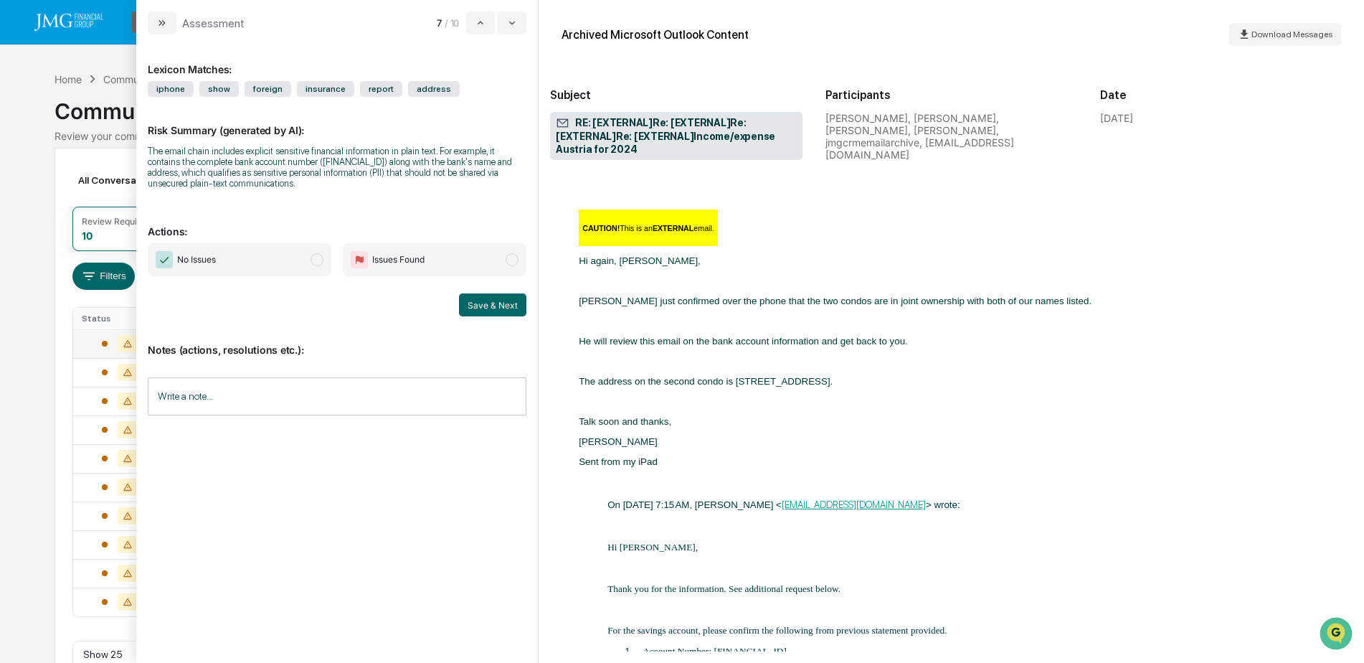
scroll to position [2796, 0]
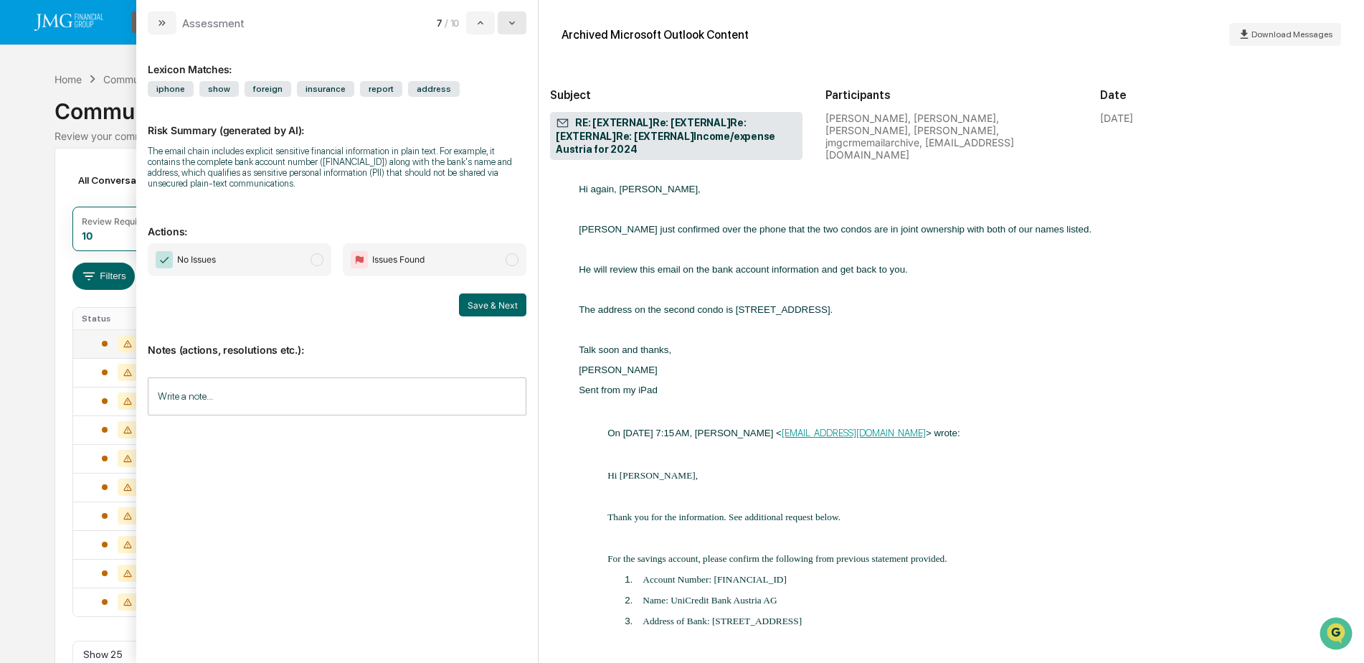
click at [511, 25] on icon "modal" at bounding box center [511, 22] width 11 height 11
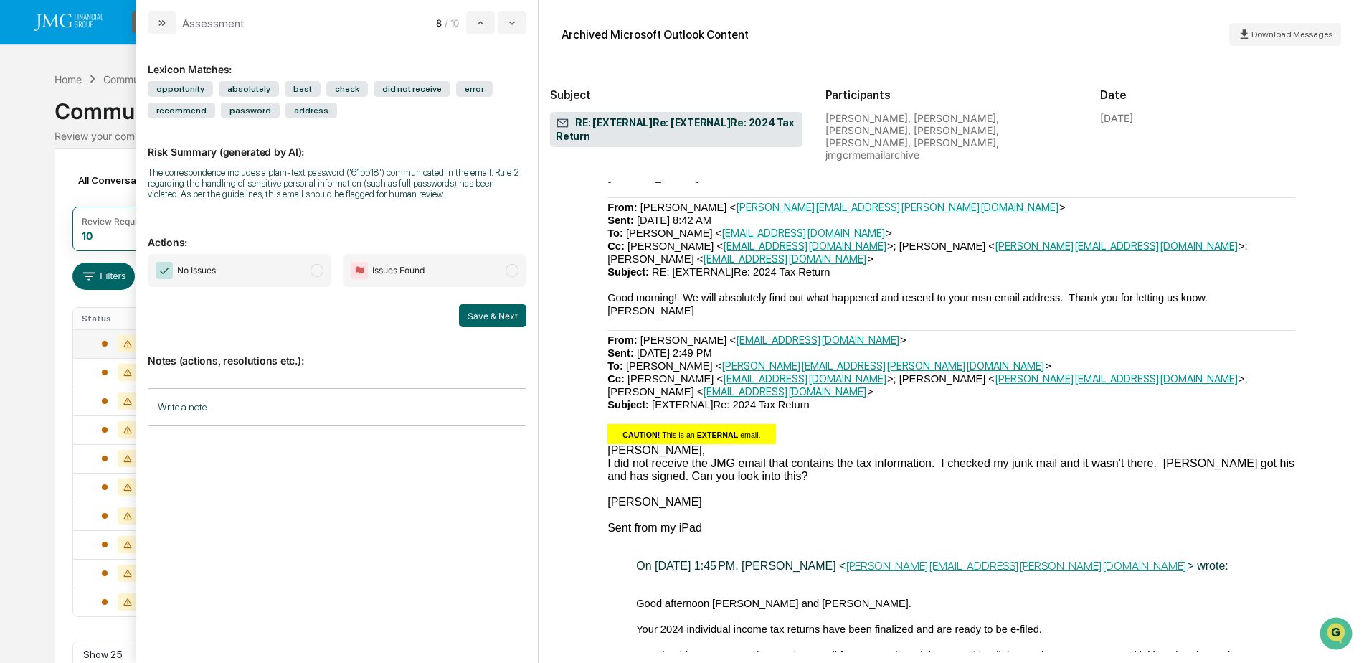
scroll to position [1291, 0]
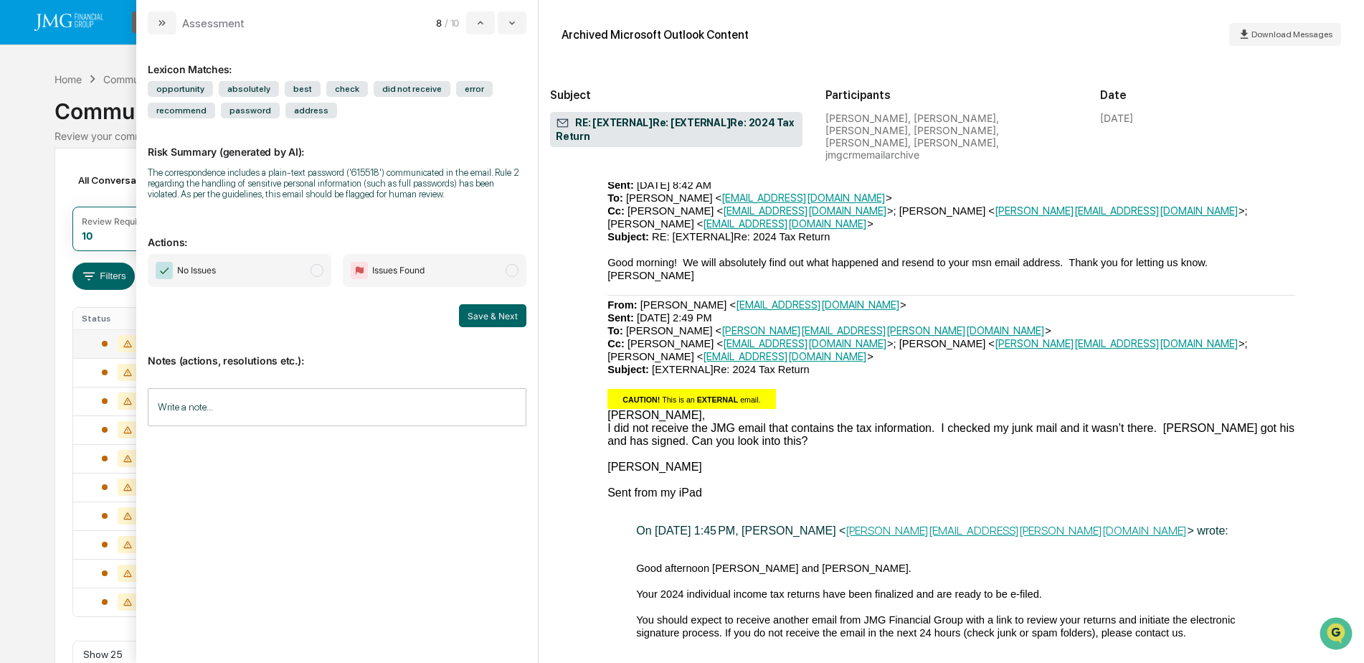
click at [199, 411] on input "Write a note..." at bounding box center [337, 407] width 379 height 38
click at [502, 514] on button "Save" at bounding box center [507, 524] width 38 height 23
click at [277, 270] on span "No Issues" at bounding box center [240, 270] width 184 height 33
click at [480, 316] on button "Save & Next" at bounding box center [492, 315] width 67 height 23
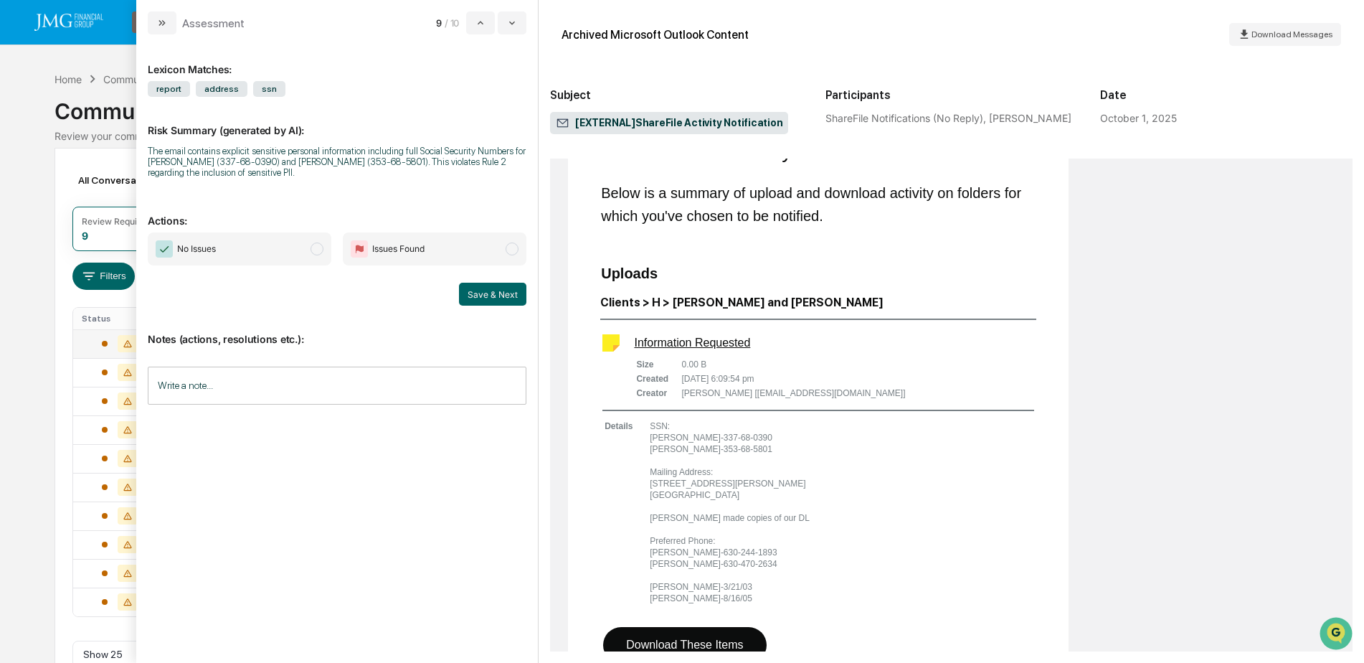
scroll to position [287, 0]
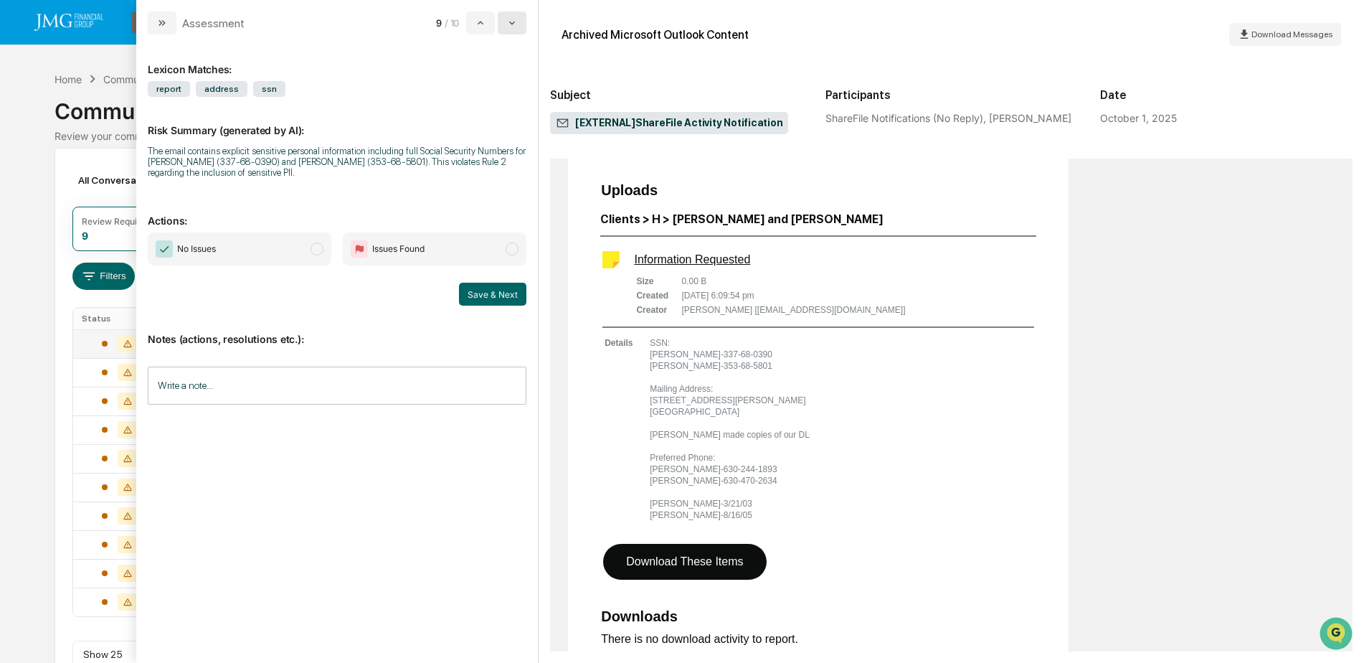
click at [511, 27] on icon "modal" at bounding box center [511, 22] width 11 height 11
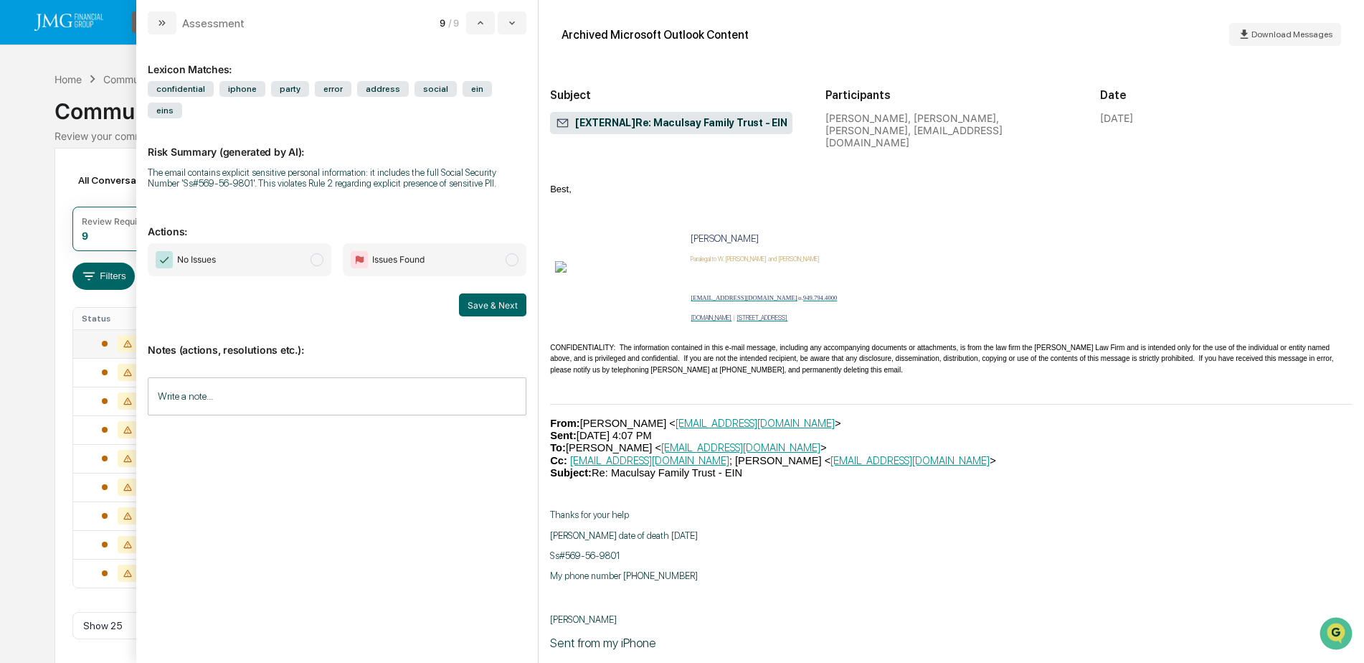
scroll to position [929, 0]
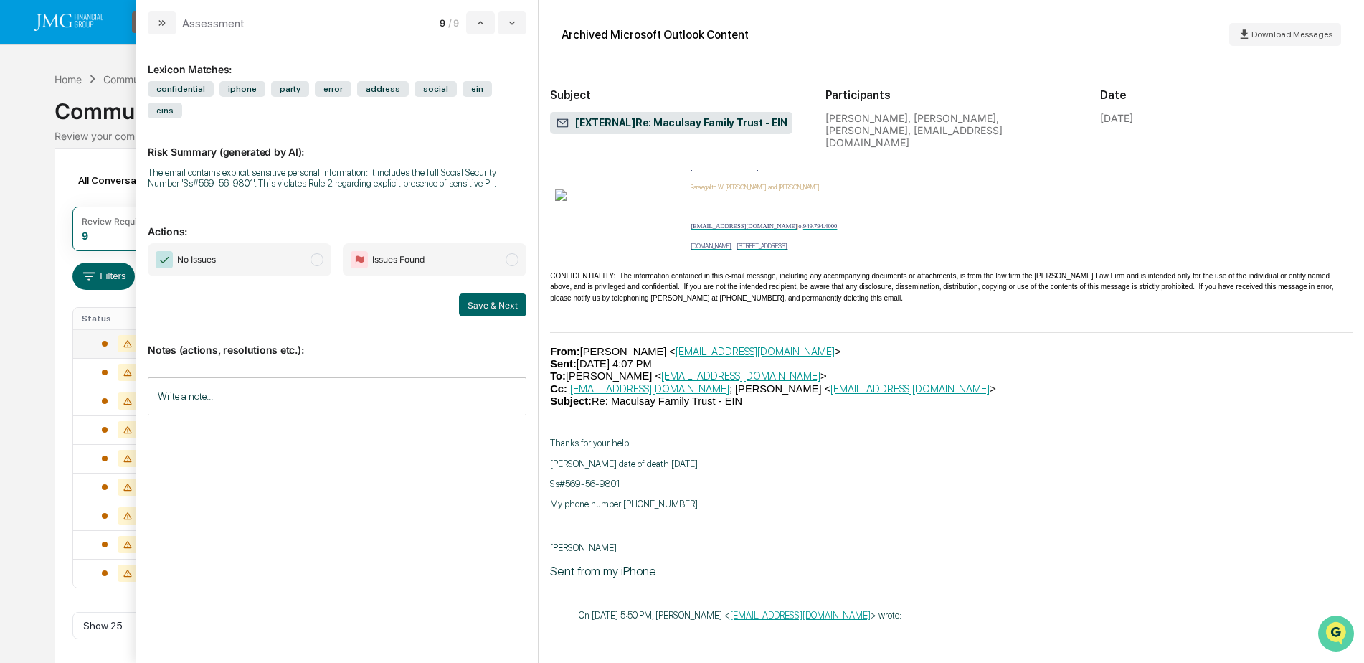
click at [1332, 627] on img "Open customer support" at bounding box center [1336, 633] width 36 height 29
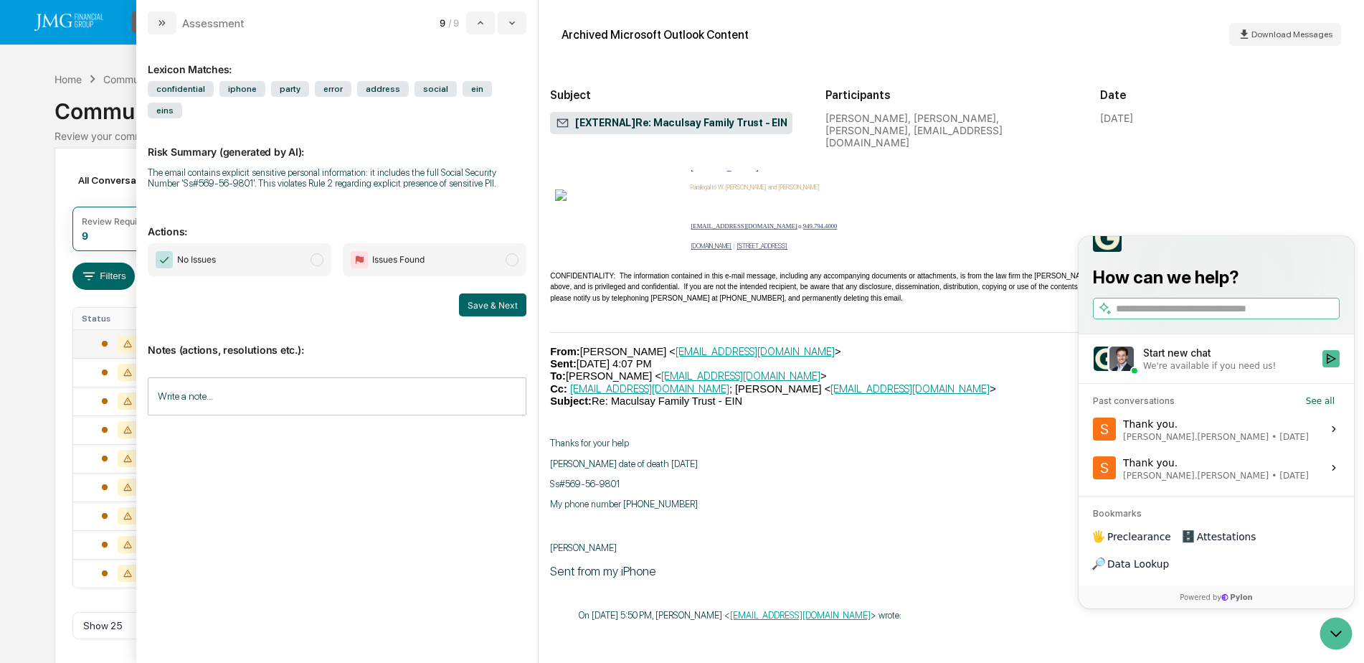
click at [1258, 371] on div "We're available if you need us!" at bounding box center [1228, 365] width 171 height 11
click at [1322, 367] on button "Start new chat We're available if you need us!" at bounding box center [1330, 358] width 17 height 17
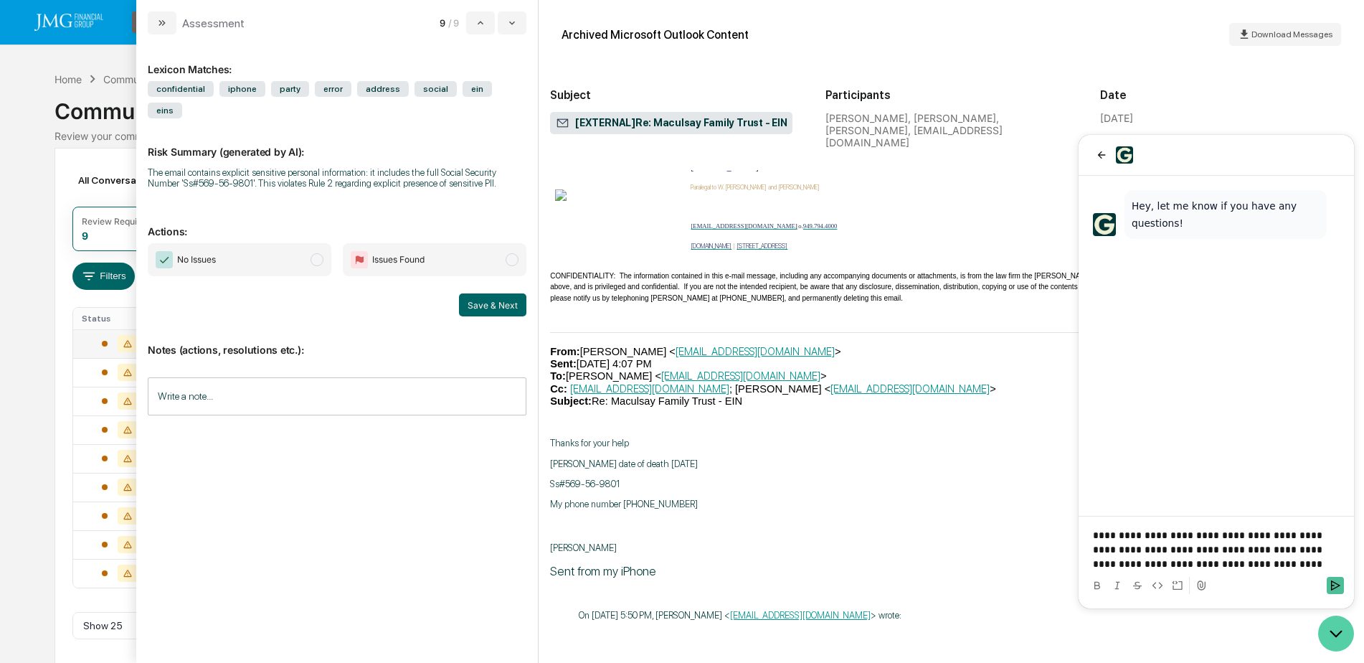
click at [1336, 633] on icon "Open customer support" at bounding box center [1336, 633] width 36 height 36
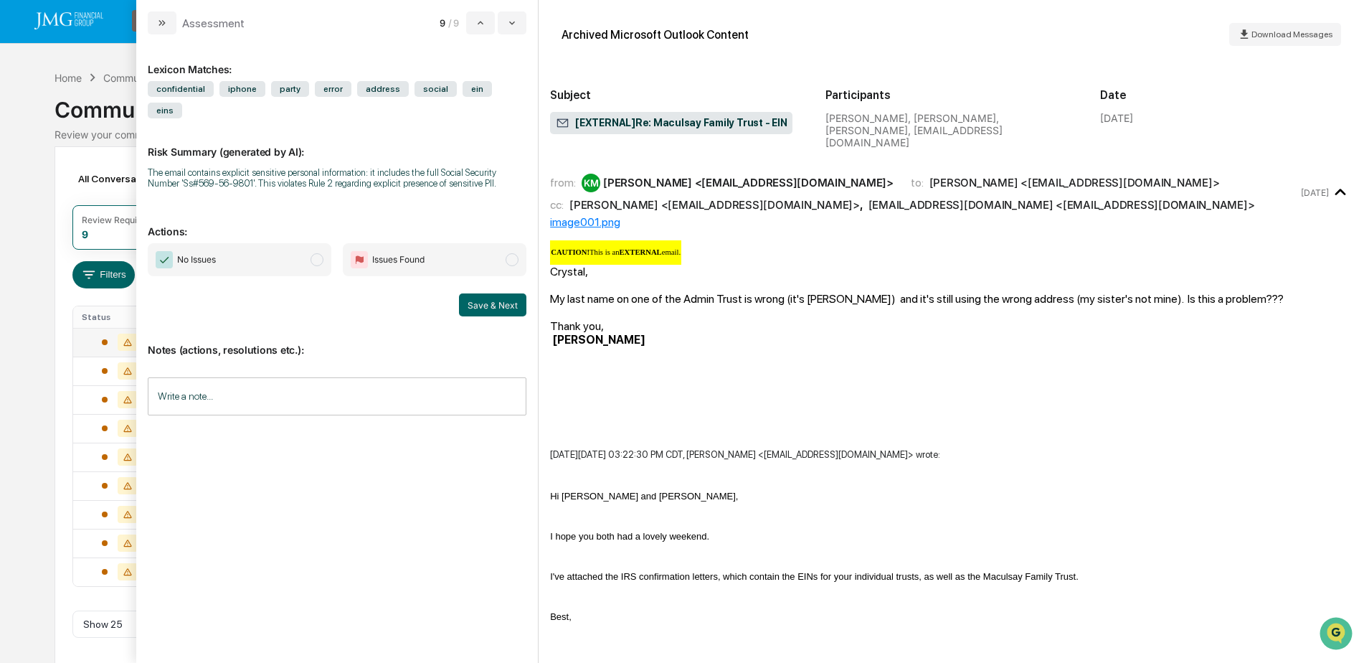
scroll to position [0, 0]
click at [1334, 640] on icon "Open customer support" at bounding box center [1336, 651] width 36 height 36
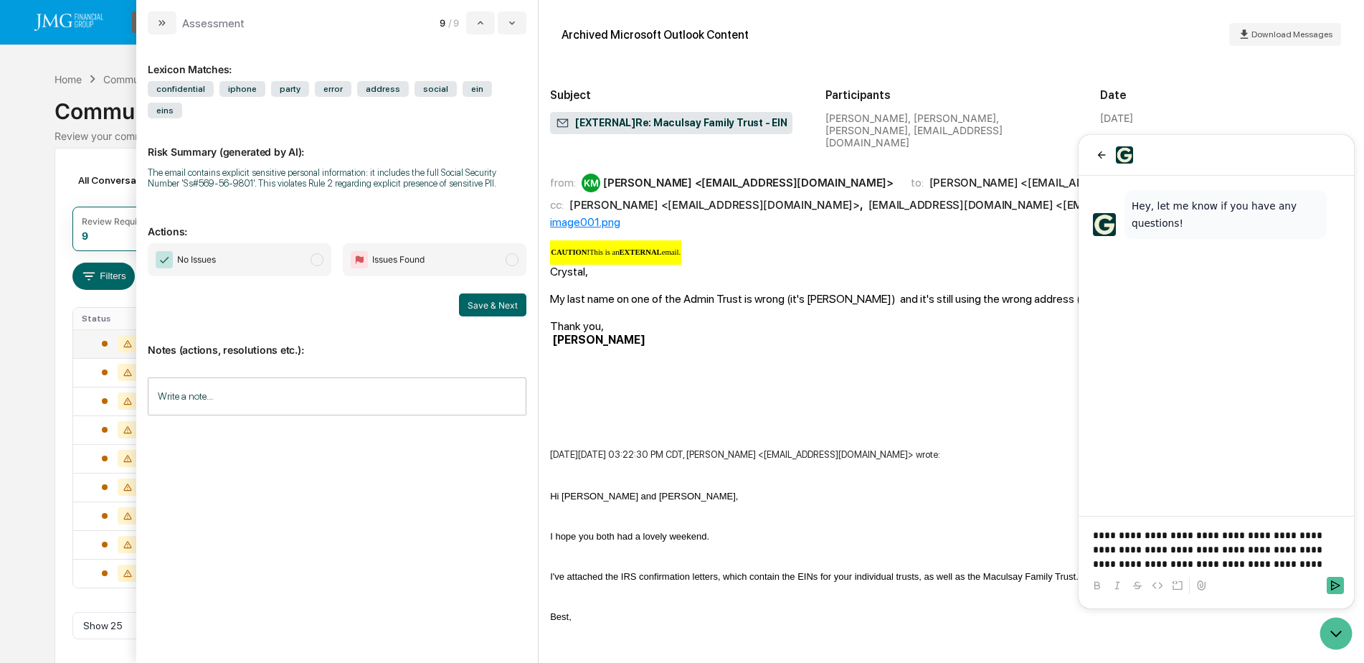
click at [1203, 588] on icon at bounding box center [1200, 584] width 11 height 11
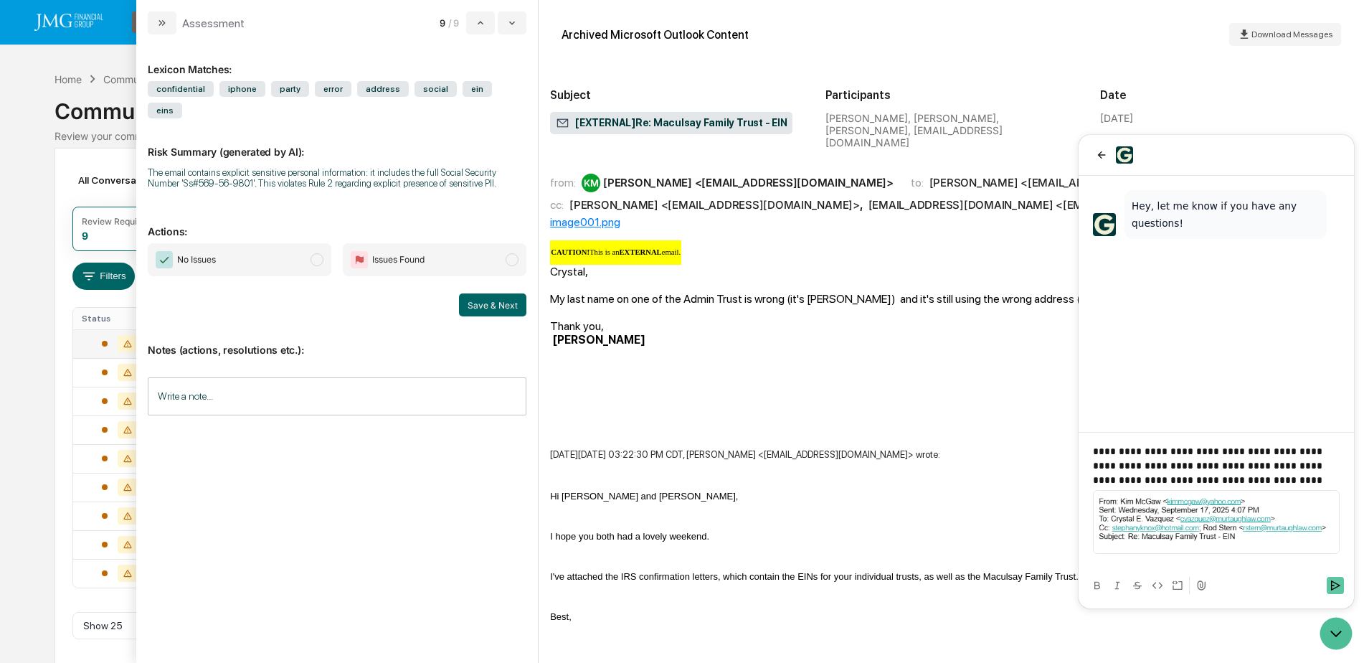
click at [1332, 586] on icon "Send" at bounding box center [1334, 584] width 11 height 11
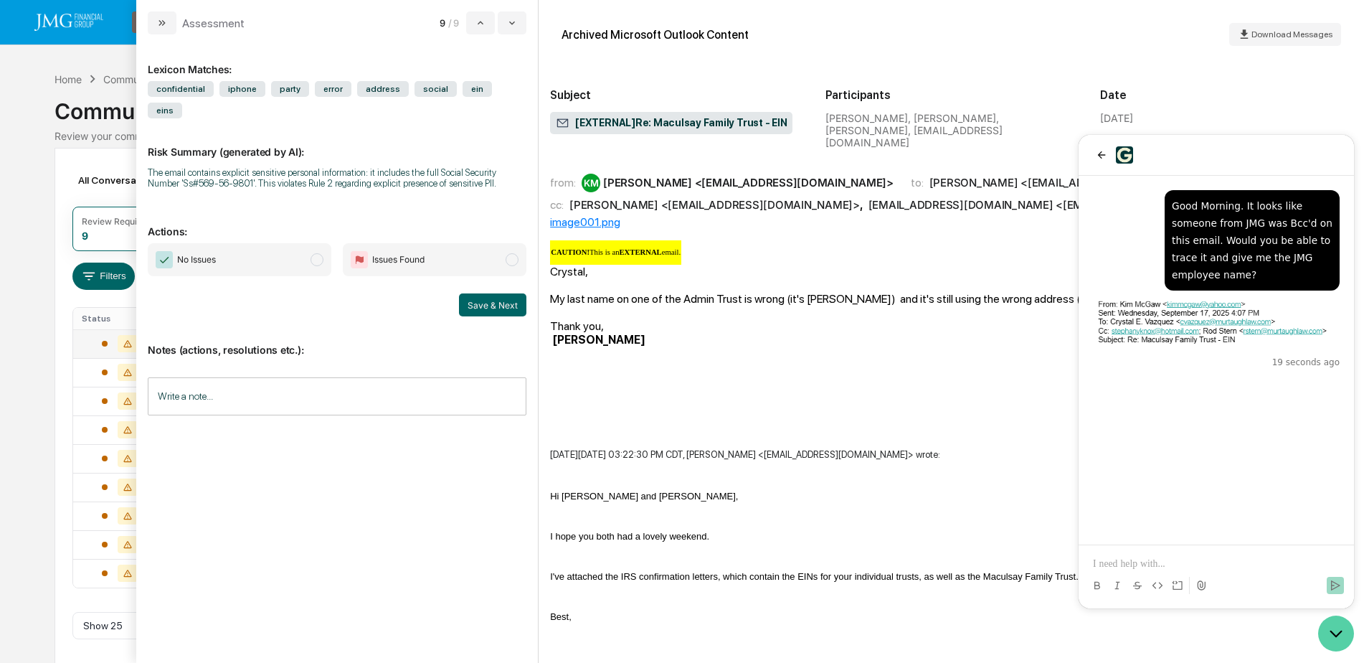
click at [1338, 640] on icon "Open customer support" at bounding box center [1336, 633] width 36 height 36
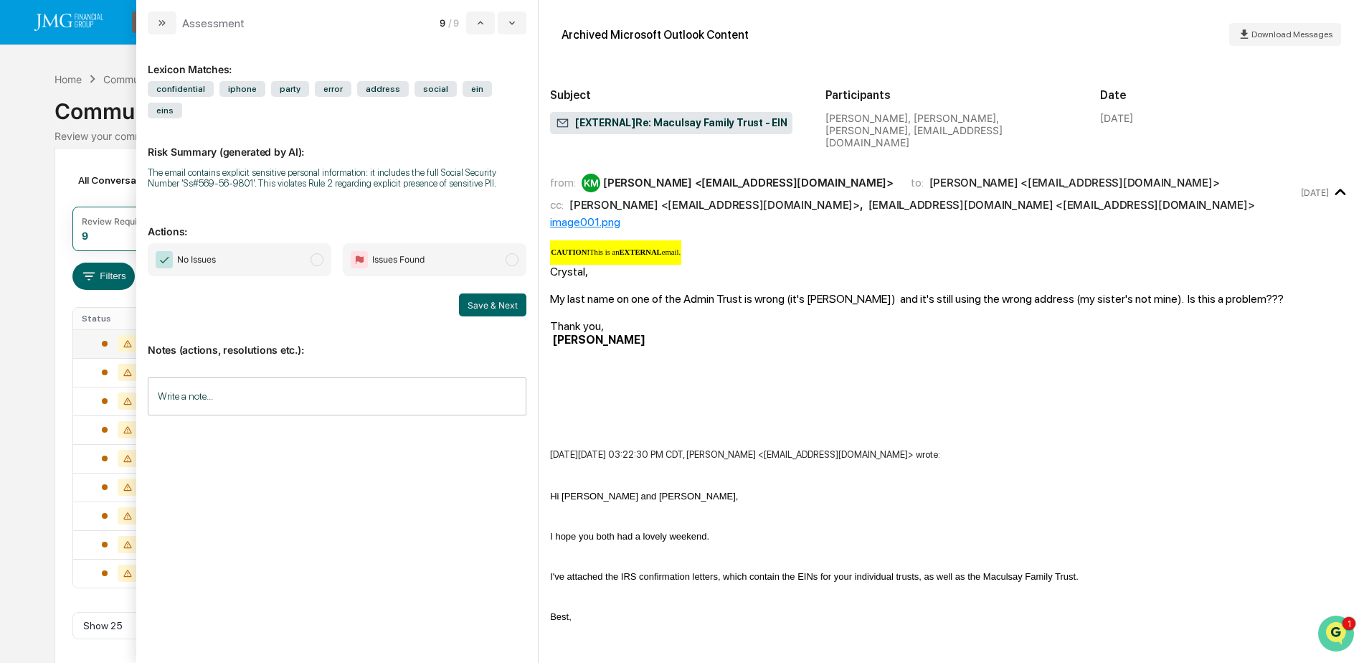
click at [1332, 632] on img "Open customer support" at bounding box center [1336, 633] width 36 height 29
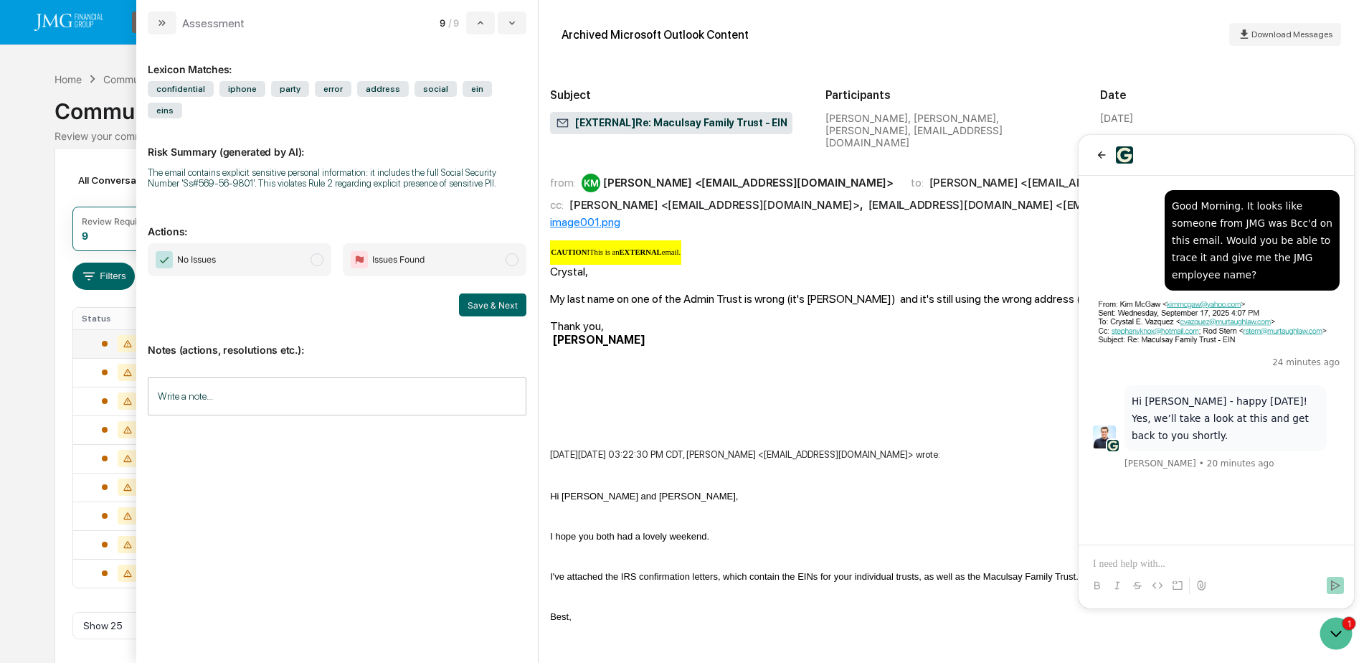
click at [1143, 559] on p at bounding box center [1216, 563] width 247 height 14
click at [1329, 632] on icon "Open customer support" at bounding box center [1336, 633] width 36 height 36
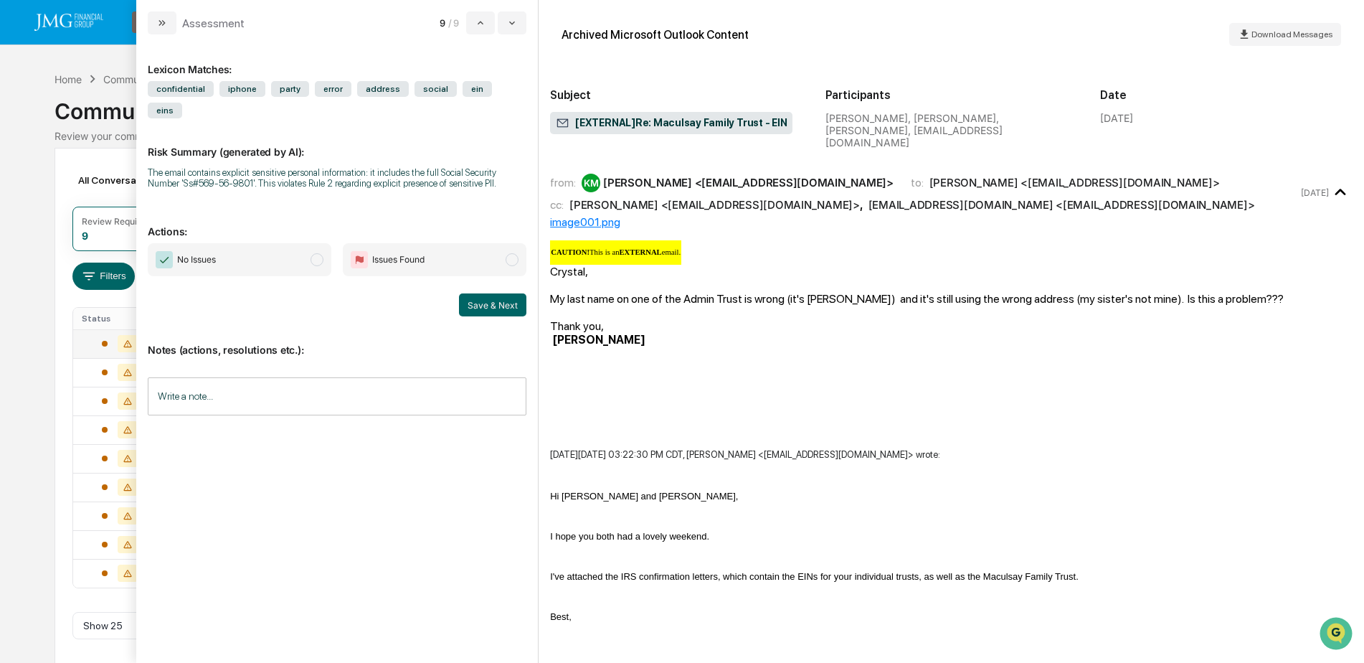
click at [239, 377] on input "Write a note..." at bounding box center [337, 396] width 379 height 38
click at [514, 27] on icon "modal" at bounding box center [511, 22] width 11 height 11
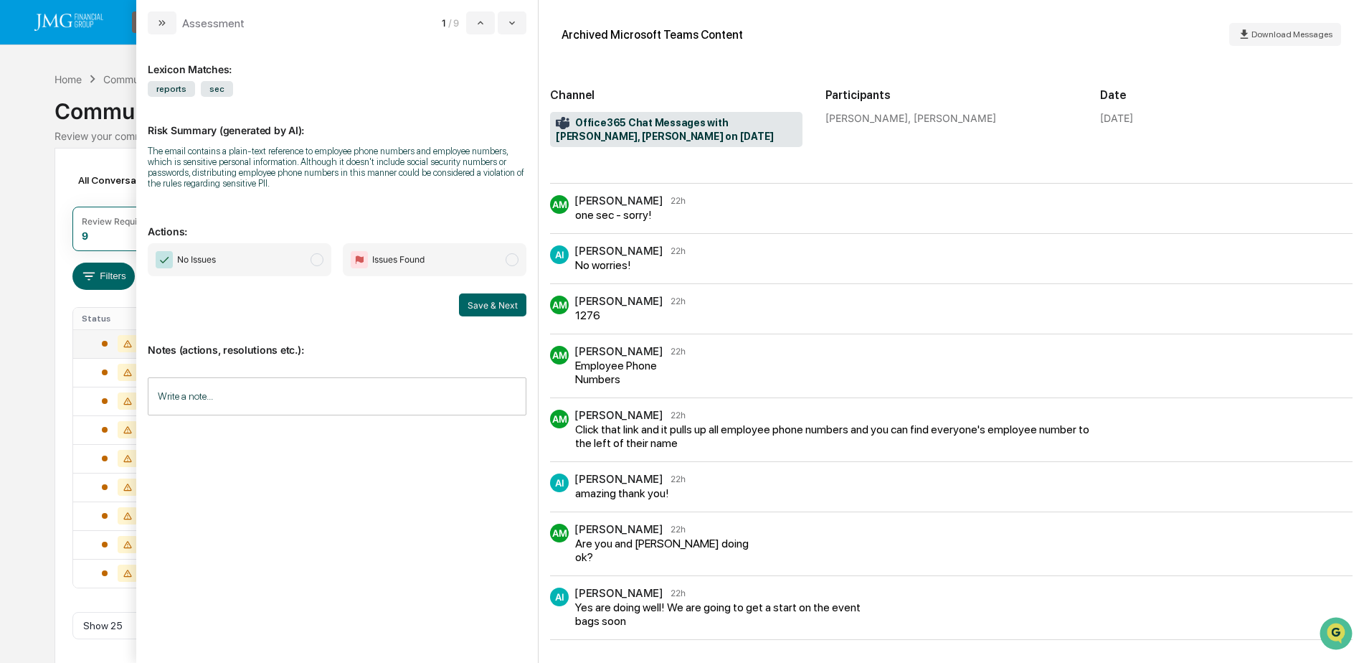
click at [262, 401] on input "Write a note..." at bounding box center [337, 396] width 379 height 38
click at [229, 440] on div "*" at bounding box center [336, 445] width 377 height 72
paste div "modal"
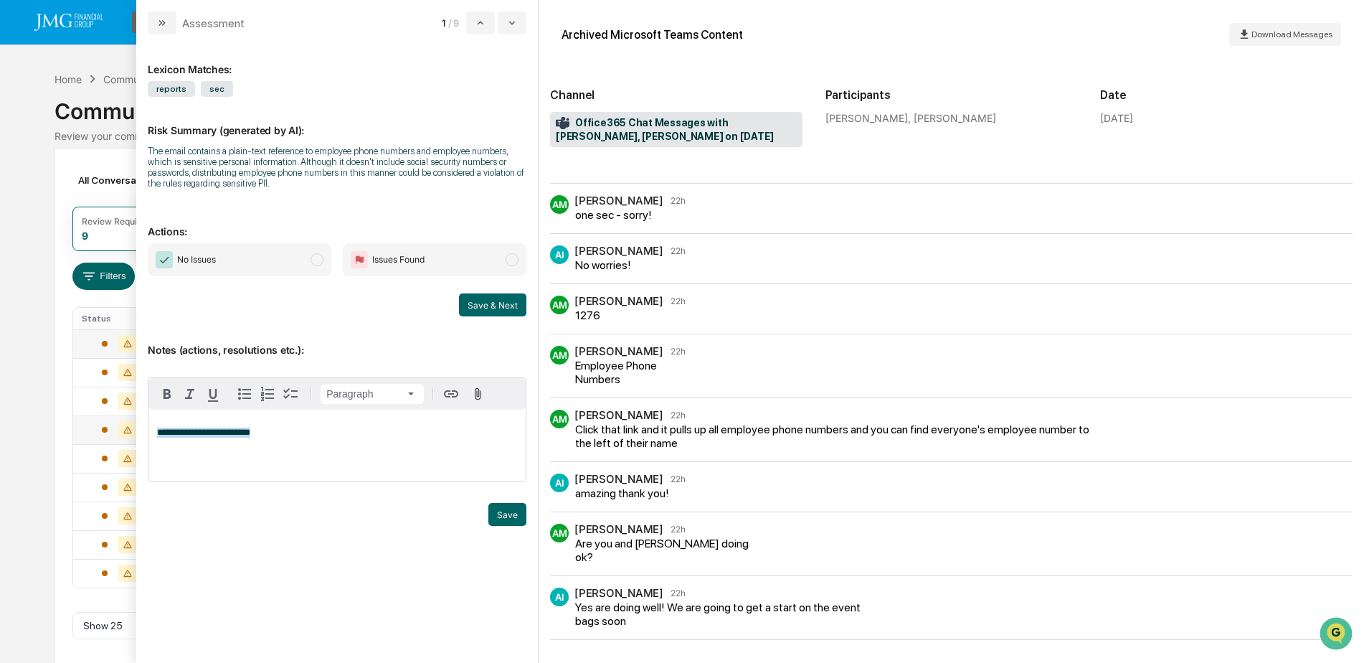
drag, startPoint x: 262, startPoint y: 434, endPoint x: 133, endPoint y: 427, distance: 128.5
click at [133, 427] on body "Calendar Manage Tasks Reviews Approval Management Company People, Data, Setting…" at bounding box center [682, 334] width 1364 height 669
copy span "**********"
click at [325, 432] on p "**********" at bounding box center [337, 432] width 360 height 10
click at [498, 521] on button "Save" at bounding box center [507, 514] width 38 height 23
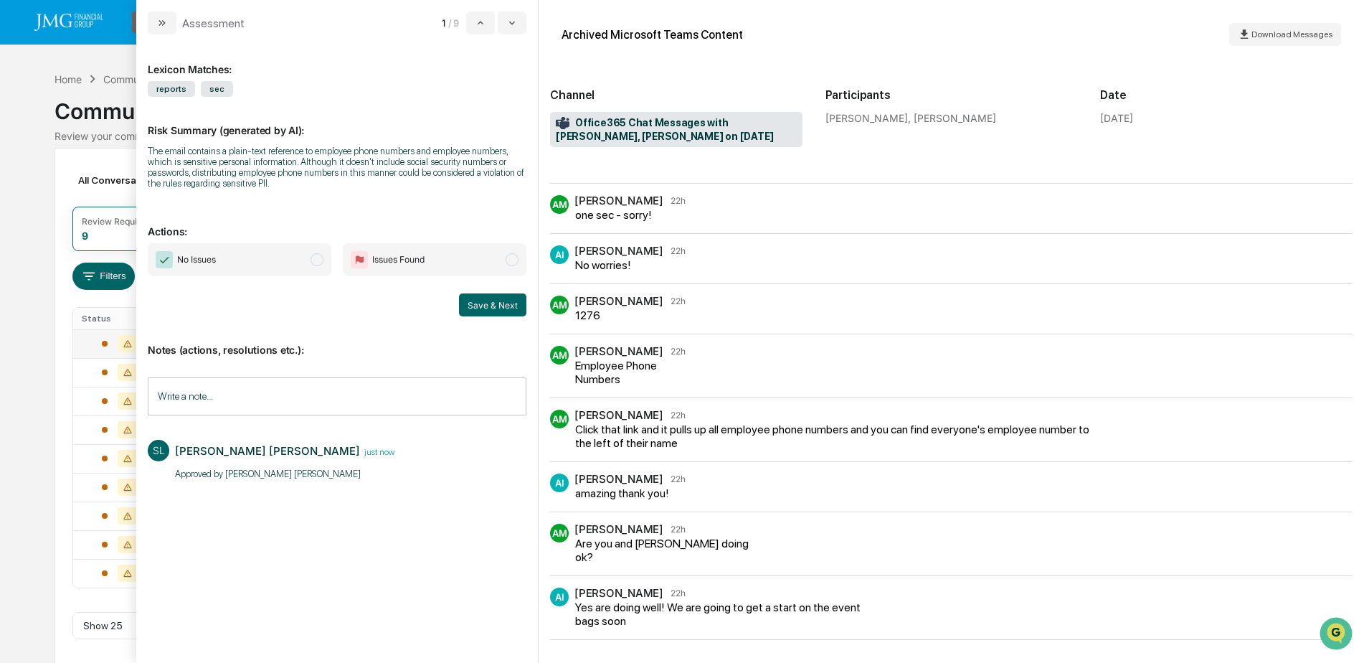
click at [290, 255] on span "No Issues" at bounding box center [240, 259] width 184 height 33
click at [488, 305] on button "Save & Next" at bounding box center [492, 304] width 67 height 23
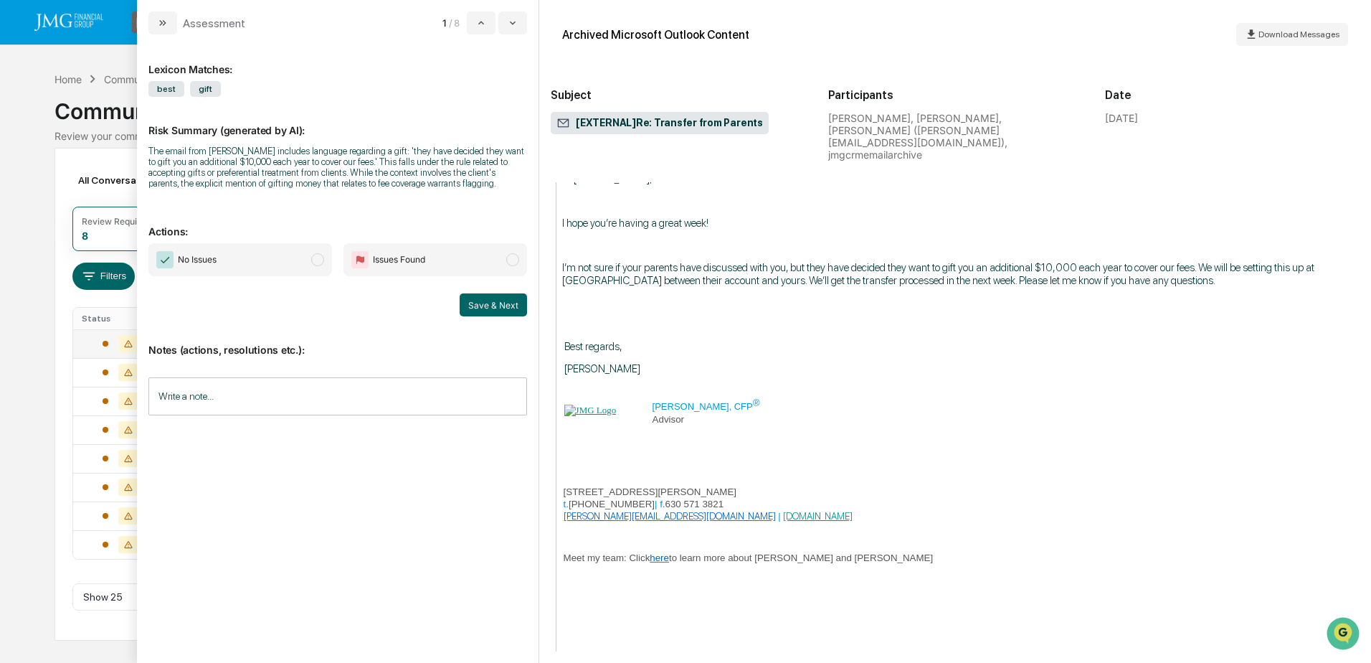
scroll to position [994, 0]
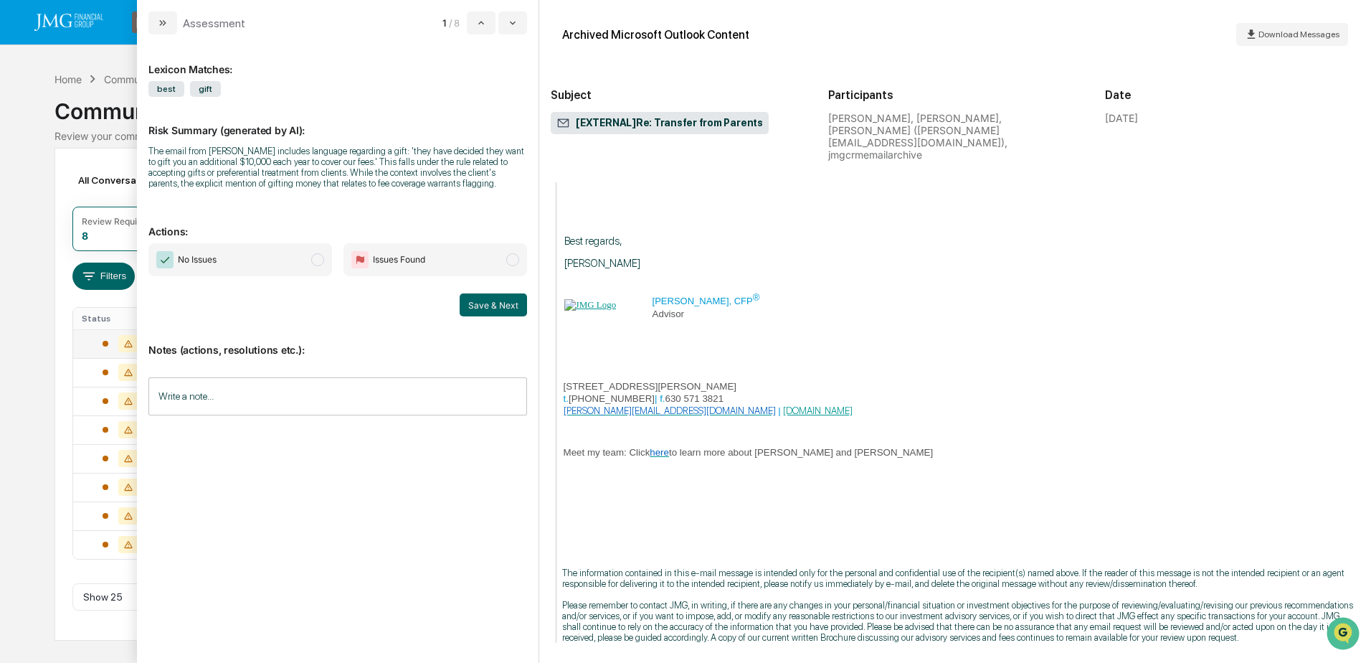
click at [190, 400] on input "Write a note..." at bounding box center [337, 396] width 379 height 38
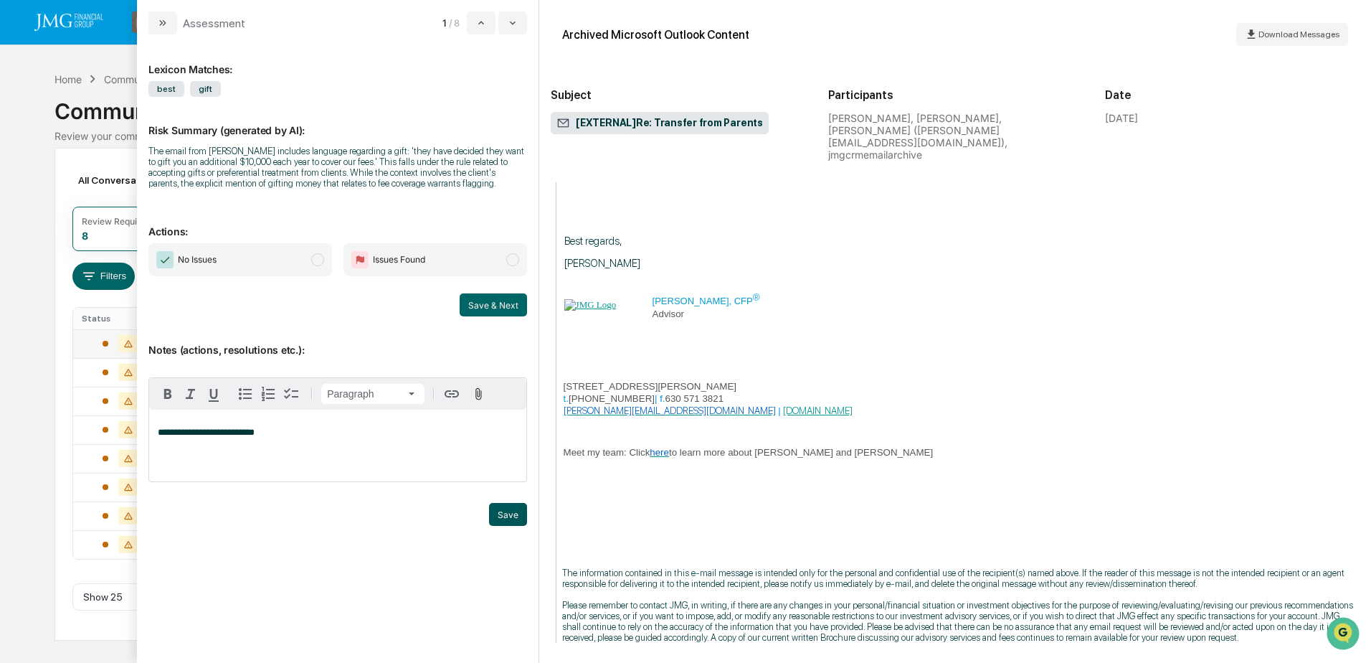
click at [509, 509] on button "Save" at bounding box center [508, 514] width 38 height 23
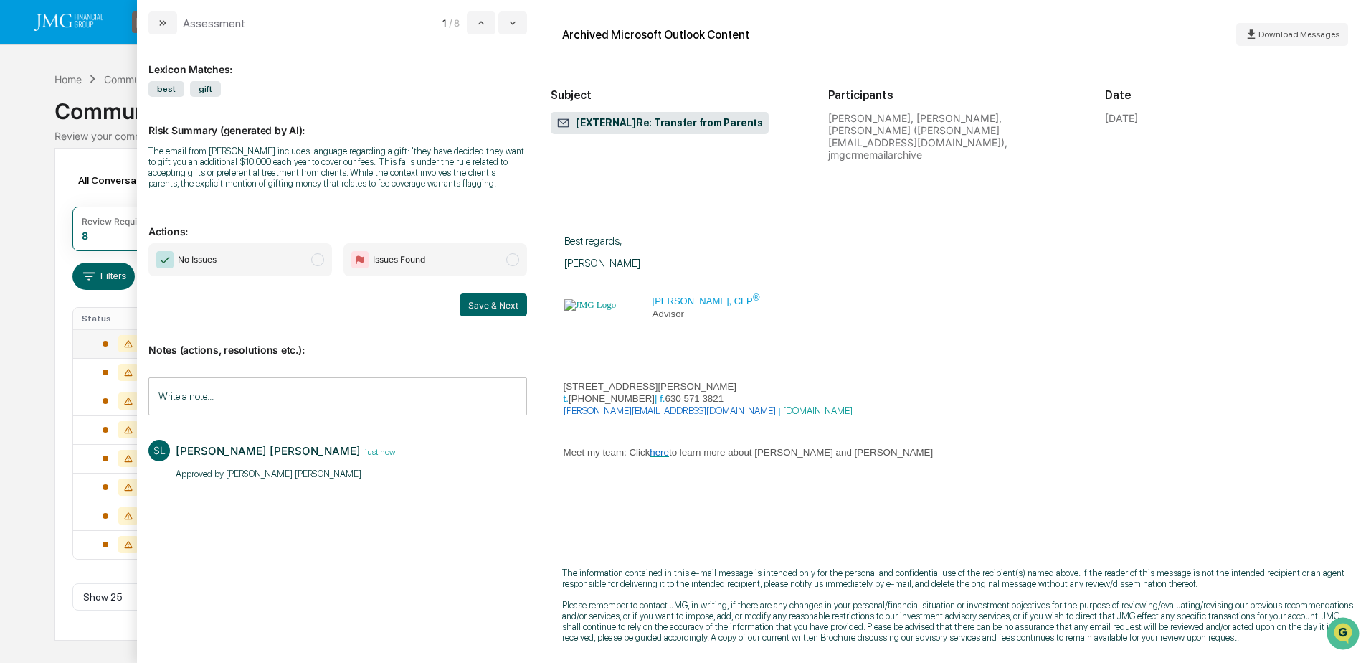
click at [275, 265] on span "No Issues" at bounding box center [240, 259] width 184 height 33
click at [518, 301] on button "Save & Next" at bounding box center [493, 304] width 67 height 23
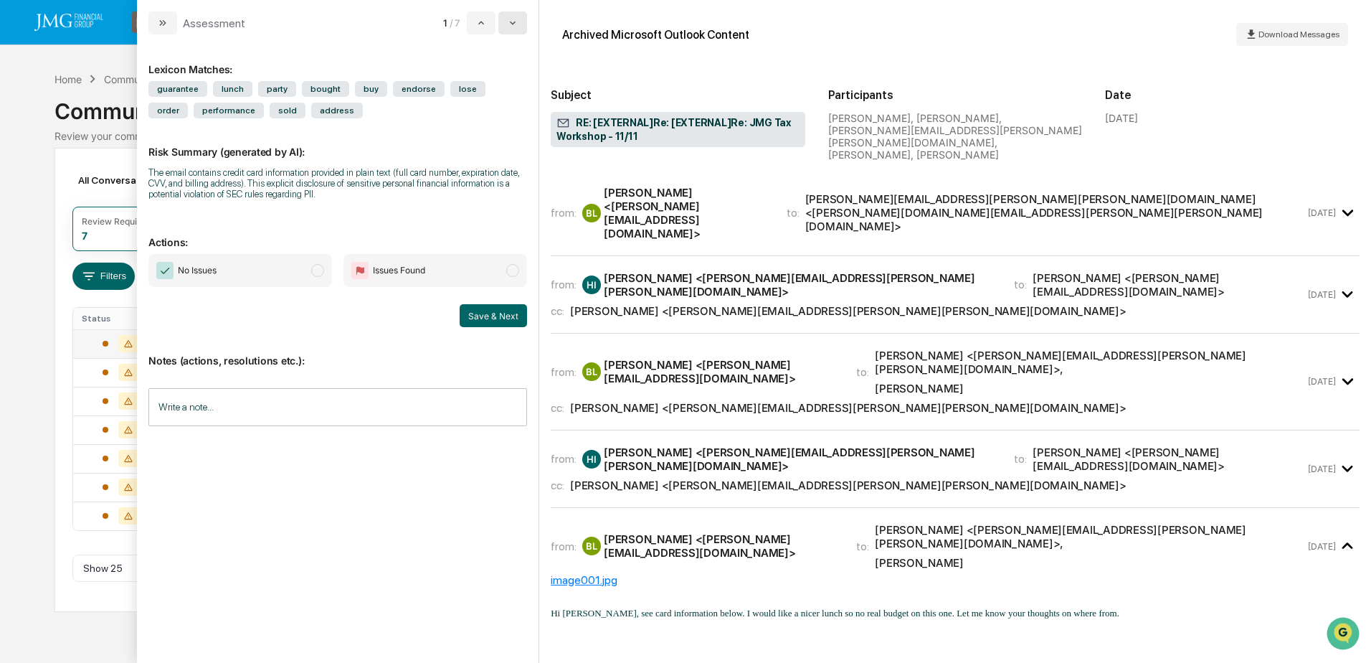
click at [513, 25] on icon "modal" at bounding box center [512, 22] width 11 height 11
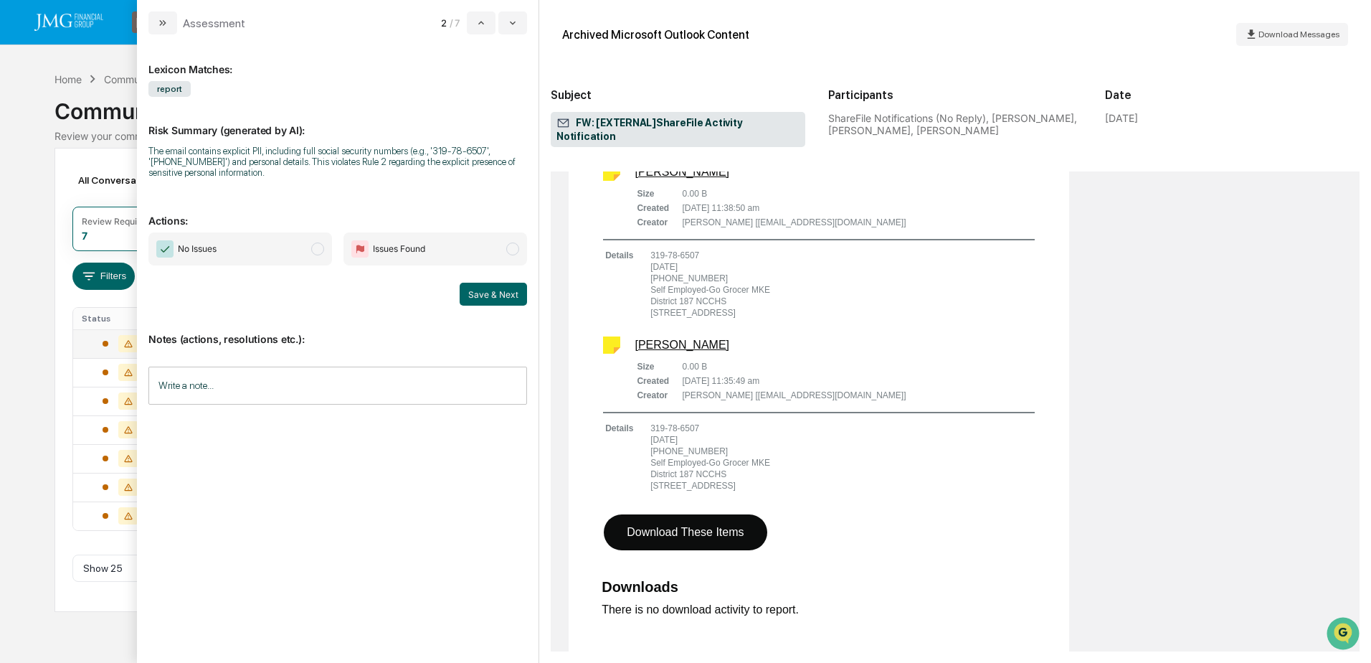
scroll to position [574, 0]
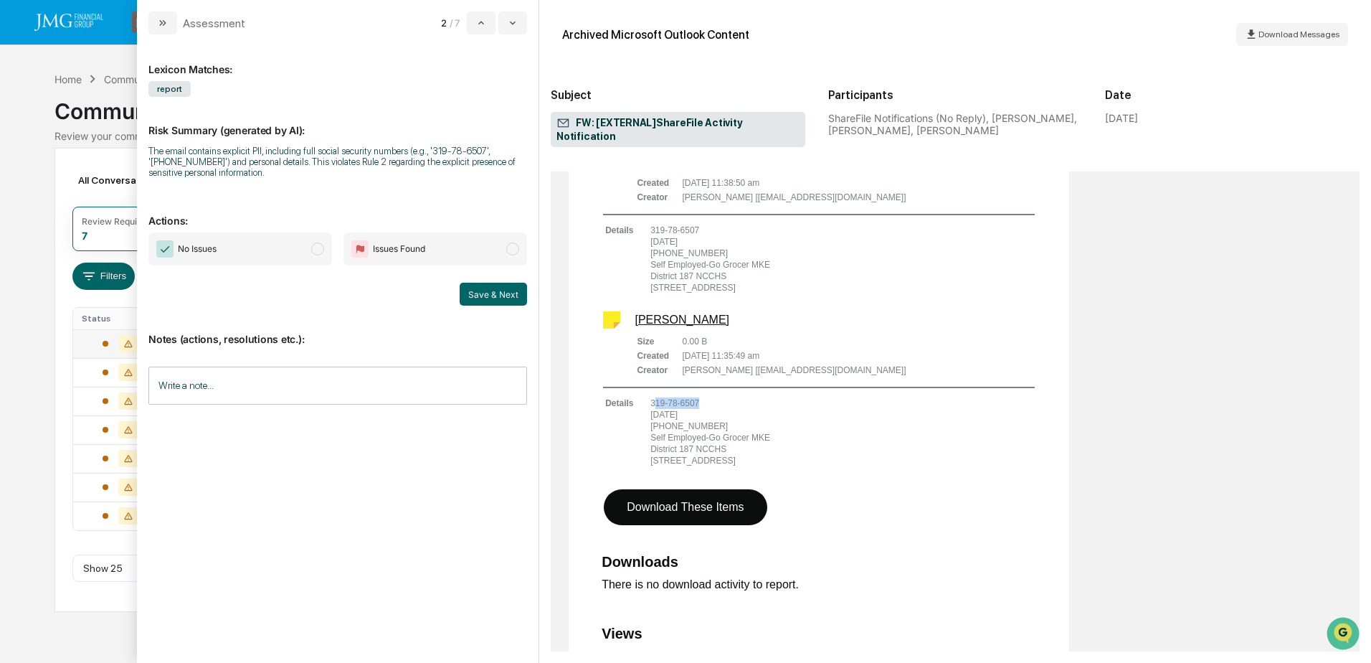
drag, startPoint x: 654, startPoint y: 374, endPoint x: 704, endPoint y: 374, distance: 50.2
click at [704, 397] on td "319-78-6507 [DATE] [PHONE_NUMBER] Self Employed-Go Grocer [GEOGRAPHIC_DATA] 187…" at bounding box center [710, 432] width 121 height 70
drag, startPoint x: 704, startPoint y: 374, endPoint x: 721, endPoint y: 375, distance: 17.2
click at [721, 397] on td "319-78-6507 [DATE] [PHONE_NUMBER] Self Employed-Go Grocer [GEOGRAPHIC_DATA] 187…" at bounding box center [710, 432] width 121 height 70
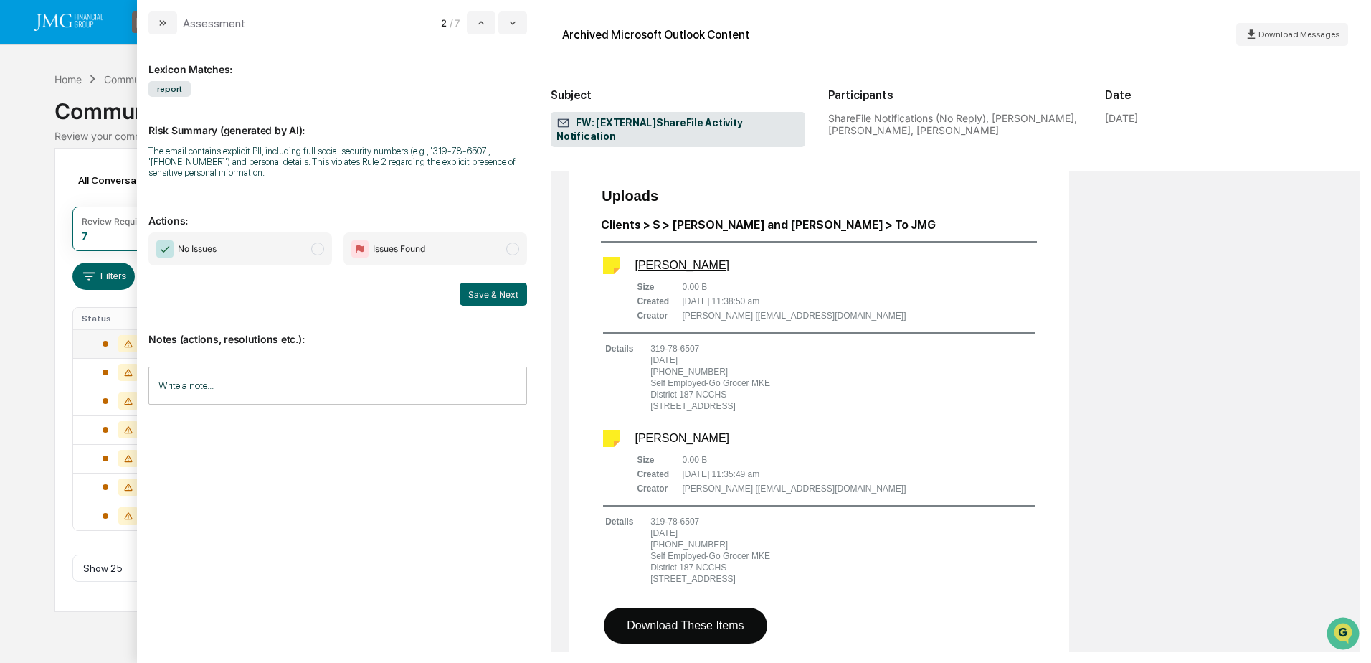
scroll to position [430, 0]
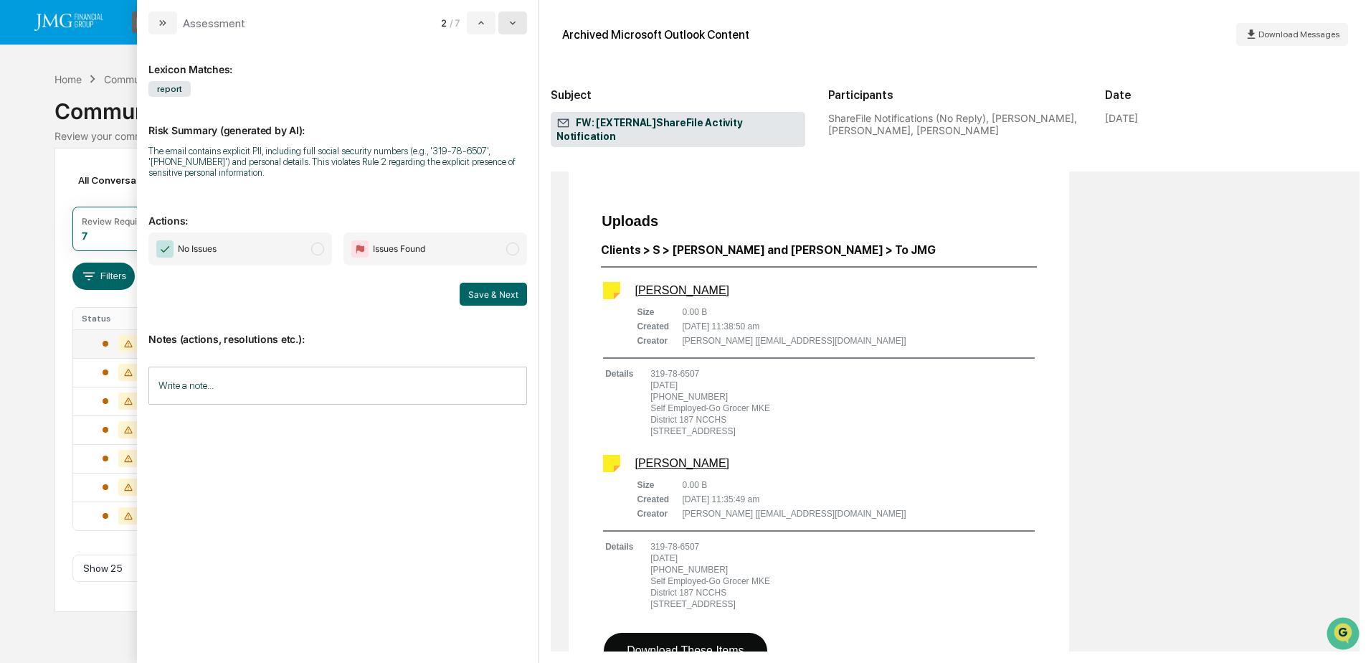
click at [519, 25] on button "modal" at bounding box center [512, 22] width 29 height 23
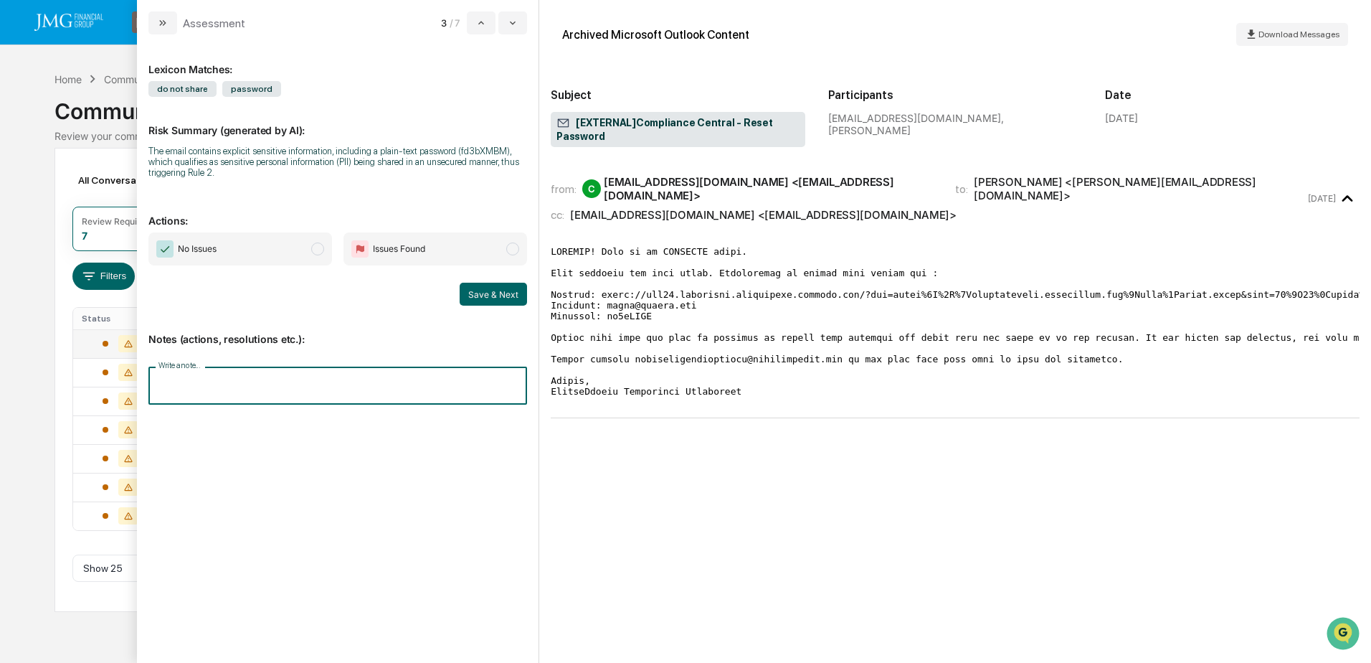
click at [326, 384] on input "Write a note..." at bounding box center [337, 385] width 379 height 38
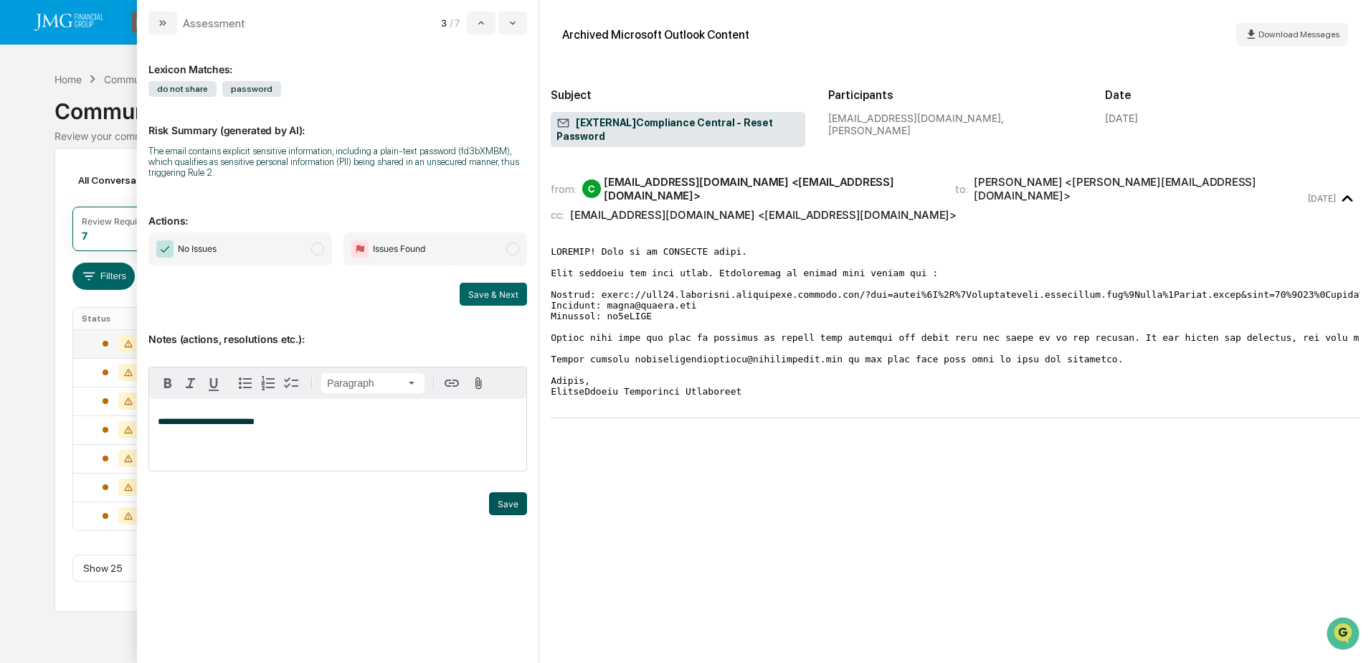
click at [504, 504] on button "Save" at bounding box center [508, 503] width 38 height 23
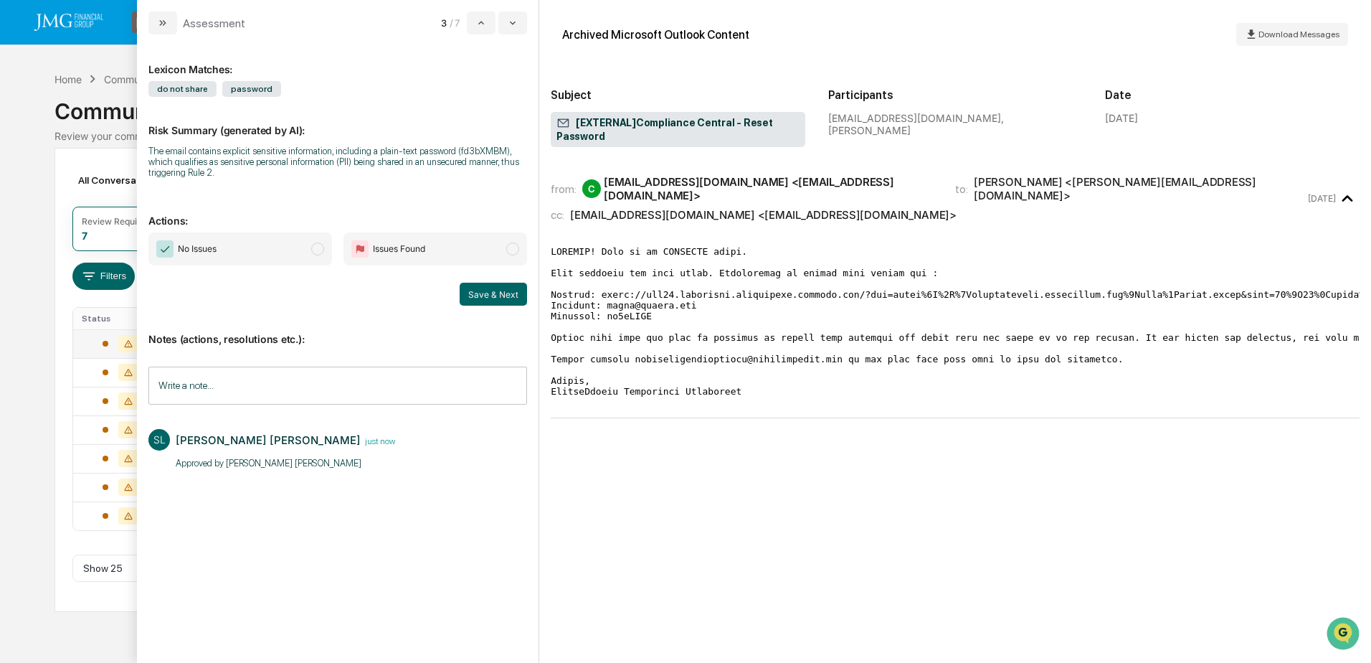
click at [270, 251] on span "No Issues" at bounding box center [240, 248] width 184 height 33
click at [495, 294] on button "Save & Next" at bounding box center [493, 294] width 67 height 23
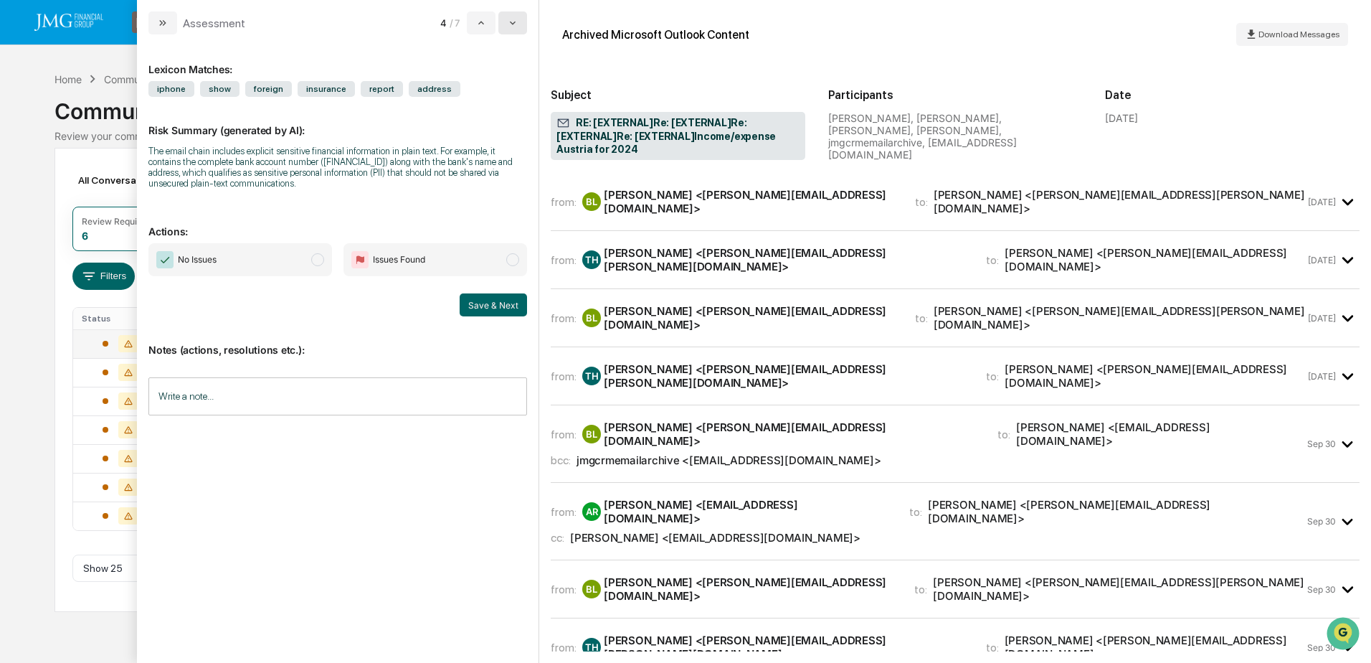
click at [516, 26] on icon "modal" at bounding box center [512, 22] width 11 height 11
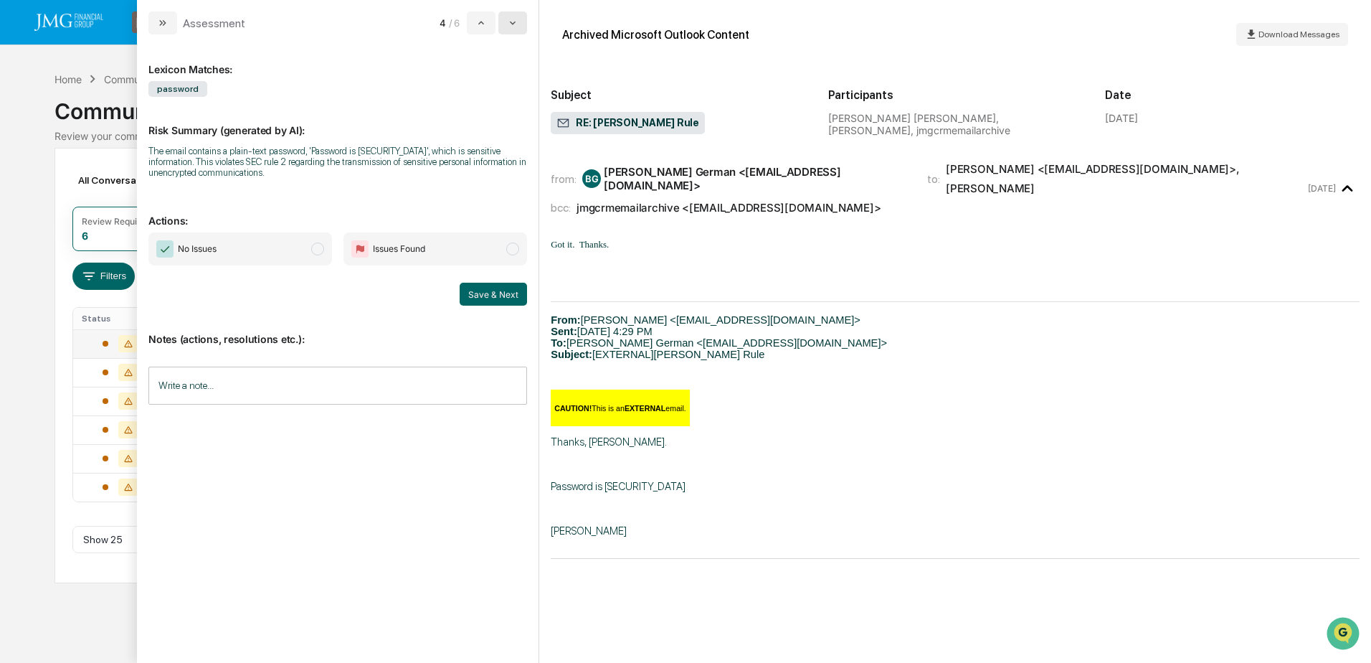
click at [516, 26] on icon "modal" at bounding box center [512, 22] width 11 height 11
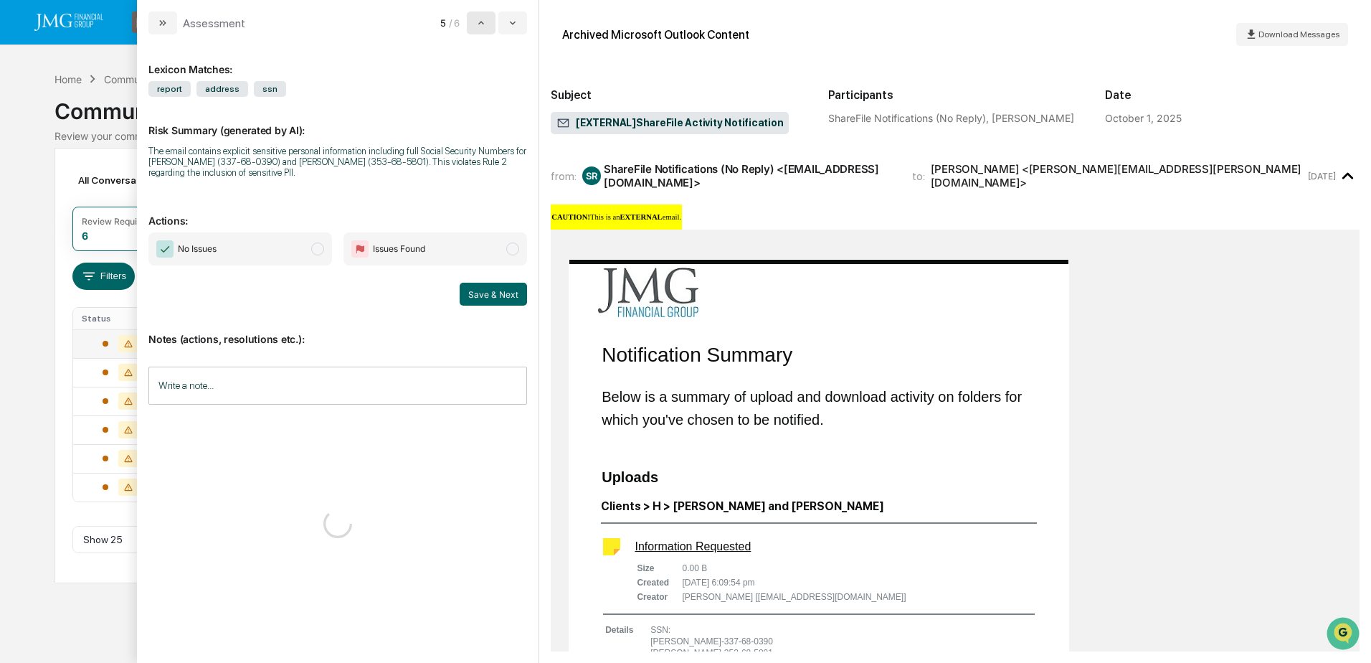
click at [470, 26] on button "modal" at bounding box center [481, 22] width 29 height 23
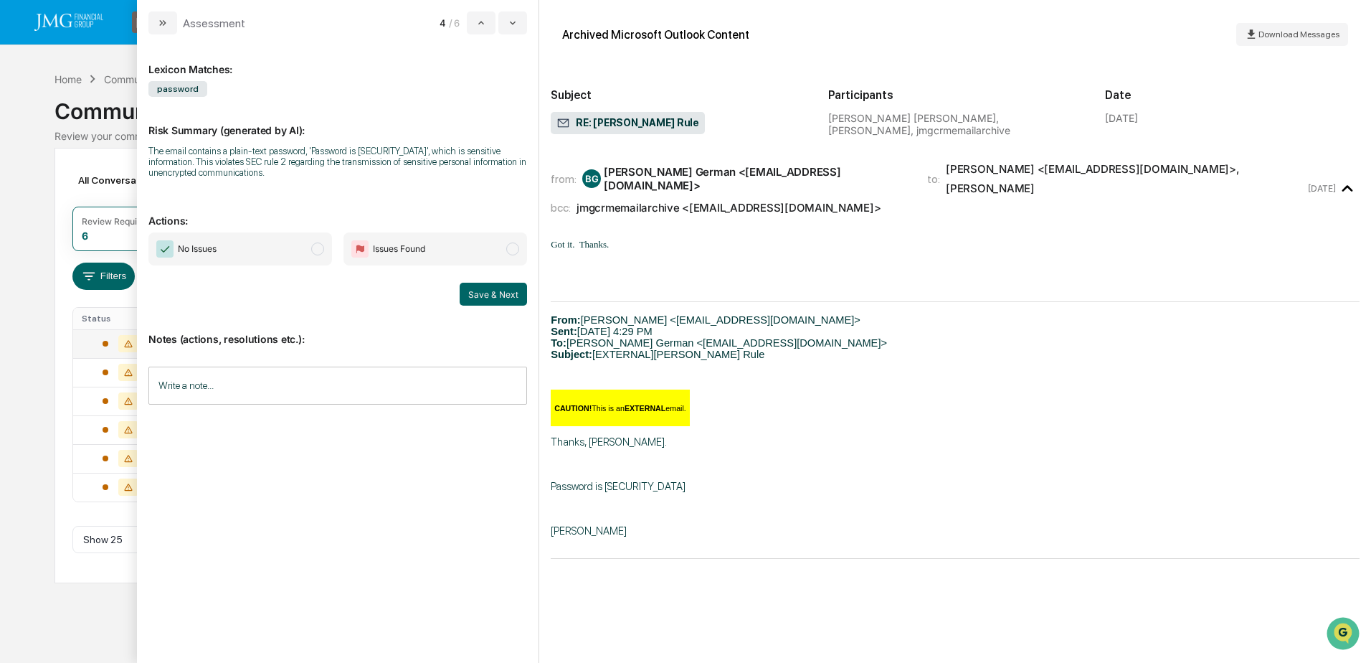
click at [310, 383] on input "Write a note..." at bounding box center [337, 385] width 379 height 38
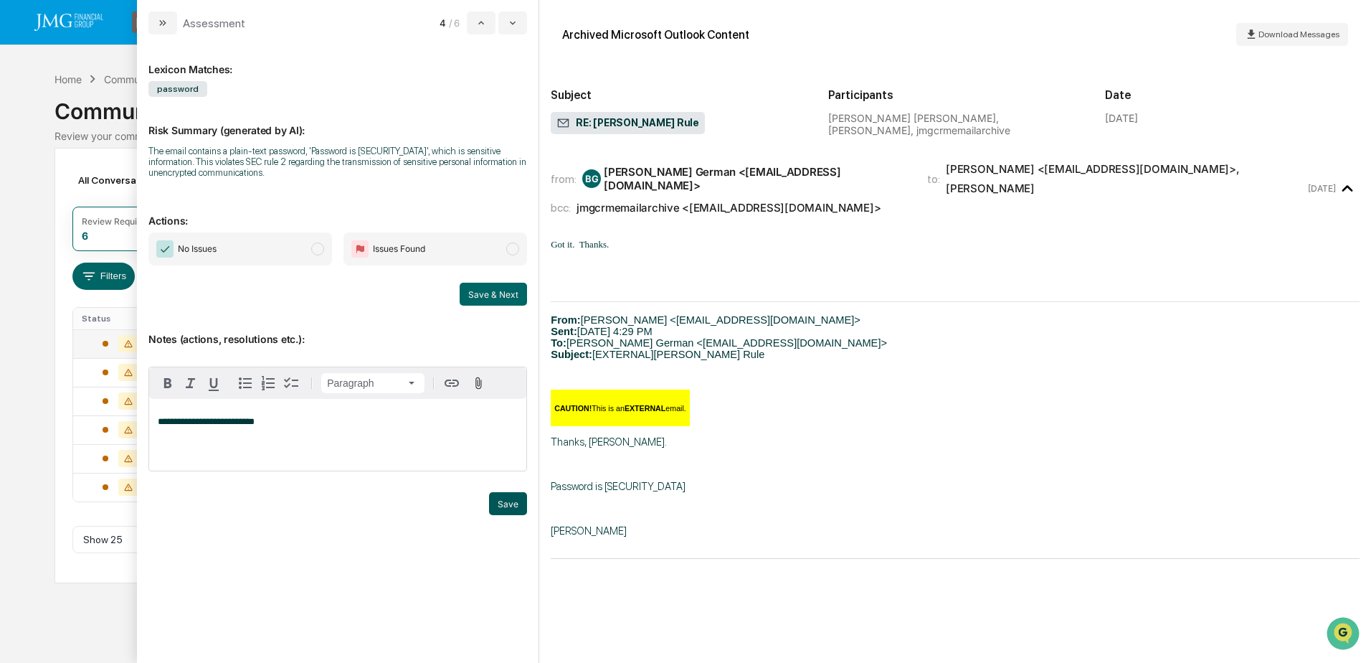
click at [504, 506] on button "Save" at bounding box center [508, 503] width 38 height 23
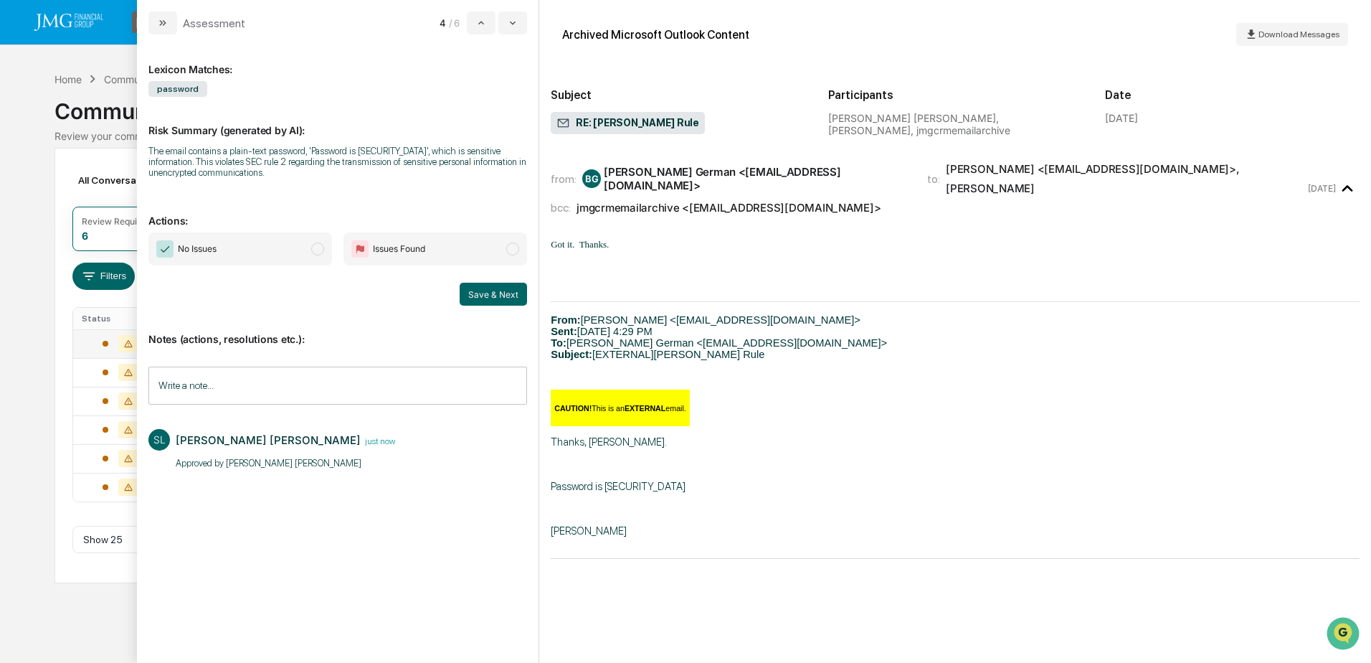
click at [280, 248] on span "No Issues" at bounding box center [240, 248] width 184 height 33
click at [473, 287] on button "Save & Next" at bounding box center [493, 294] width 67 height 23
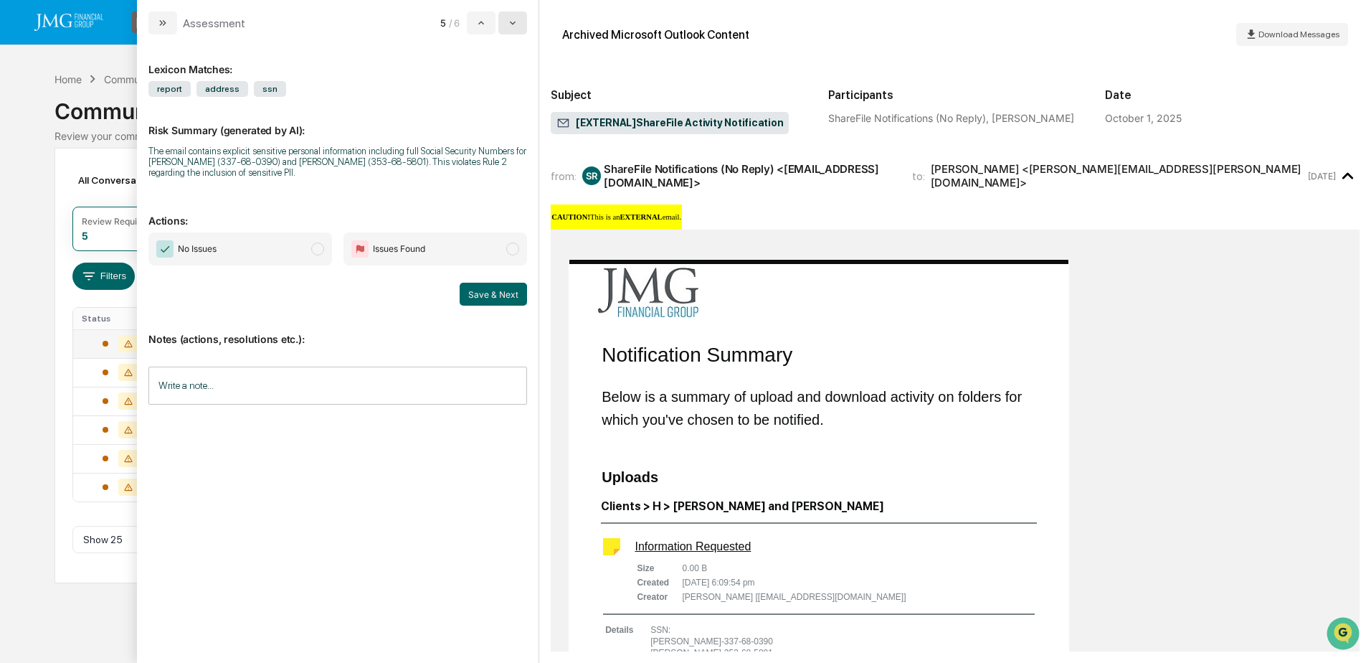
click at [513, 25] on icon "modal" at bounding box center [512, 22] width 11 height 11
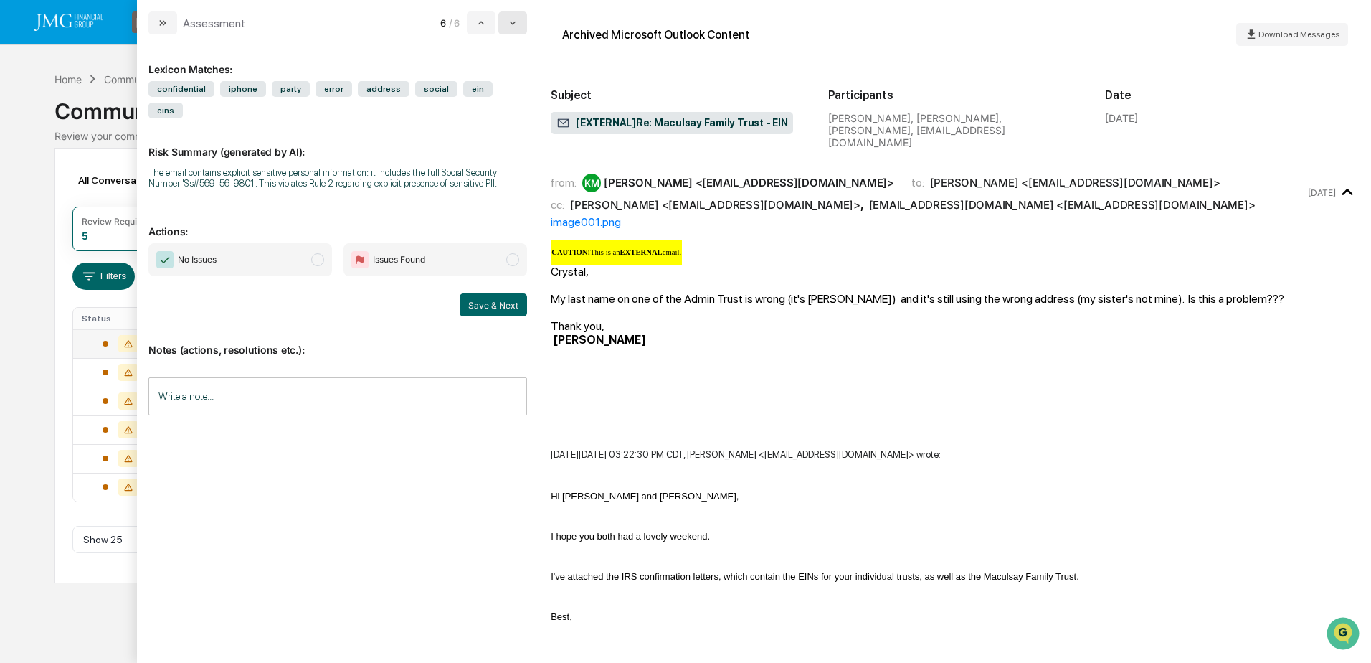
click at [513, 26] on icon "modal" at bounding box center [512, 22] width 11 height 11
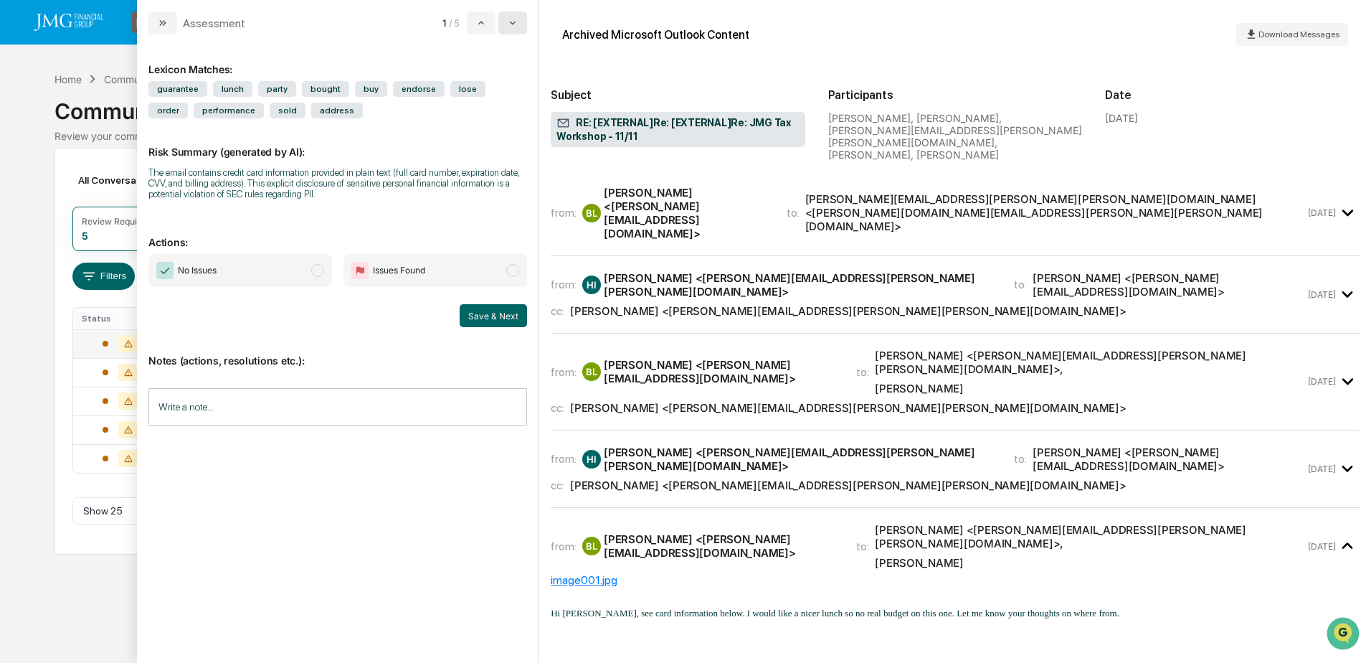
click at [513, 26] on icon "modal" at bounding box center [512, 22] width 11 height 11
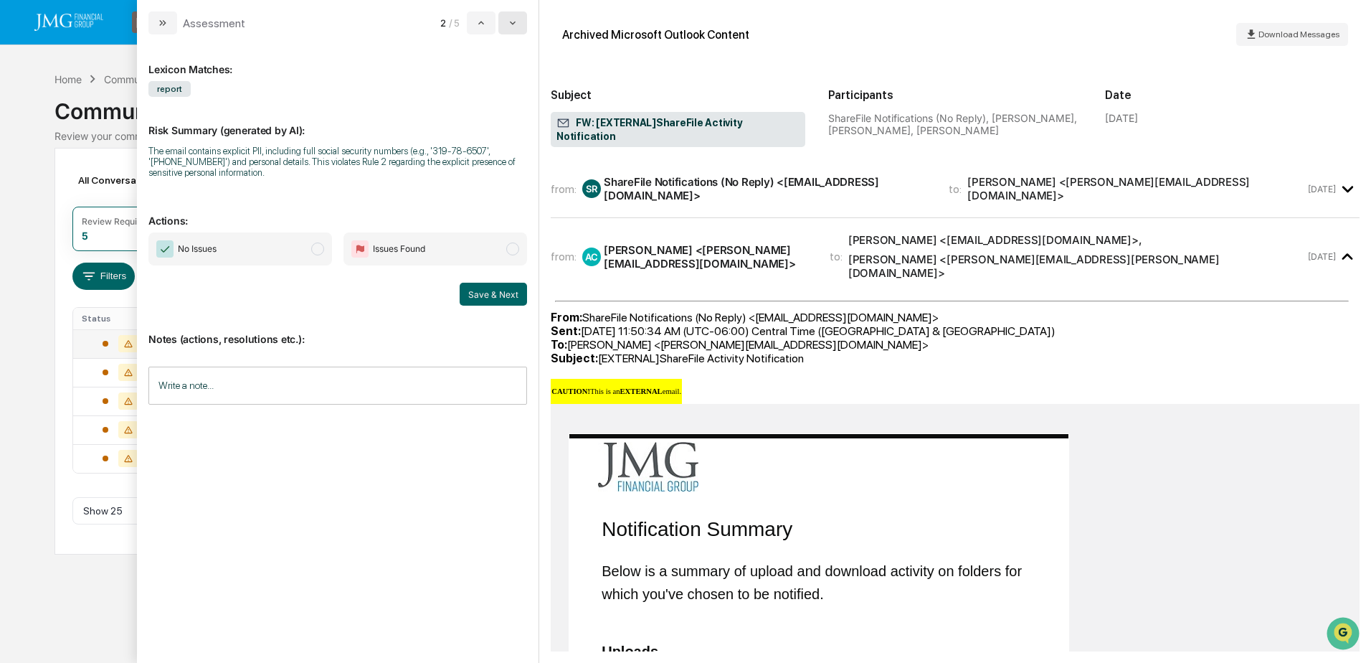
click at [513, 26] on icon "modal" at bounding box center [512, 22] width 11 height 11
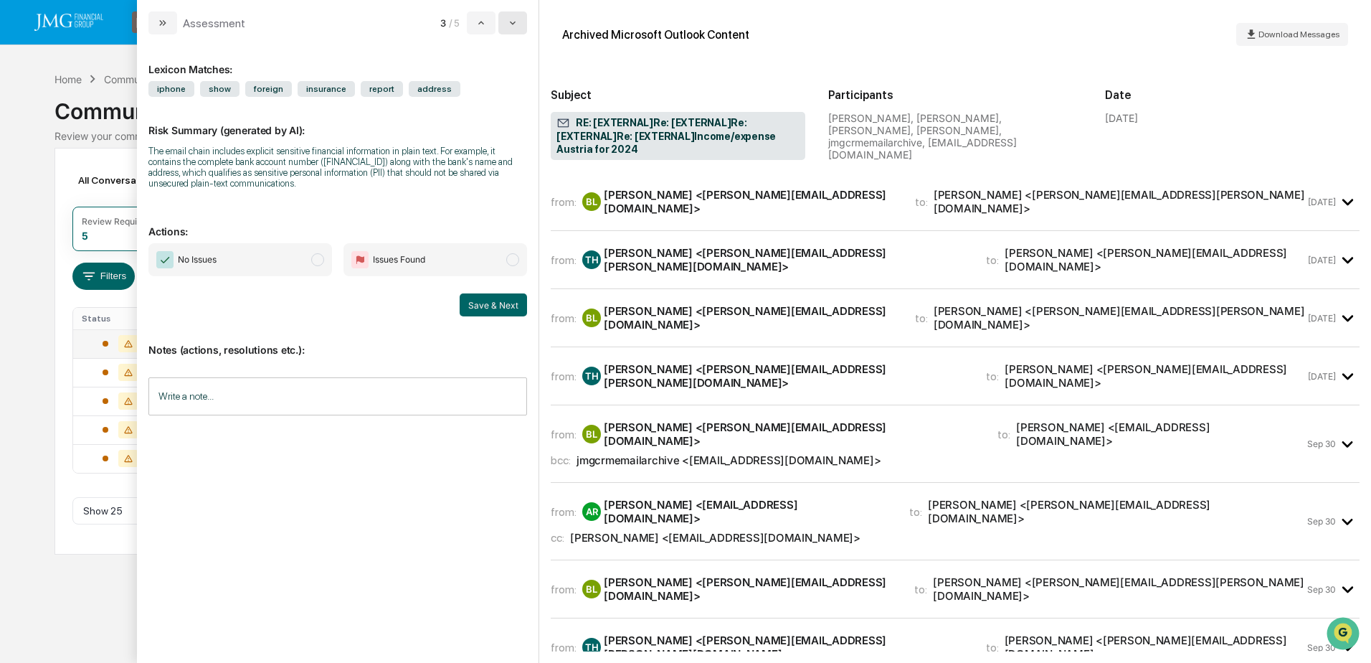
click at [508, 24] on icon "modal" at bounding box center [512, 22] width 11 height 11
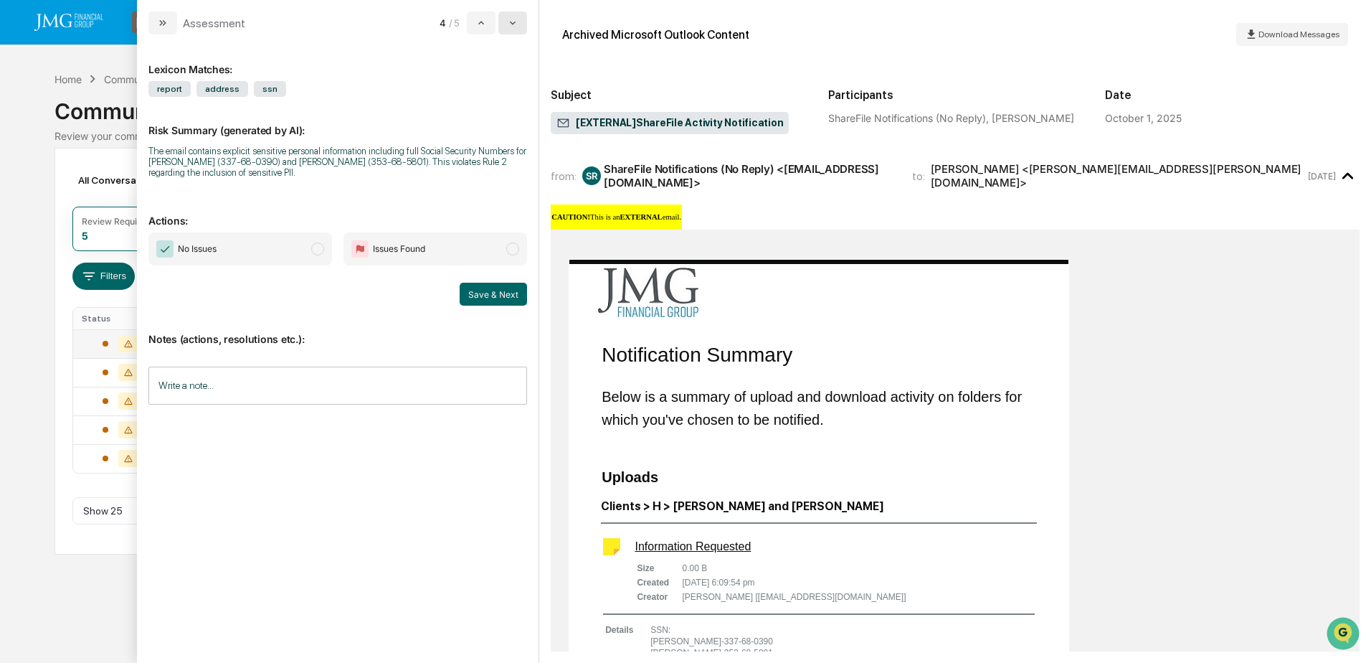
click at [514, 23] on icon "modal" at bounding box center [513, 24] width 6 height 4
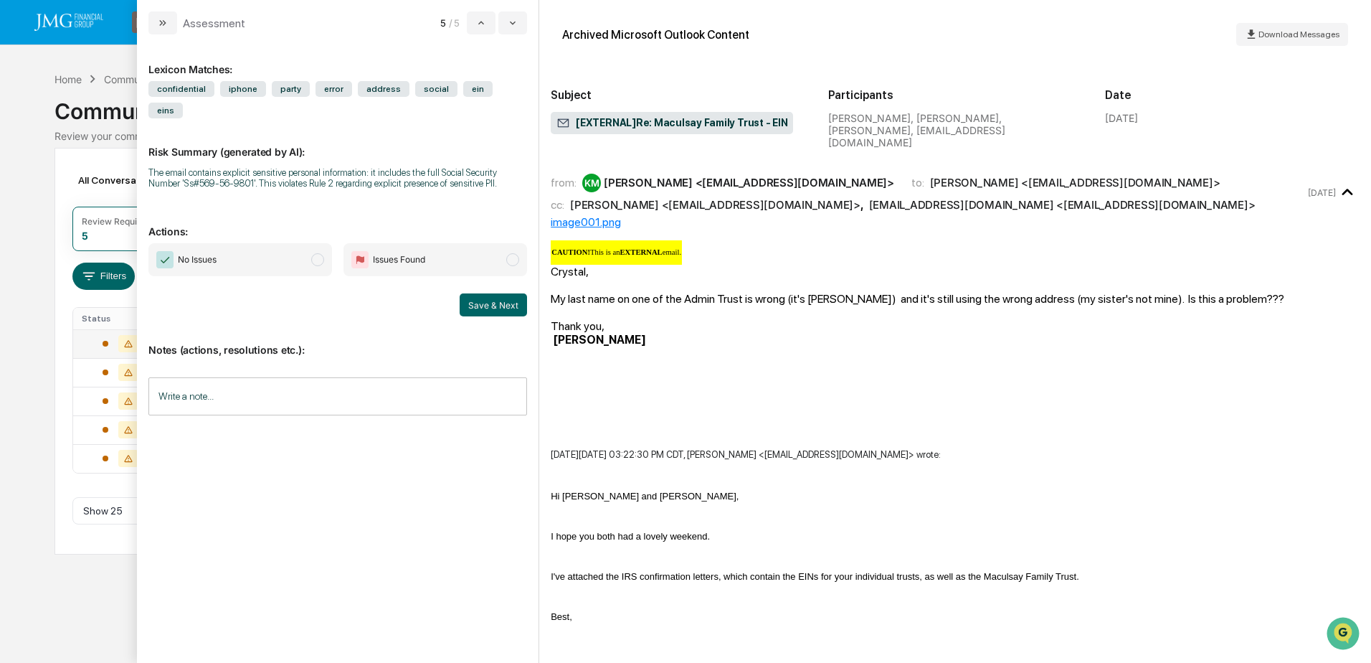
click at [60, 582] on div "Calendar Manage Tasks Reviews Approval Management Company People, Data, Setting…" at bounding box center [685, 331] width 1371 height 663
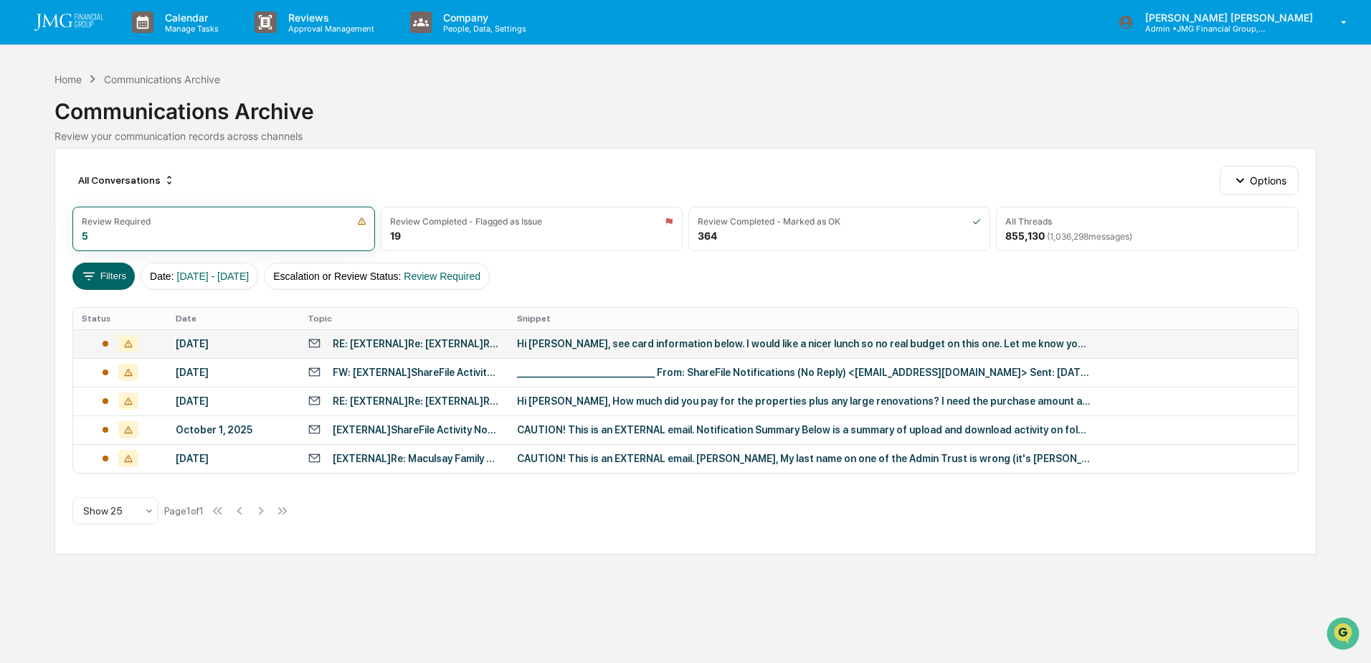
click at [749, 120] on div "Communications Archive" at bounding box center [684, 105] width 1261 height 37
